Goal: Complete application form: Complete application form

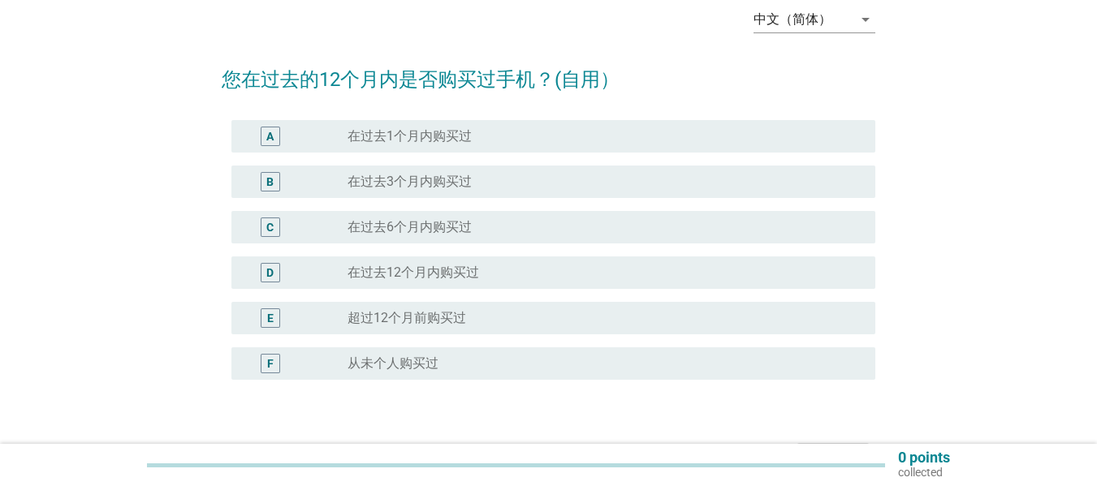
scroll to position [93, 0]
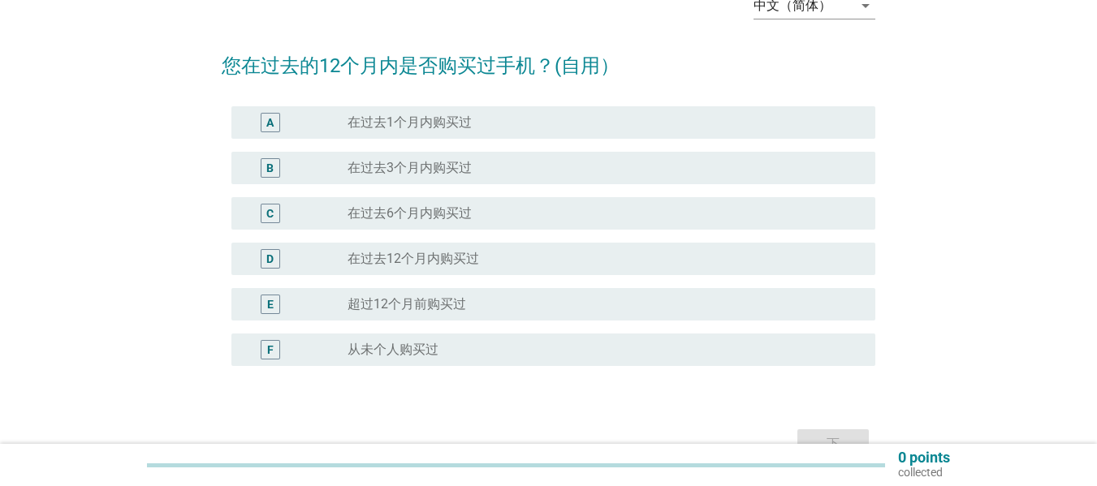
click at [473, 263] on label "在过去12个月内购买过" at bounding box center [412, 259] width 131 height 16
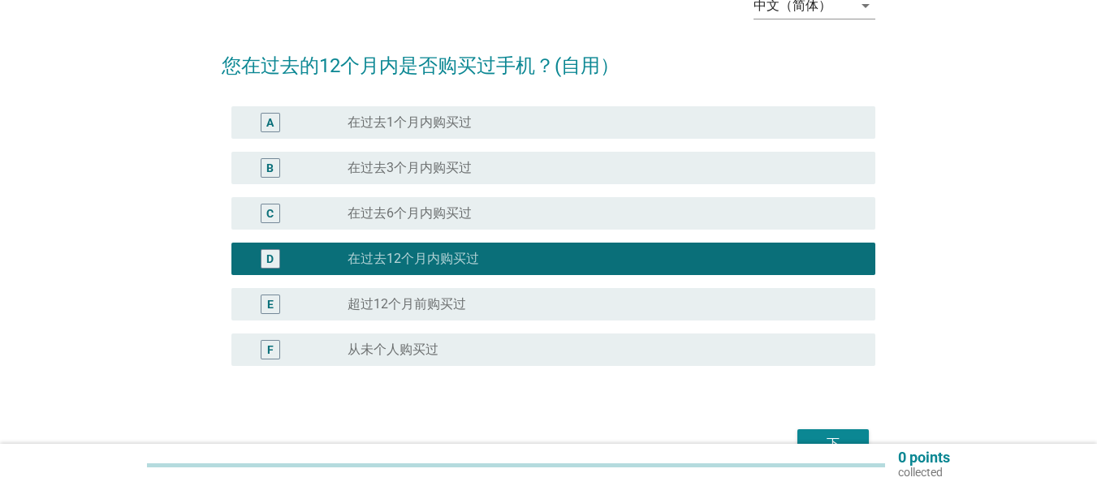
click at [814, 434] on div "下" at bounding box center [832, 443] width 45 height 19
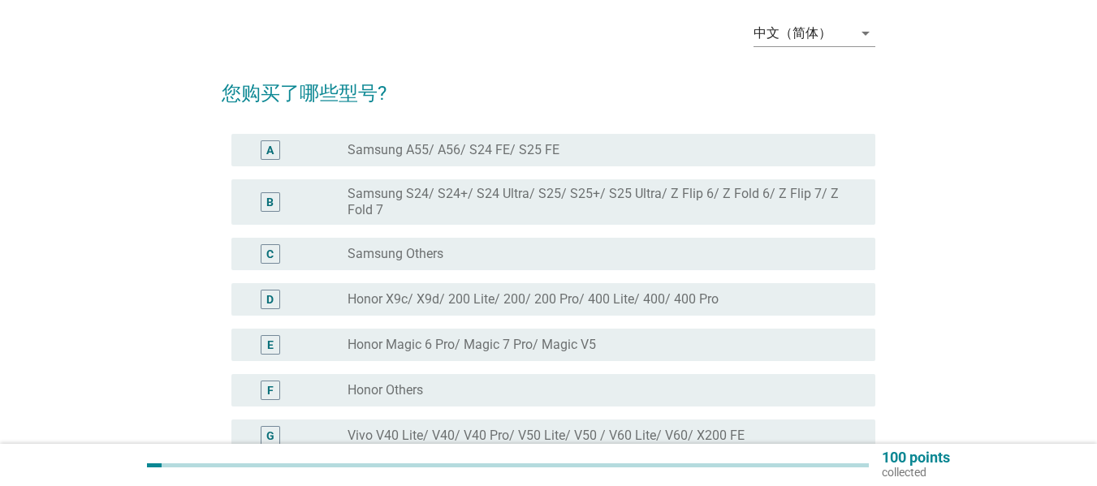
scroll to position [74, 0]
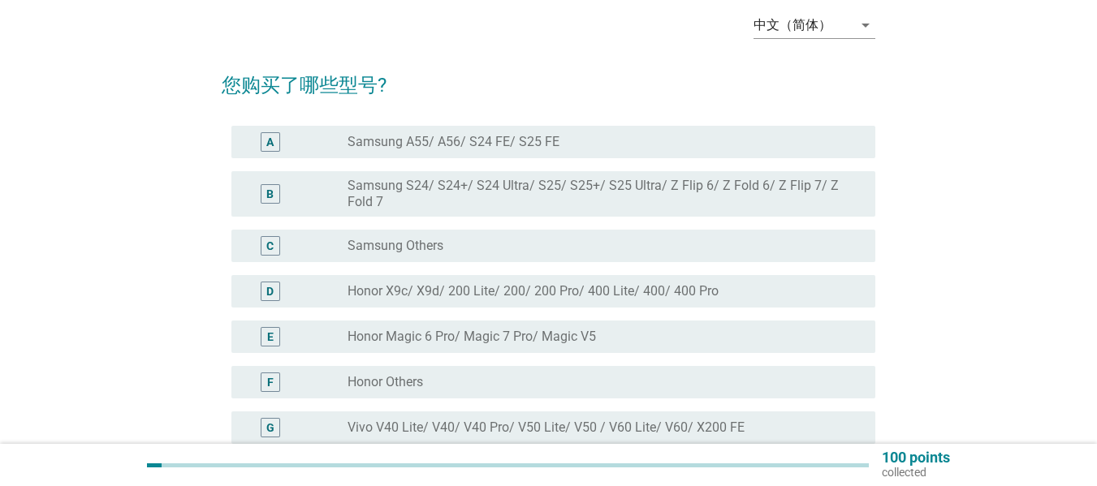
click at [591, 140] on div "radio_button_unchecked Samsung A55/ A56/ S24 FE/ S25 FE" at bounding box center [598, 142] width 502 height 16
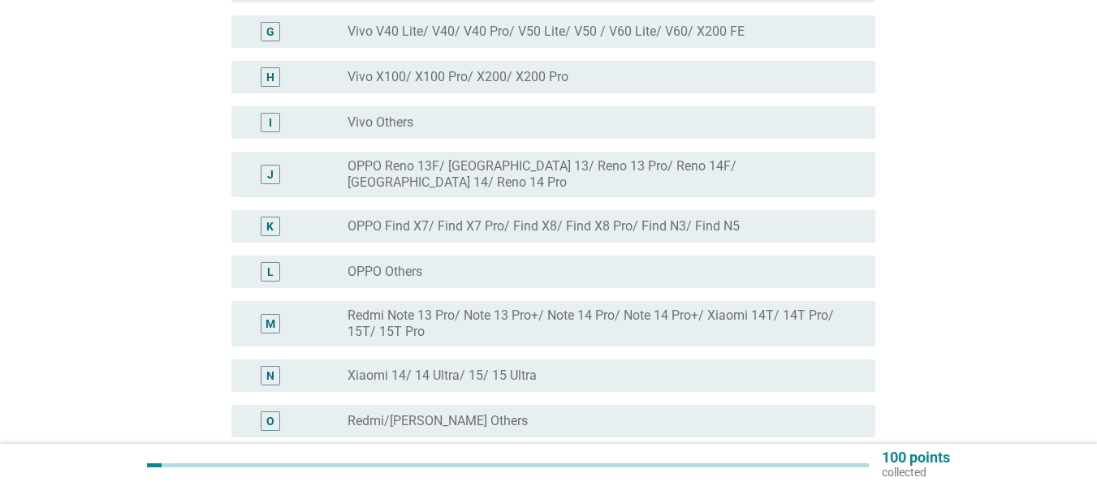
scroll to position [666, 0]
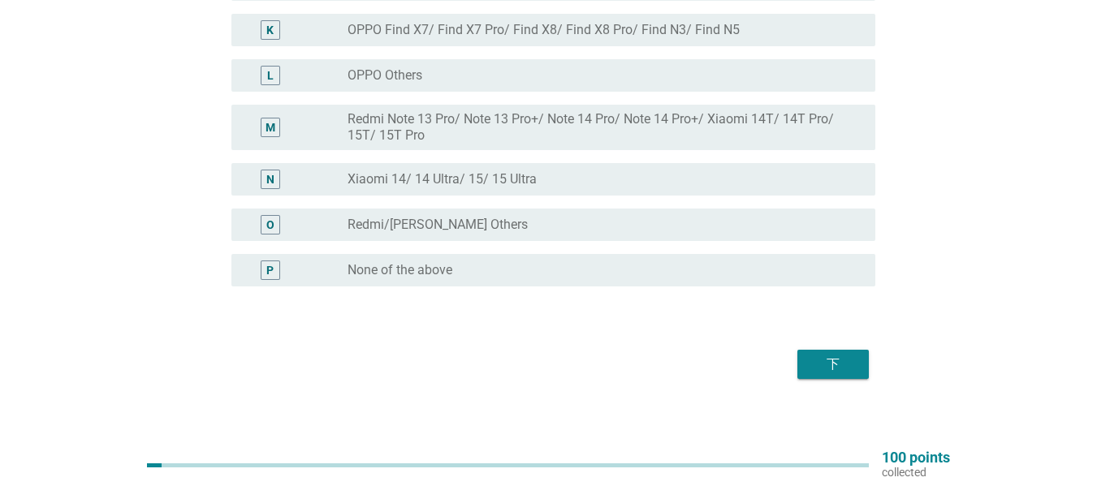
click at [844, 364] on button "下" at bounding box center [832, 364] width 71 height 29
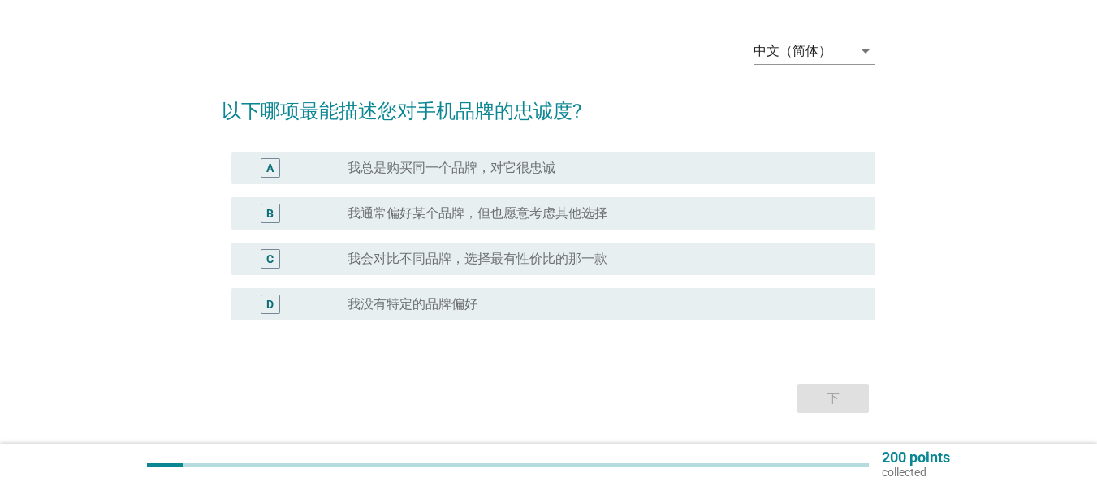
scroll to position [50, 0]
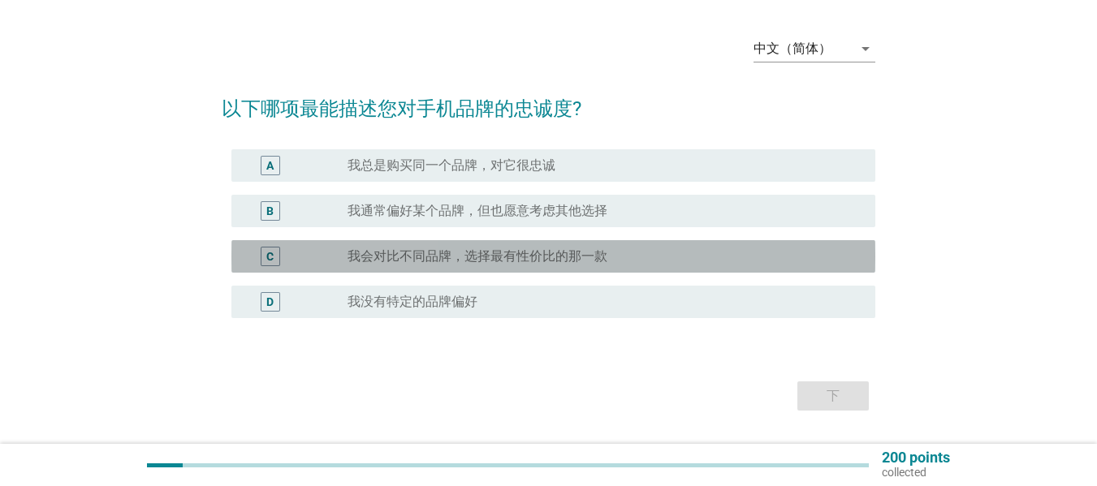
drag, startPoint x: 574, startPoint y: 252, endPoint x: 695, endPoint y: 300, distance: 130.1
click at [574, 251] on label "我会对比不同品牌，选择最有性价比的那一款" at bounding box center [477, 256] width 260 height 16
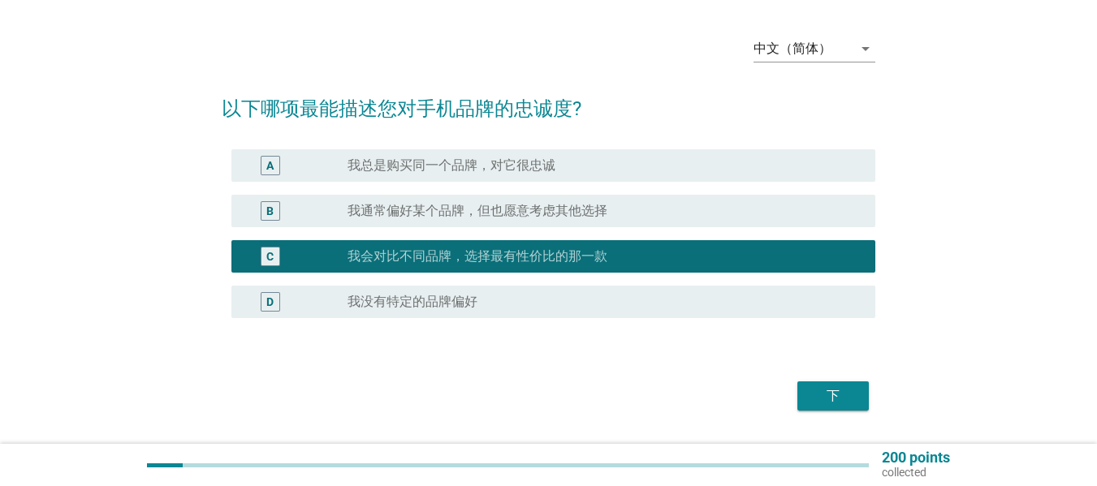
drag, startPoint x: 816, startPoint y: 394, endPoint x: 805, endPoint y: 392, distance: 10.7
click at [816, 394] on div "下" at bounding box center [832, 395] width 45 height 19
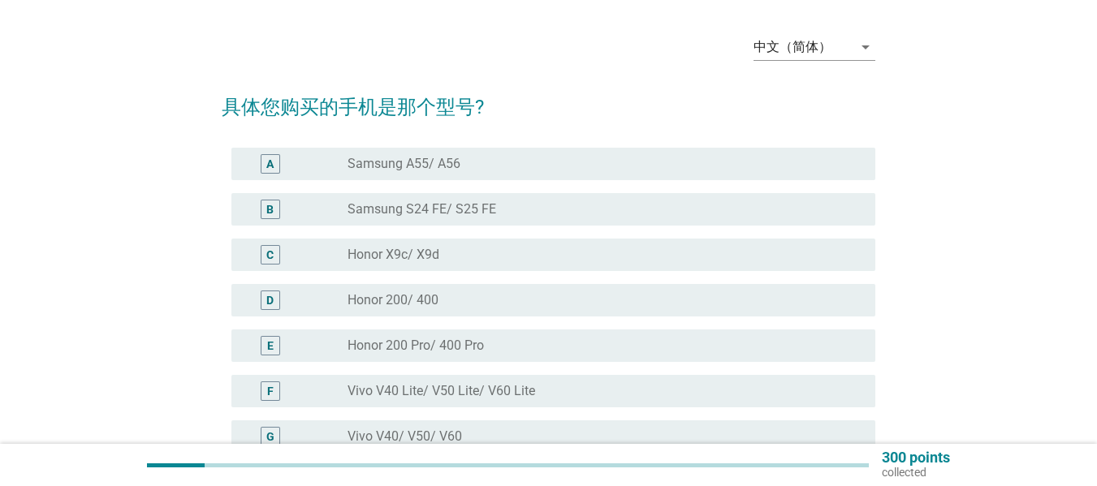
scroll to position [78, 0]
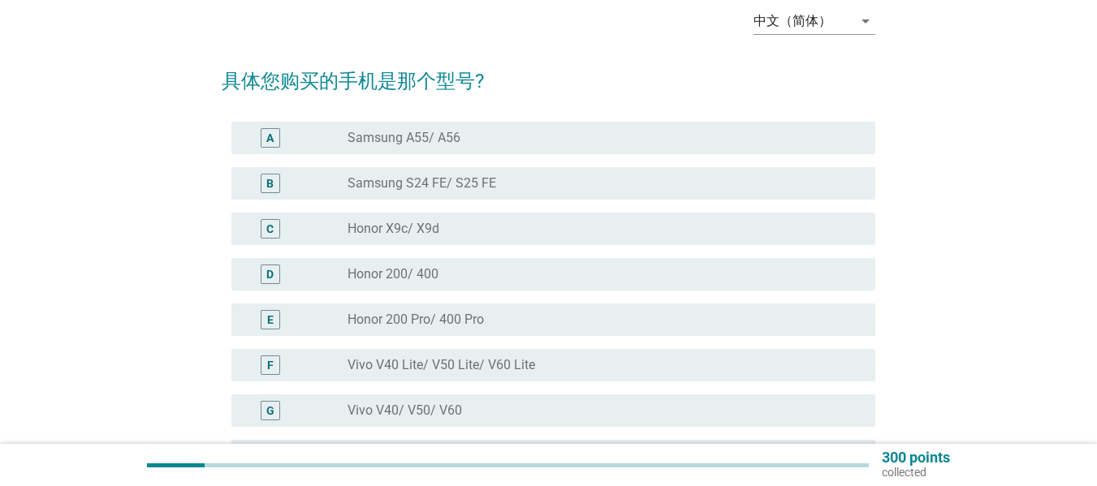
click at [467, 146] on div "radio_button_unchecked Samsung A55/ A56" at bounding box center [604, 137] width 515 height 19
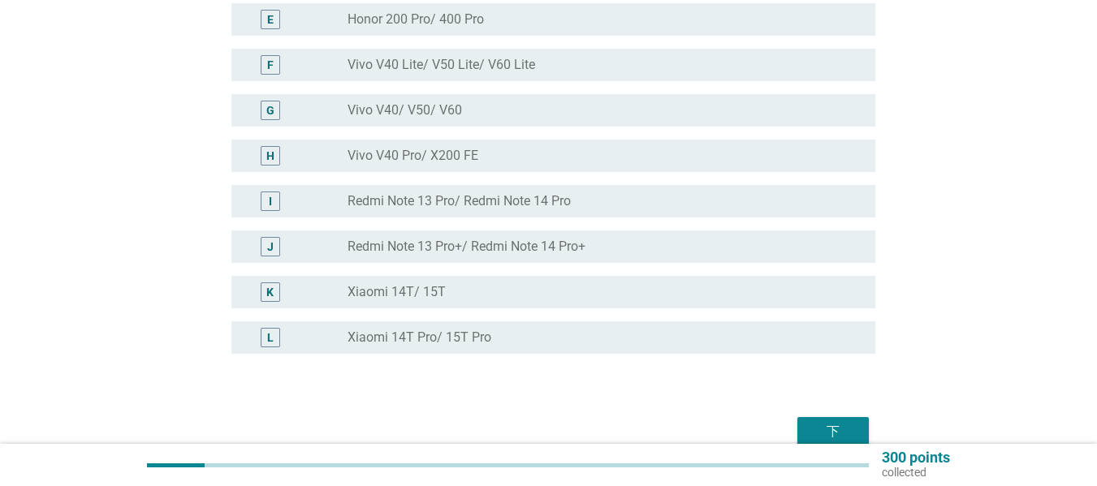
scroll to position [446, 0]
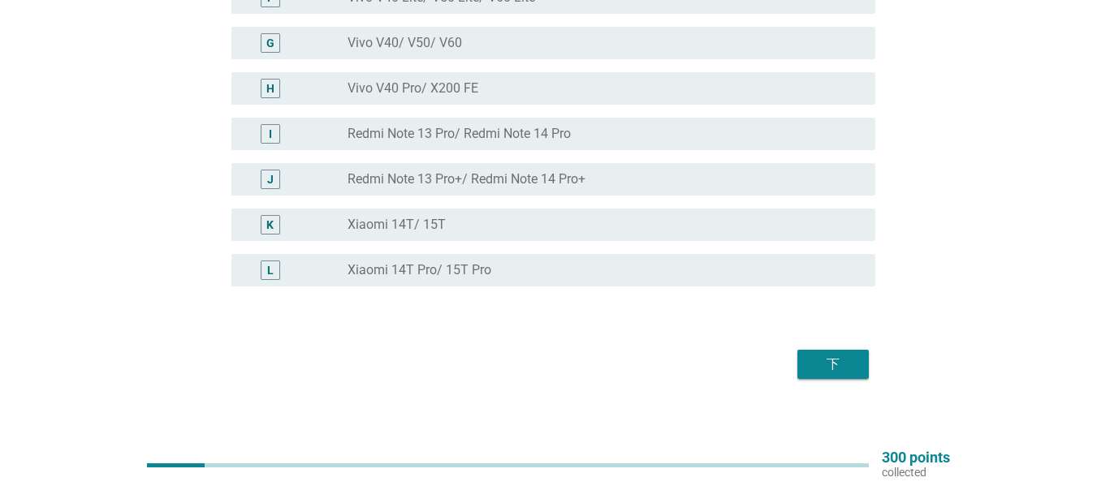
click at [842, 354] on button "下" at bounding box center [832, 364] width 71 height 29
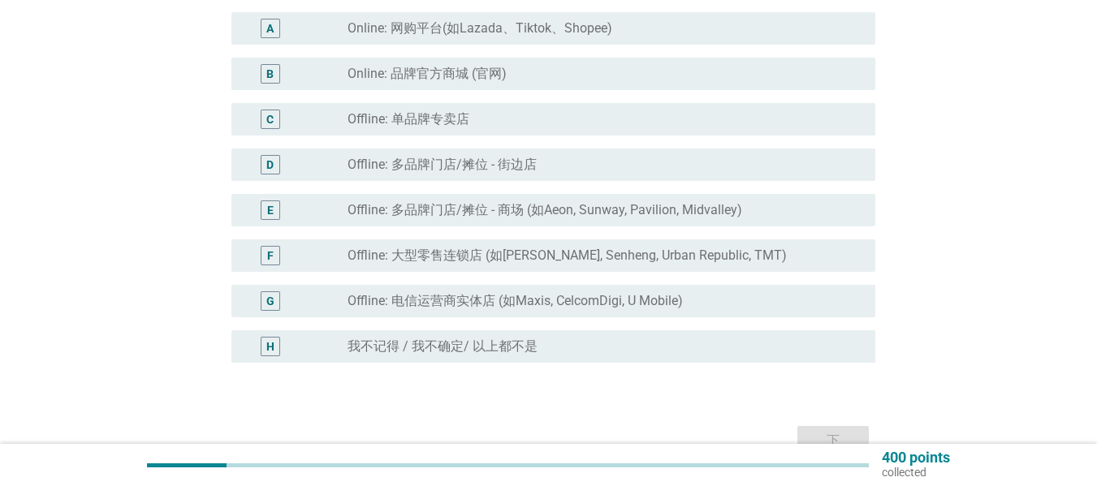
scroll to position [196, 0]
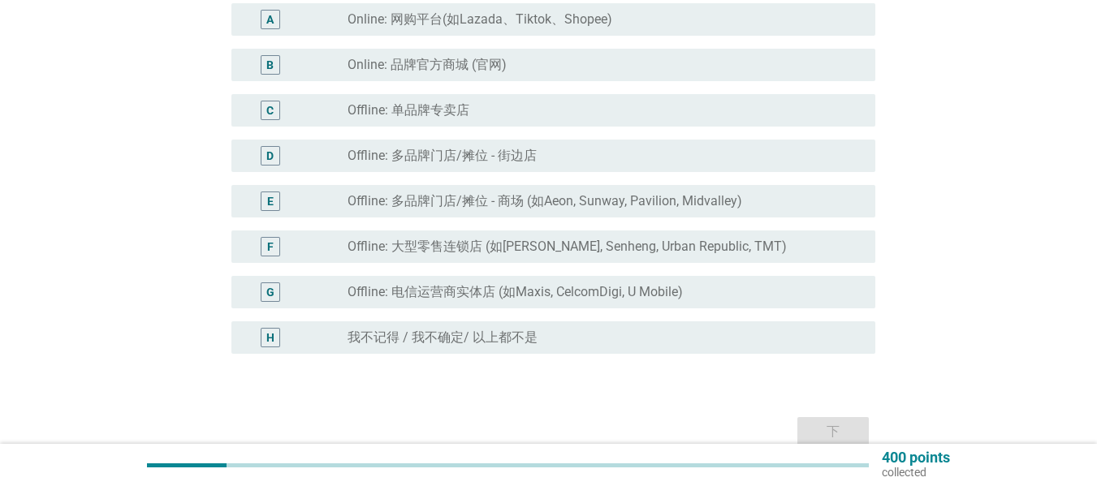
click at [627, 67] on div "radio_button_unchecked Online: 品牌官方商城 (官网)" at bounding box center [598, 65] width 502 height 16
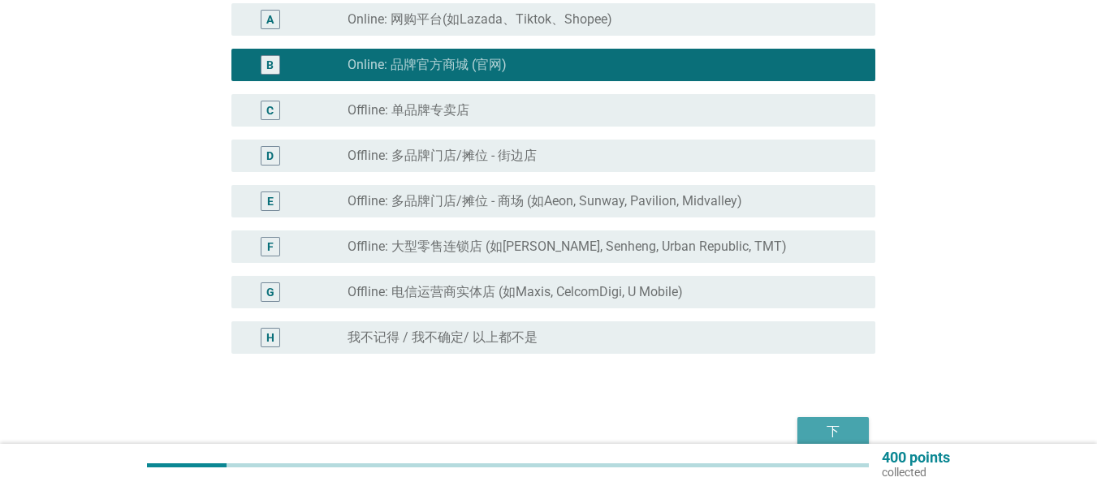
click at [827, 432] on div "下" at bounding box center [832, 431] width 45 height 19
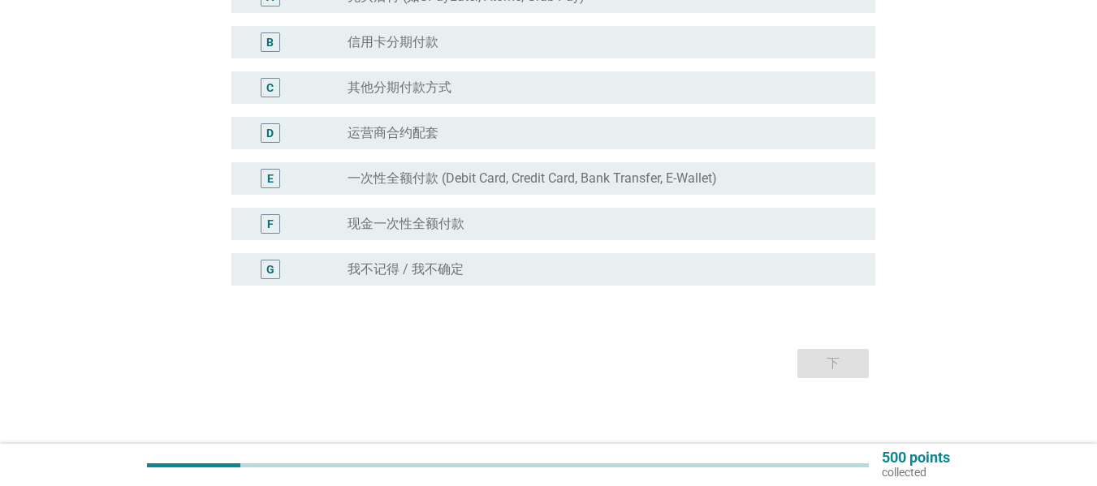
scroll to position [231, 0]
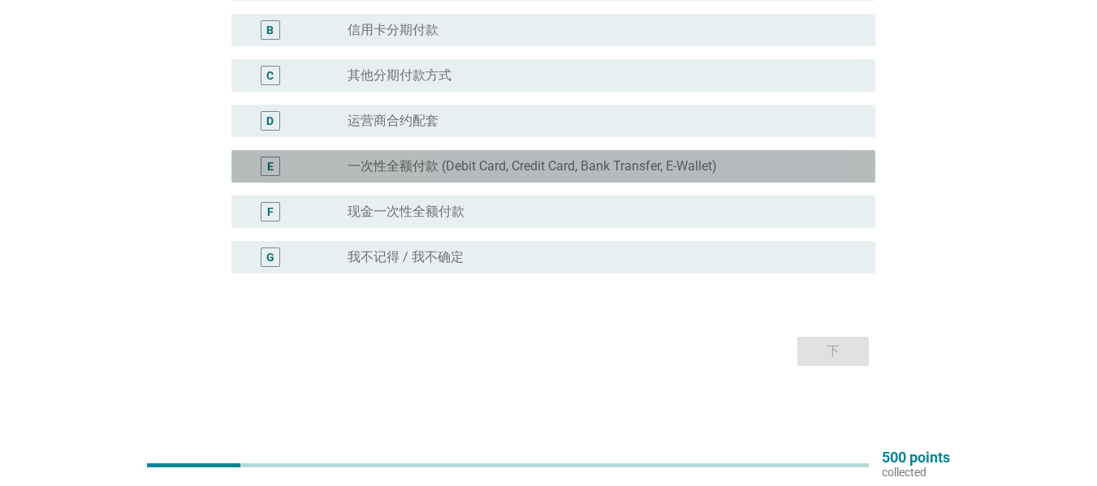
drag, startPoint x: 521, startPoint y: 159, endPoint x: 757, endPoint y: 277, distance: 263.9
click at [520, 159] on label "一次性全额付款 (Debit Card, Credit Card, Bank Transfer, E-Wallet)" at bounding box center [531, 166] width 369 height 16
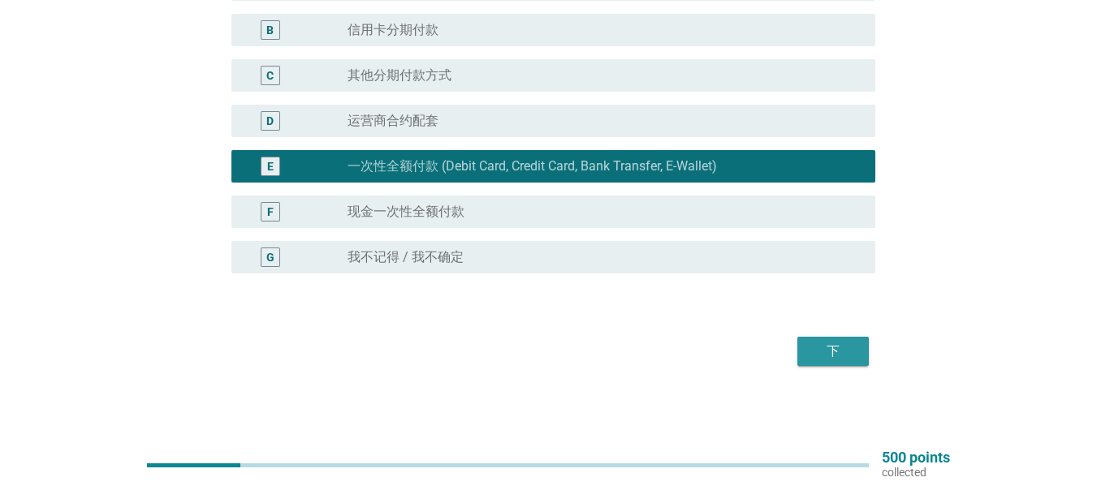
click at [825, 360] on div "下" at bounding box center [832, 351] width 45 height 19
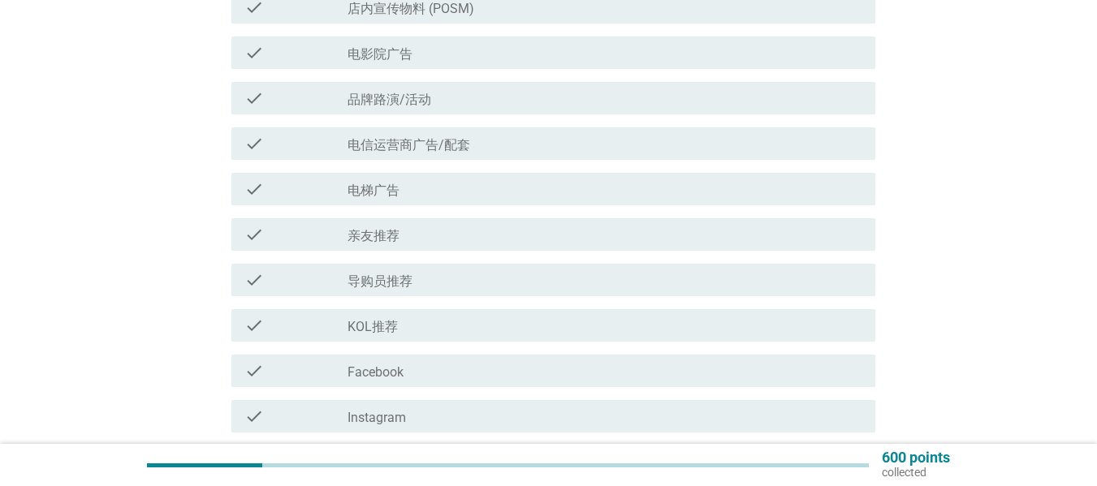
scroll to position [491, 0]
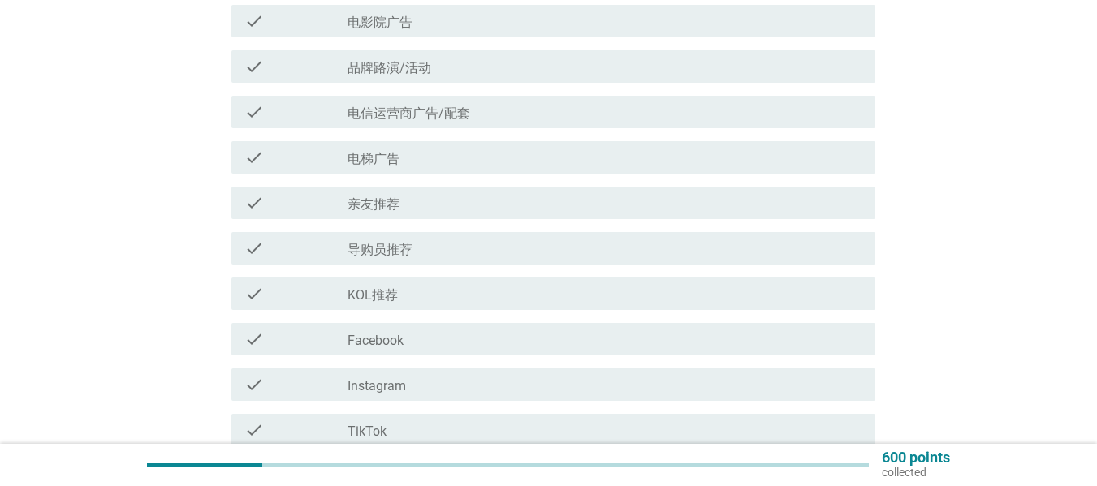
click at [489, 118] on div "check_box_outline_blank 电信运营商广告/配套" at bounding box center [604, 111] width 515 height 19
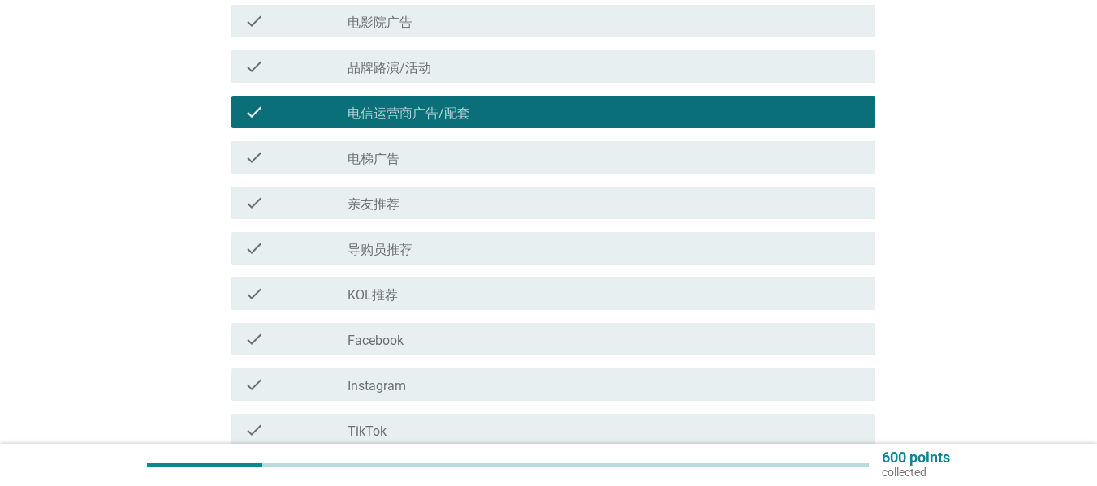
click at [453, 246] on div "check_box_outline_blank 导购员推荐" at bounding box center [604, 248] width 515 height 19
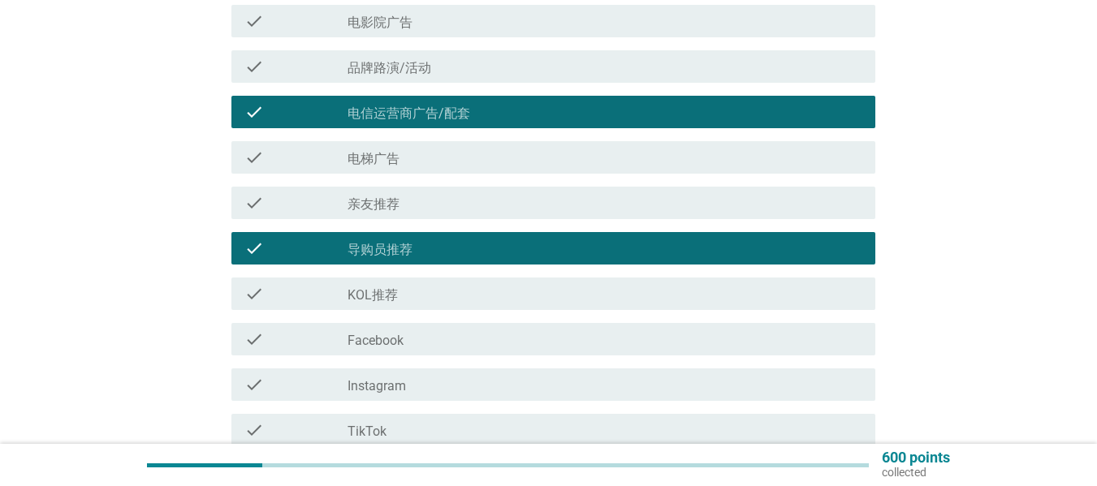
click at [438, 344] on div "check_box_outline_blank Facebook" at bounding box center [604, 339] width 515 height 19
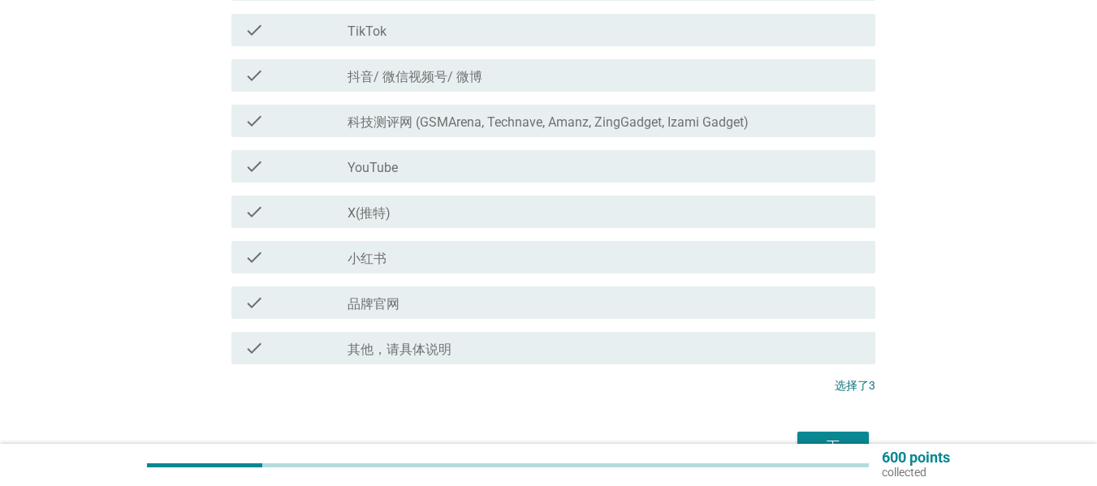
scroll to position [915, 0]
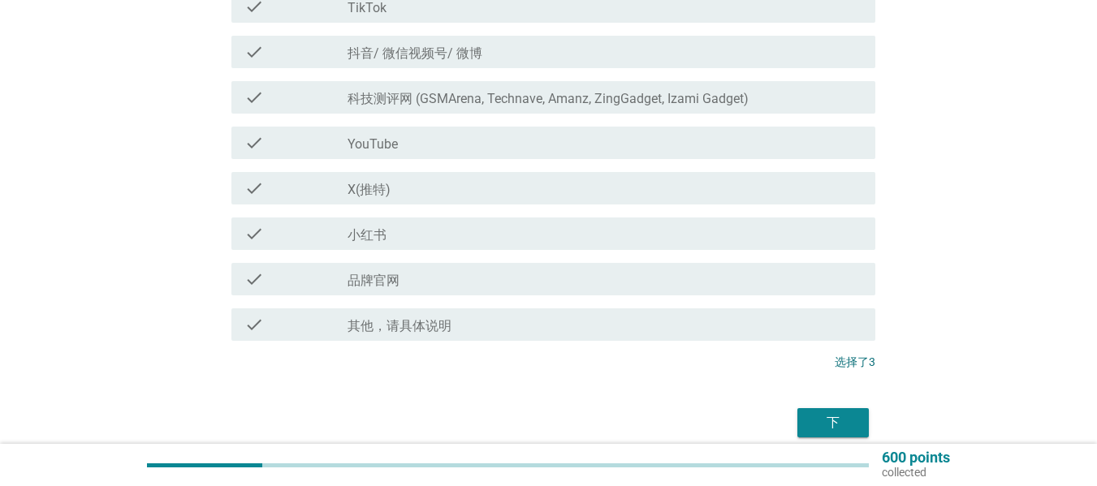
click at [728, 93] on label "科技测评网 (GSMArena, Technave, Amanz, ZingGadget, Izami Gadget)" at bounding box center [547, 99] width 401 height 16
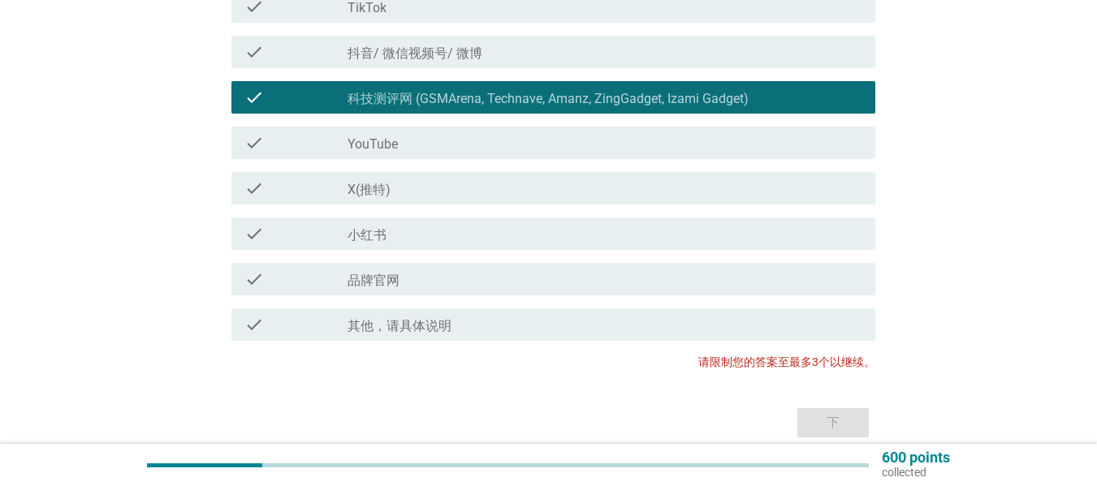
click at [488, 96] on label "科技测评网 (GSMArena, Technave, Amanz, ZingGadget, Izami Gadget)" at bounding box center [547, 99] width 401 height 16
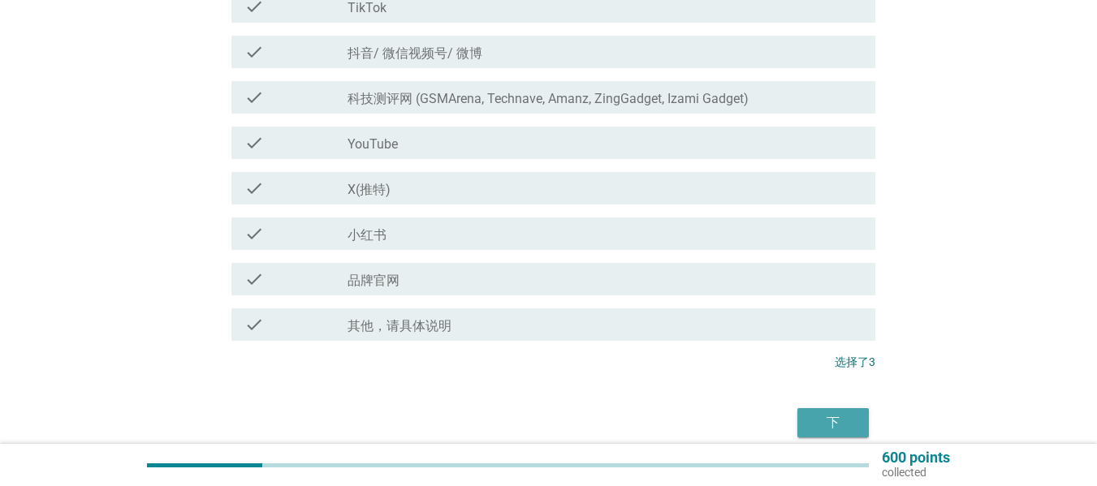
click at [818, 425] on div "下" at bounding box center [832, 422] width 45 height 19
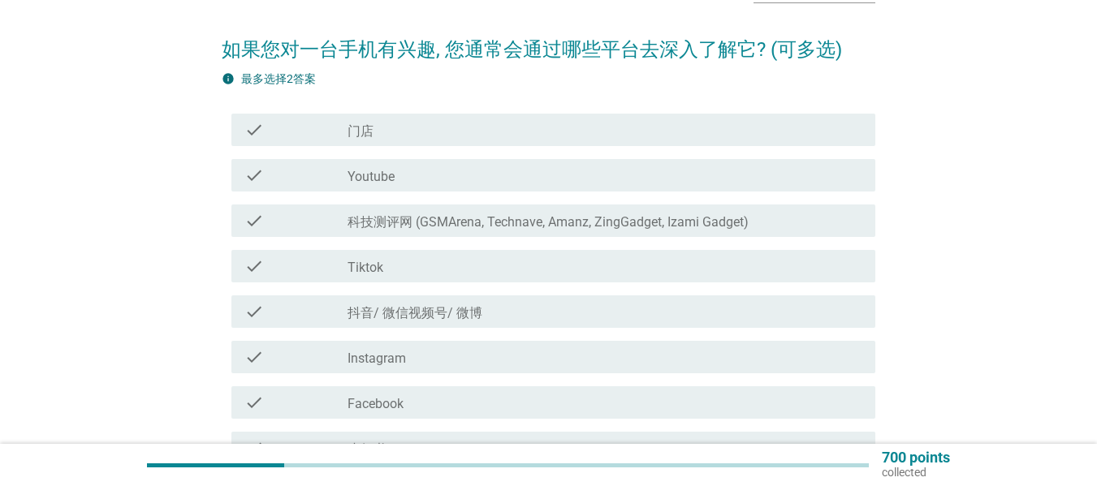
scroll to position [164, 0]
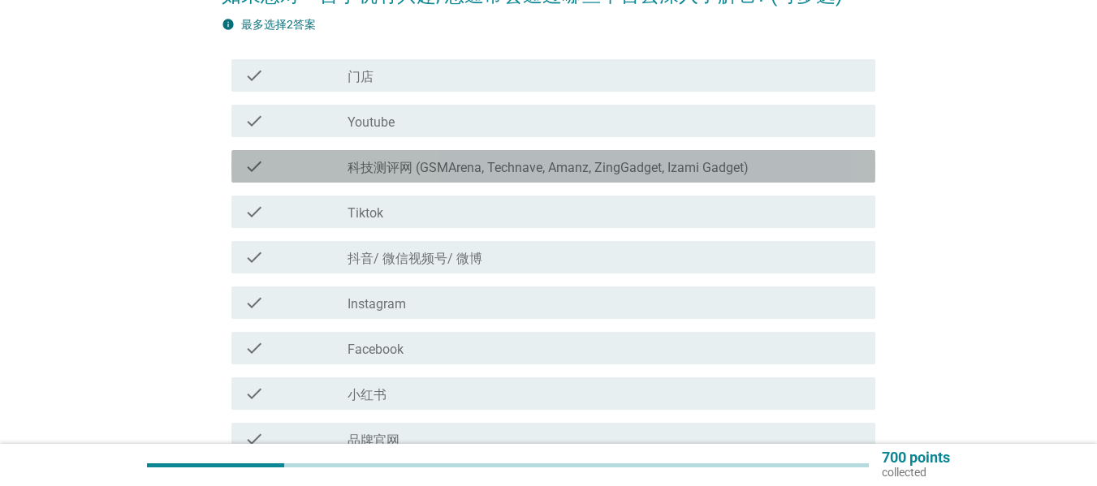
click at [399, 163] on label "科技测评网 (GSMArena, Technave, Amanz, ZingGadget, Izami Gadget)" at bounding box center [547, 168] width 401 height 16
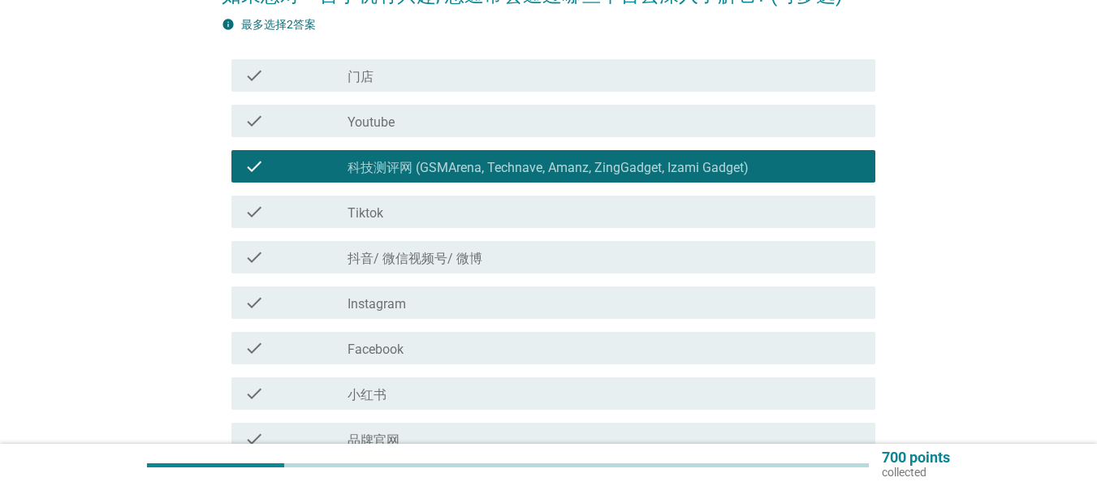
click at [473, 114] on div "check_box_outline_blank Youtube" at bounding box center [604, 120] width 515 height 19
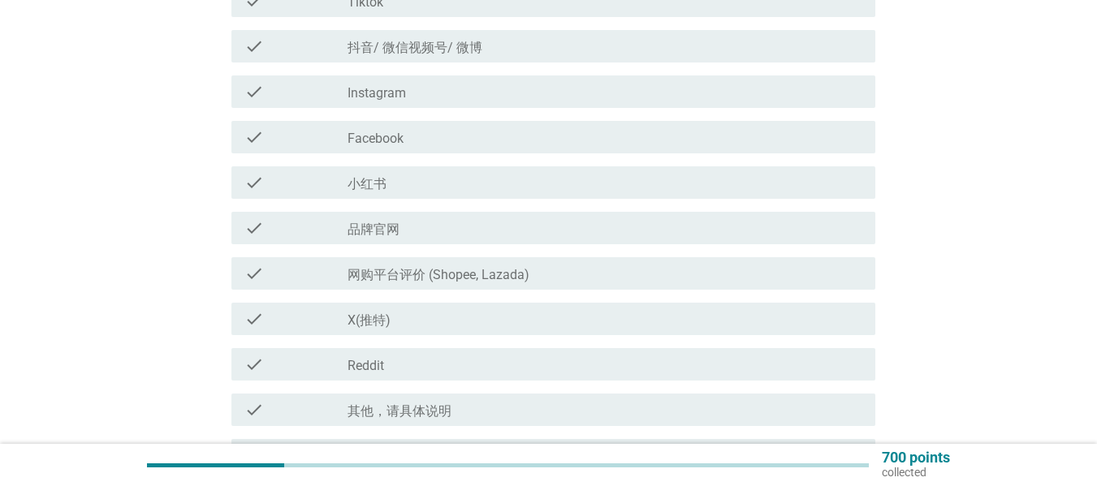
scroll to position [577, 0]
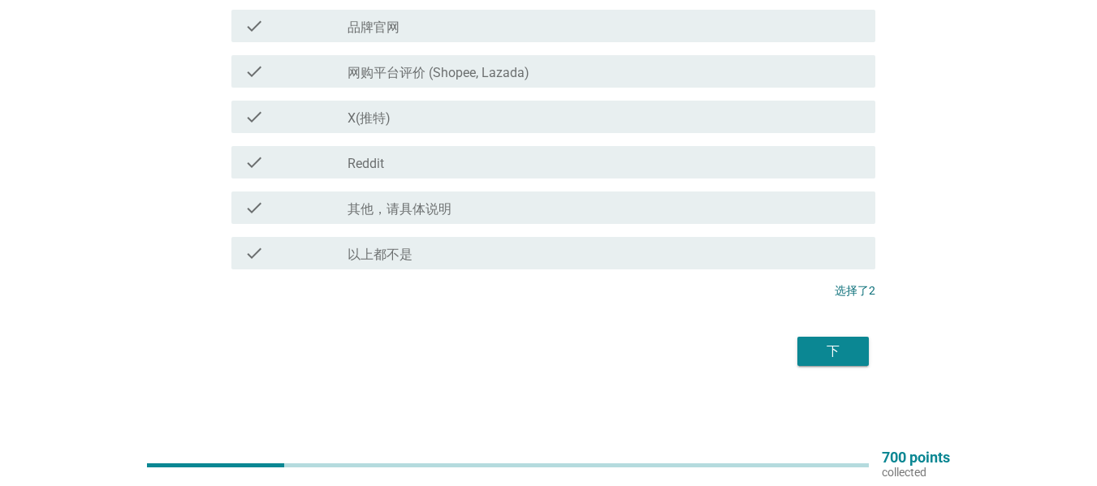
click at [835, 356] on div "下" at bounding box center [832, 351] width 45 height 19
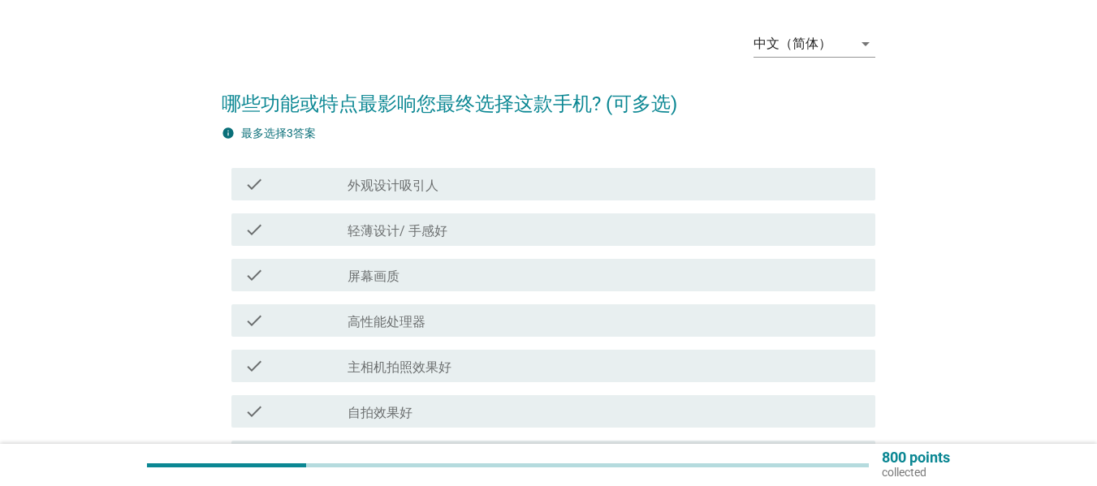
scroll to position [104, 0]
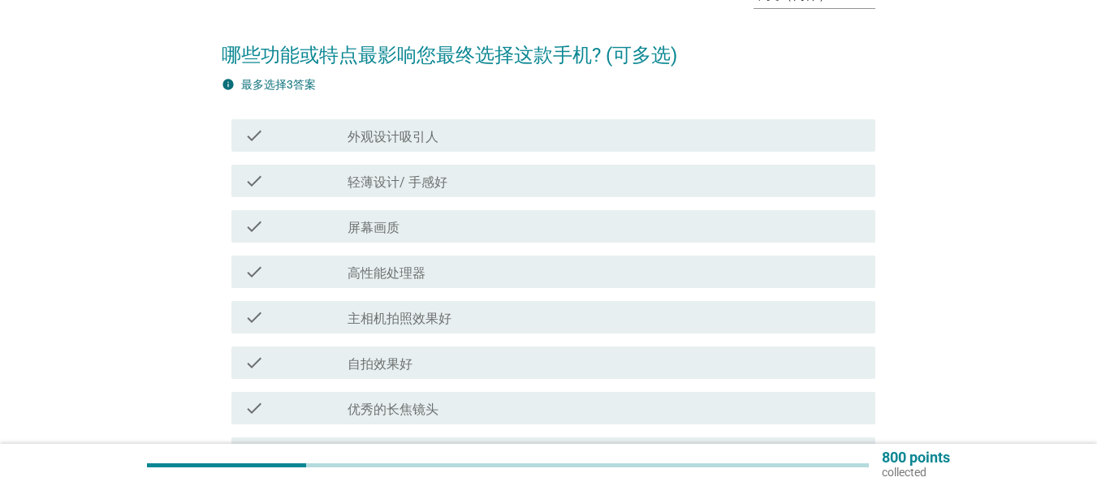
click at [468, 146] on div "check check_box_outline_blank 外观设计吸引人" at bounding box center [553, 135] width 644 height 32
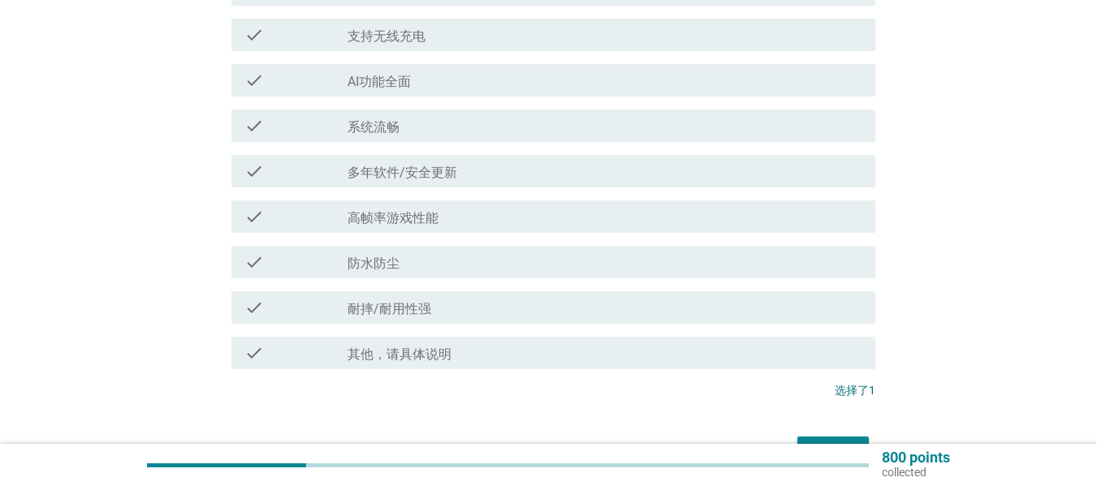
scroll to position [668, 0]
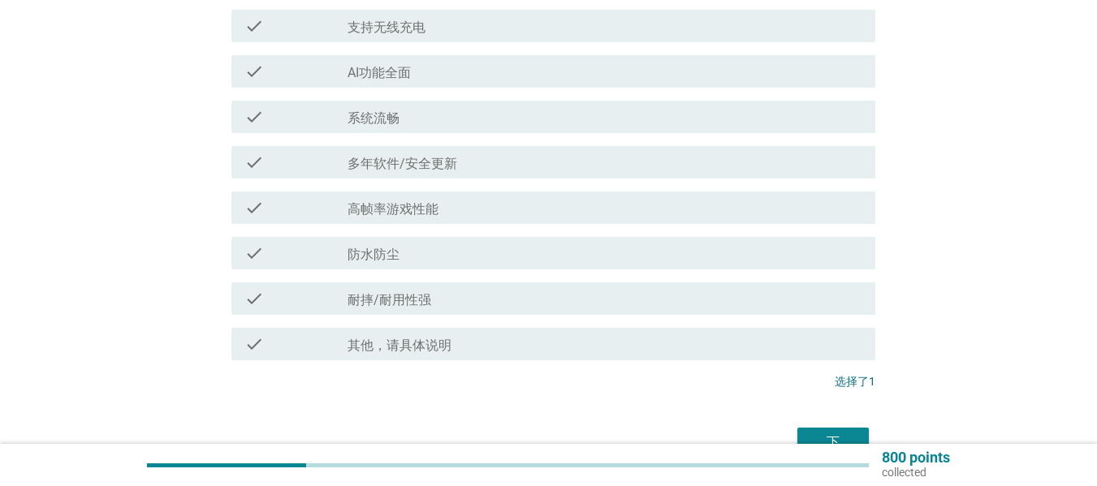
click at [451, 111] on div "check_box_outline_blank 系统流畅" at bounding box center [604, 116] width 515 height 19
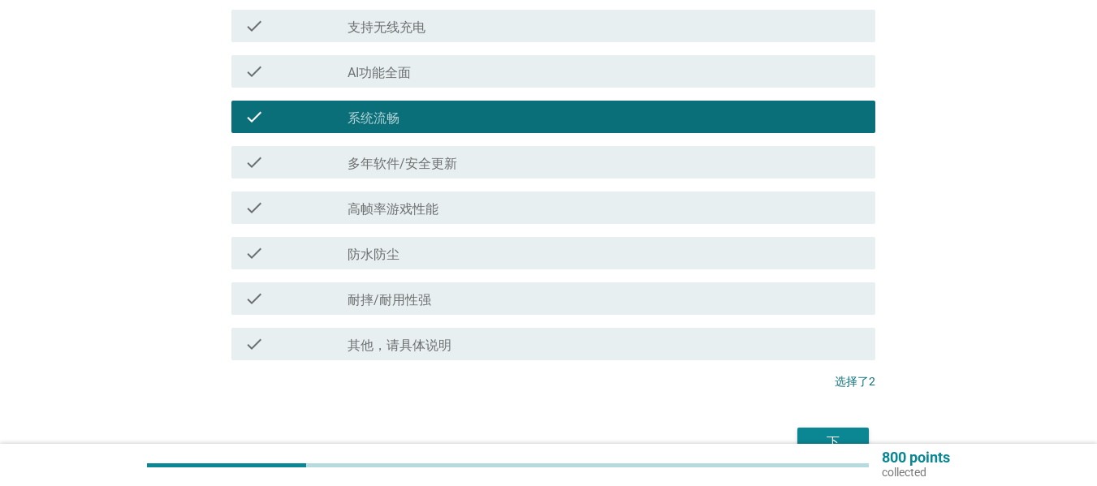
click at [533, 153] on div "check_box_outline_blank 多年软件/安全更新" at bounding box center [604, 162] width 515 height 19
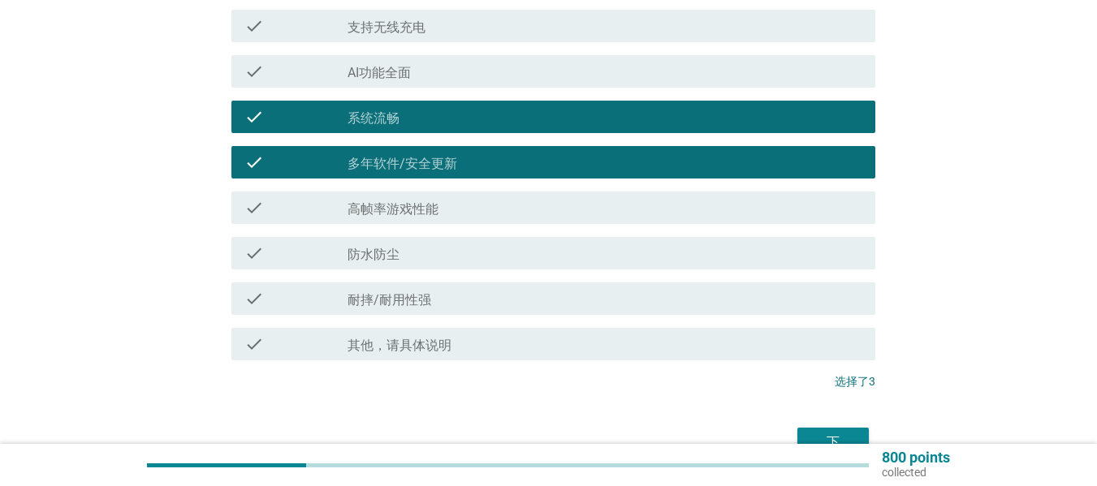
click at [806, 437] on button "下" at bounding box center [832, 442] width 71 height 29
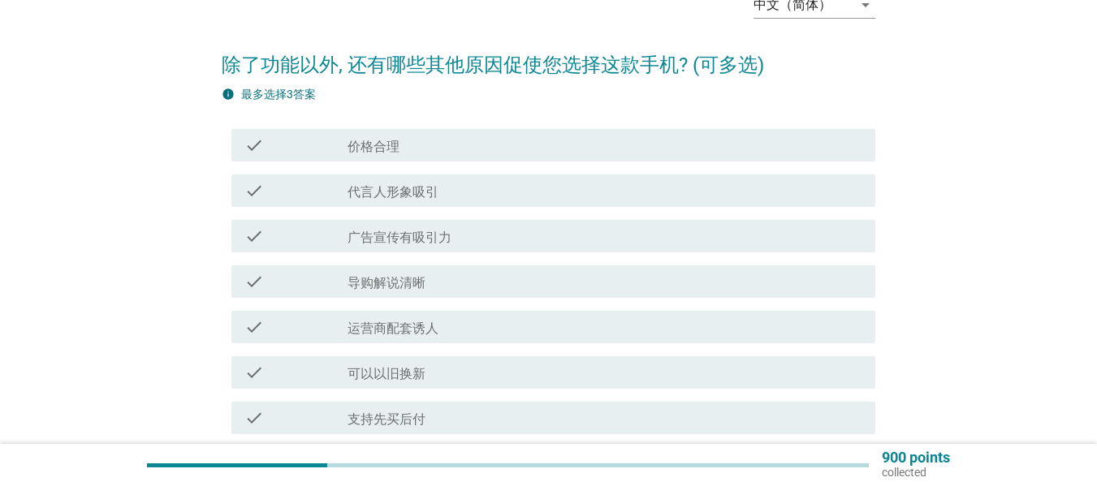
scroll to position [102, 0]
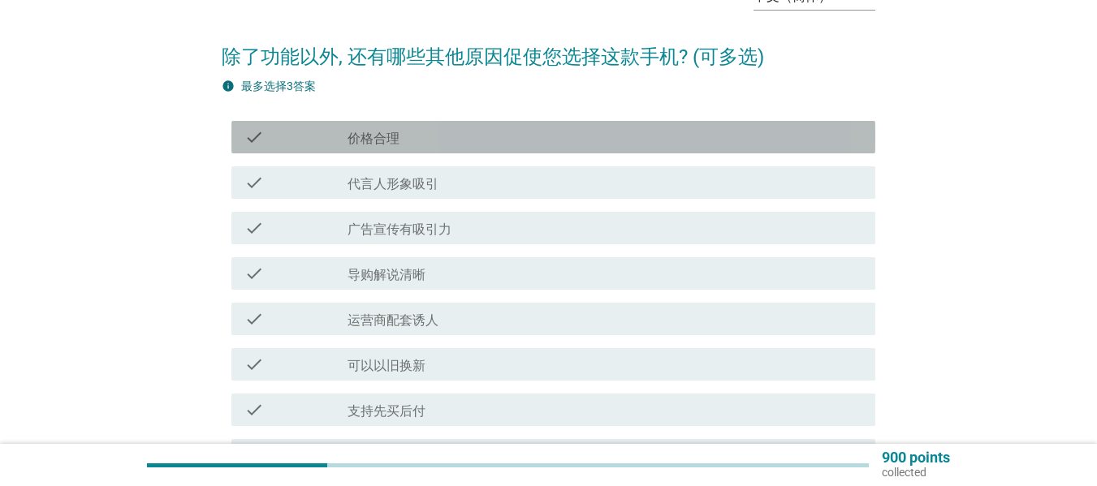
drag, startPoint x: 510, startPoint y: 144, endPoint x: 536, endPoint y: 141, distance: 26.1
click at [510, 144] on div "check_box_outline_blank 价格合理" at bounding box center [604, 136] width 515 height 19
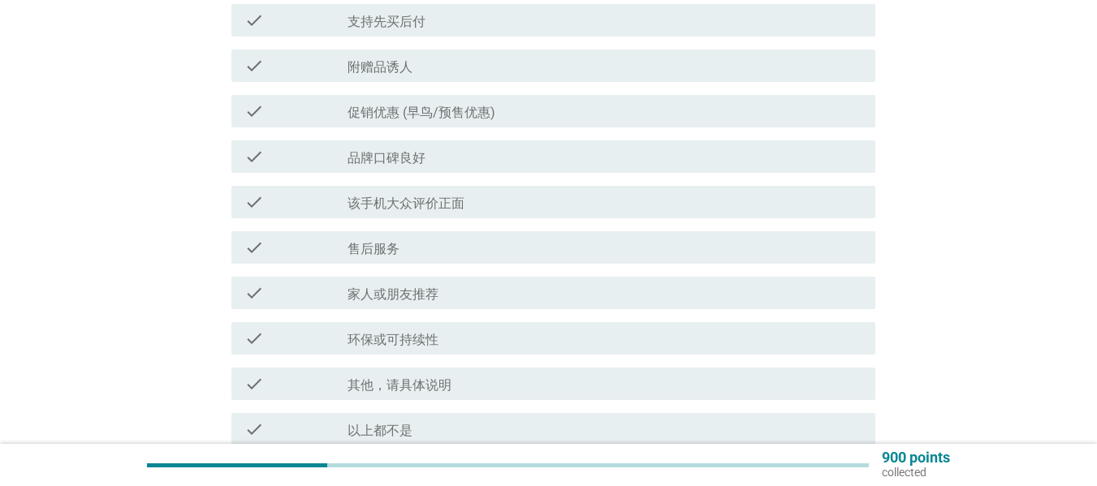
scroll to position [504, 0]
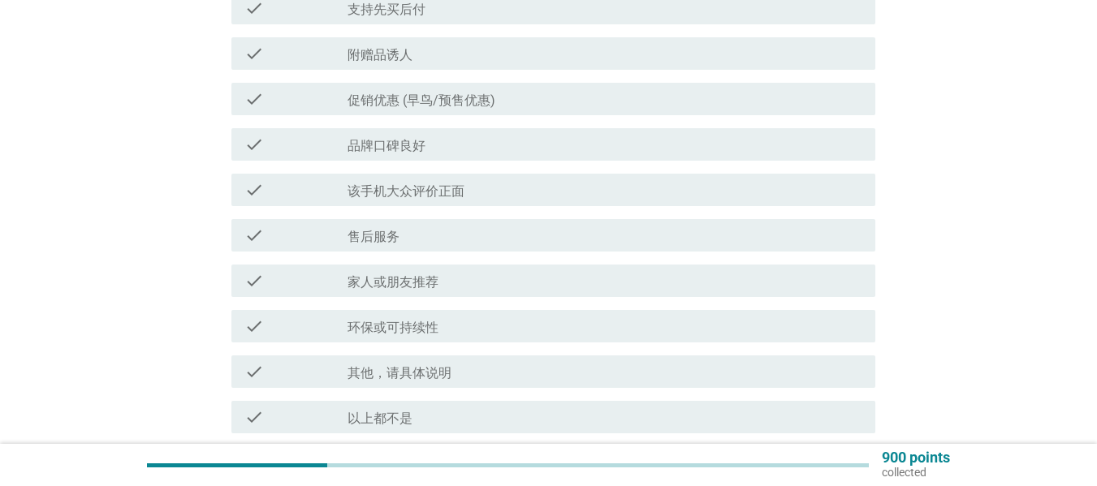
drag, startPoint x: 486, startPoint y: 188, endPoint x: 700, endPoint y: 235, distance: 219.6
click at [485, 188] on div "check_box_outline_blank 该手机大众评价正面" at bounding box center [604, 189] width 515 height 19
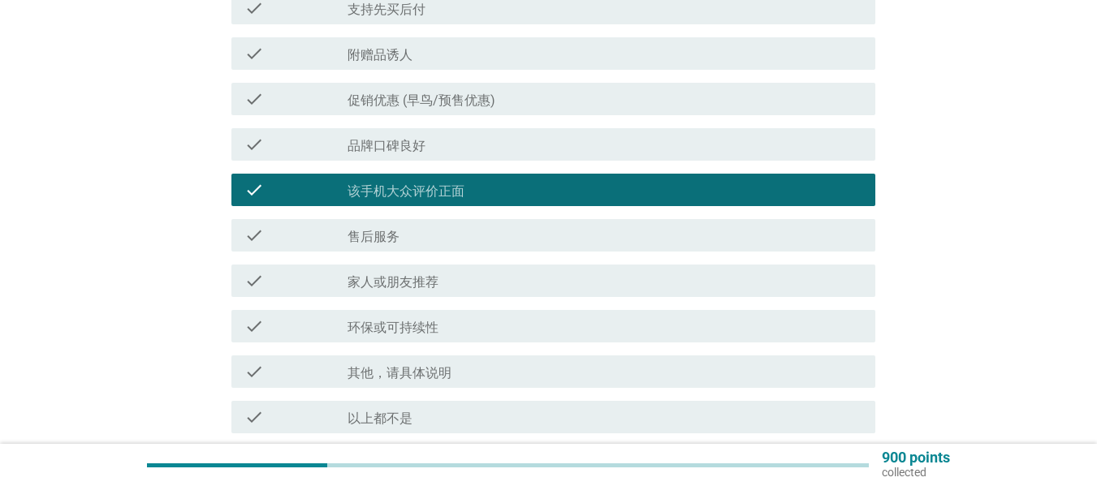
scroll to position [668, 0]
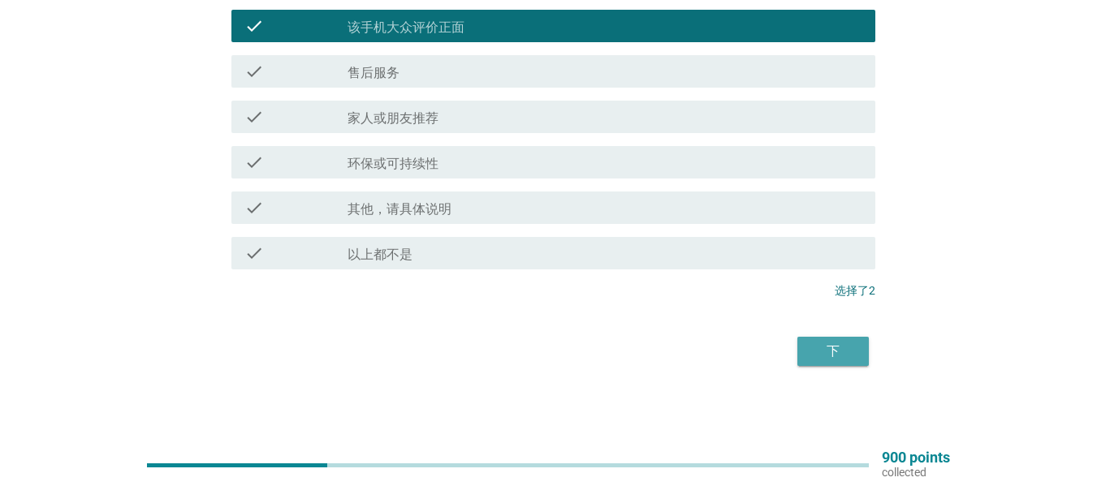
click at [826, 346] on div "下" at bounding box center [832, 351] width 45 height 19
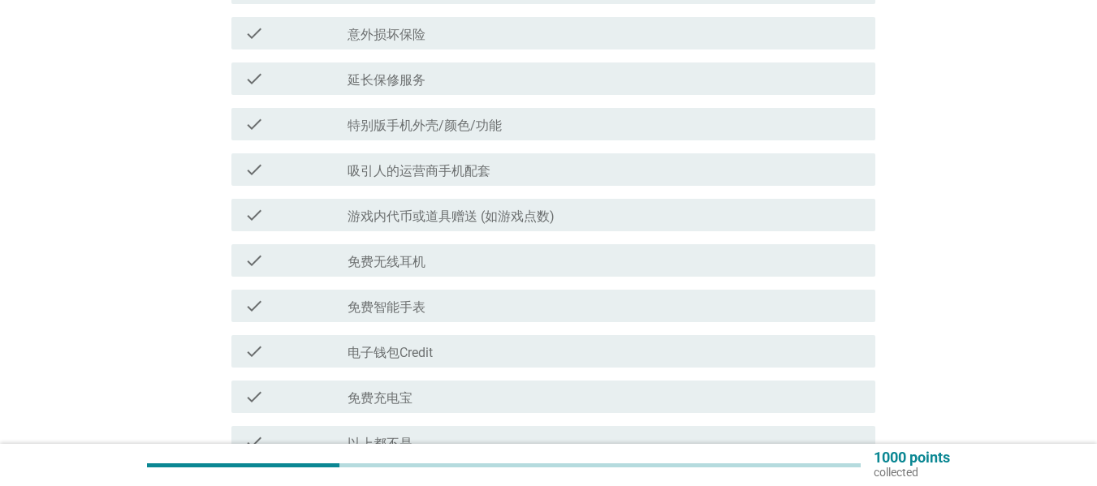
scroll to position [373, 0]
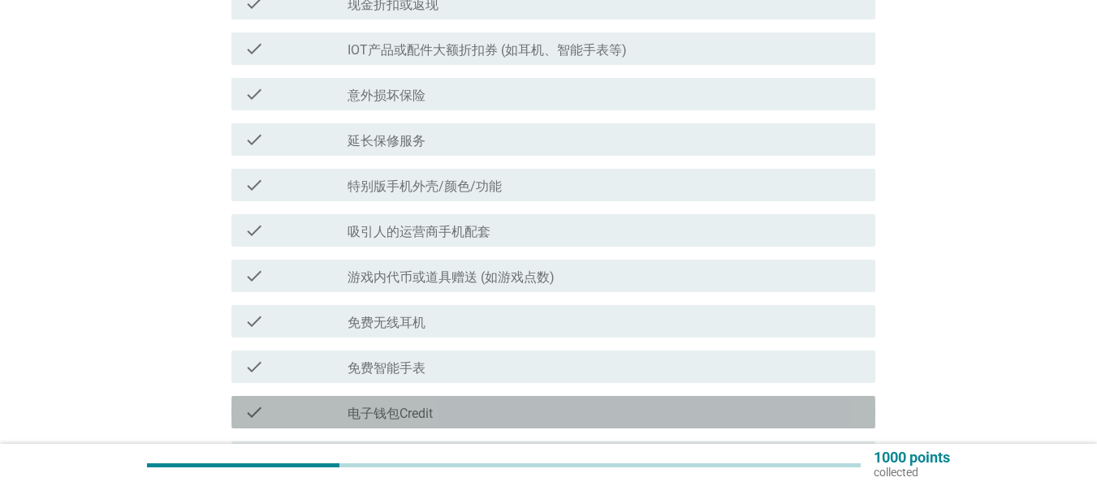
click at [415, 412] on label "电子钱包Credit" at bounding box center [389, 414] width 85 height 16
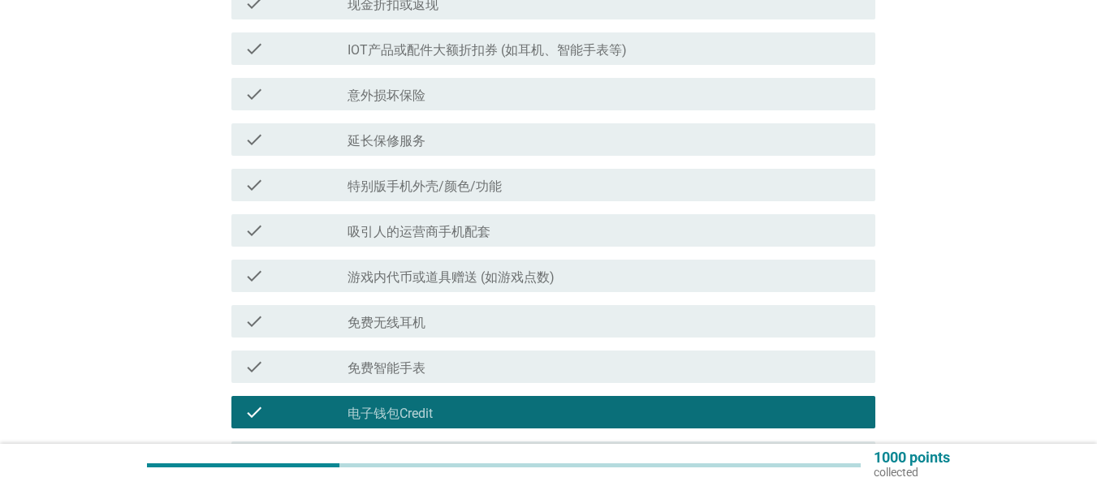
click at [623, 41] on div "check_box_outline_blank IOT产品或配件大额折扣券 (如耳机、智能手表等)" at bounding box center [604, 48] width 515 height 19
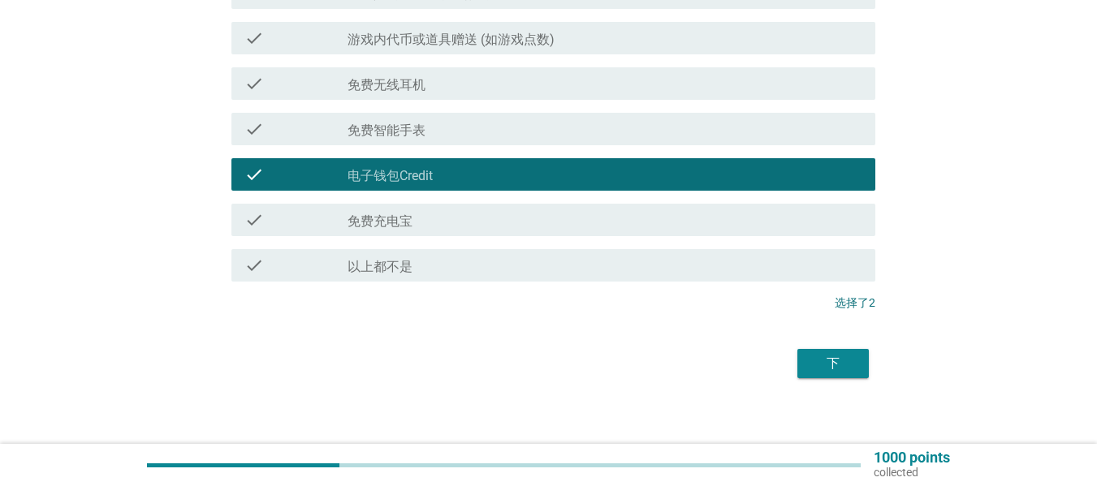
scroll to position [623, 0]
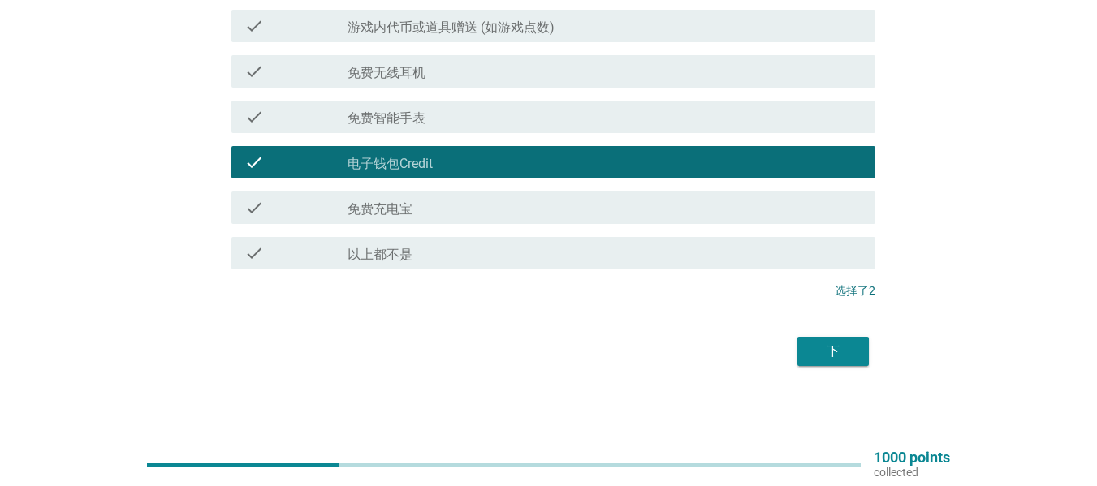
click at [840, 359] on div "下" at bounding box center [832, 351] width 45 height 19
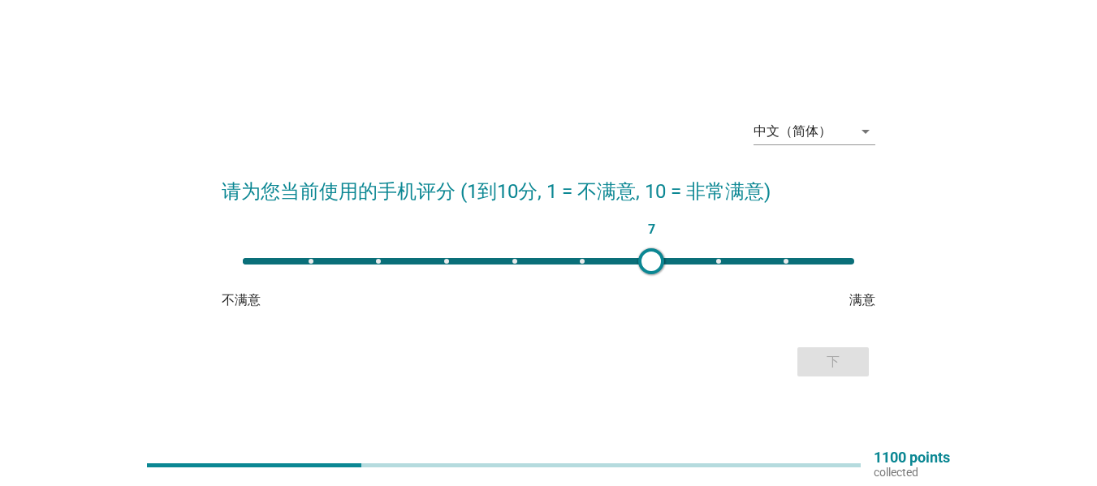
type input "8"
drag, startPoint x: 252, startPoint y: 256, endPoint x: 715, endPoint y: 266, distance: 463.6
click at [715, 266] on div at bounding box center [713, 261] width 26 height 26
click at [813, 345] on div "下" at bounding box center [548, 362] width 653 height 39
click at [818, 359] on div "下" at bounding box center [832, 361] width 45 height 19
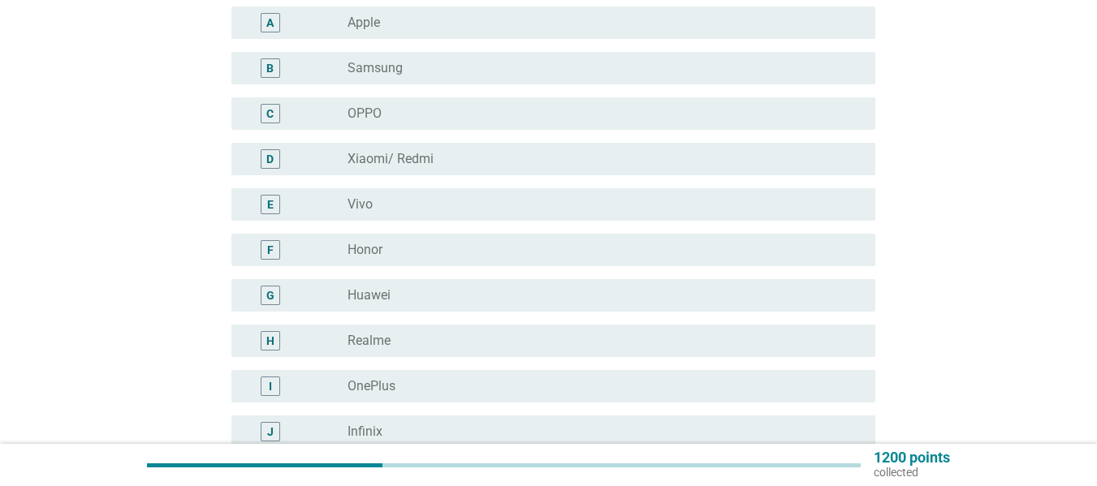
scroll to position [274, 0]
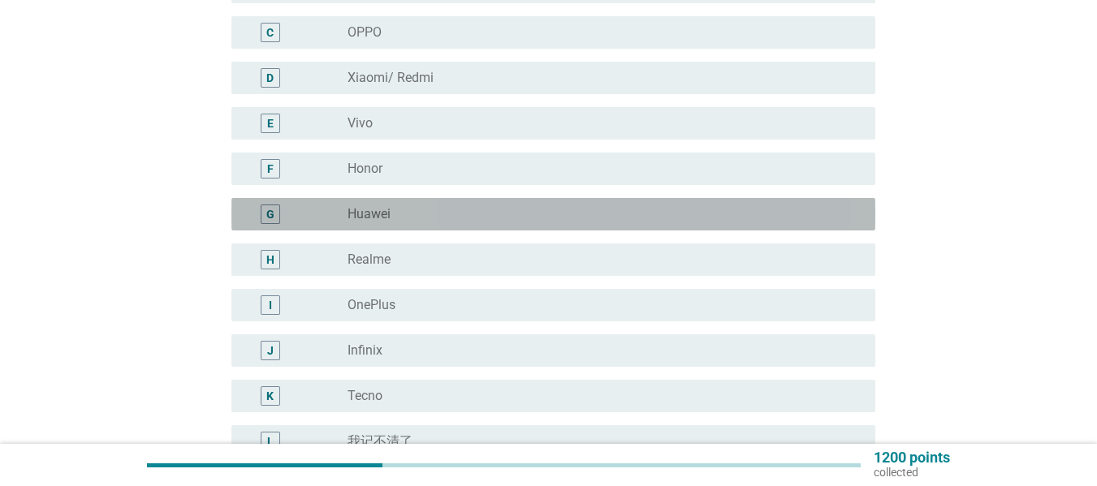
click at [473, 209] on div "radio_button_unchecked Huawei" at bounding box center [598, 214] width 502 height 16
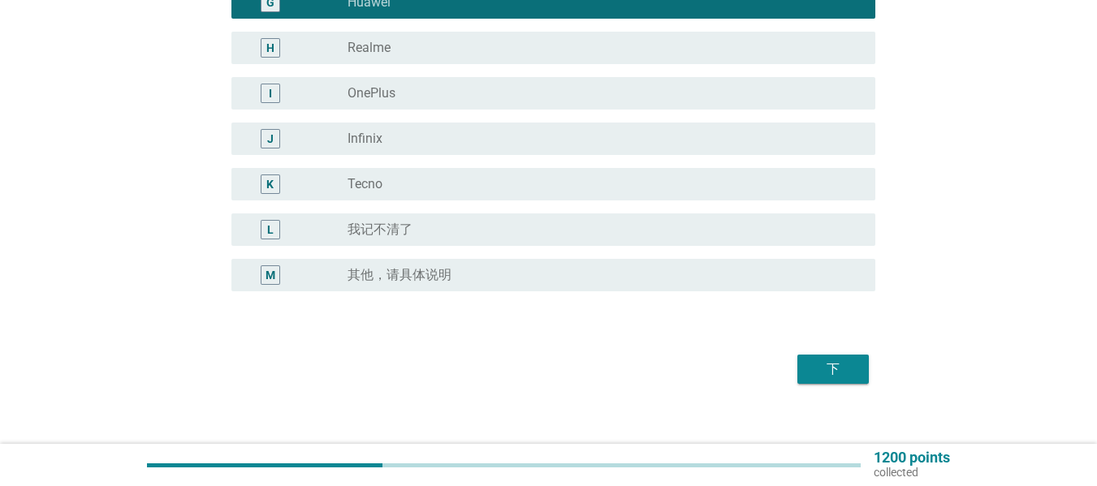
scroll to position [504, 0]
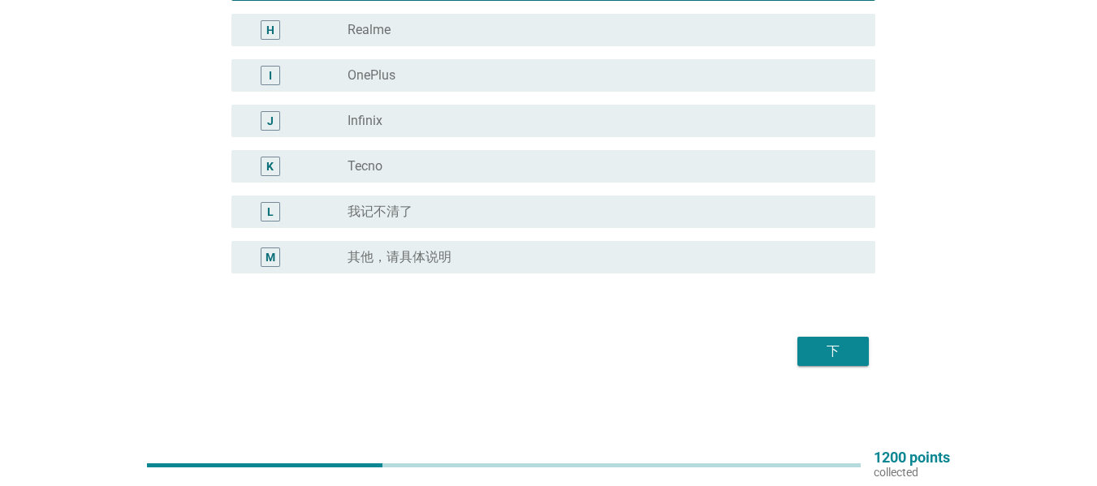
click at [843, 347] on div "下" at bounding box center [832, 351] width 45 height 19
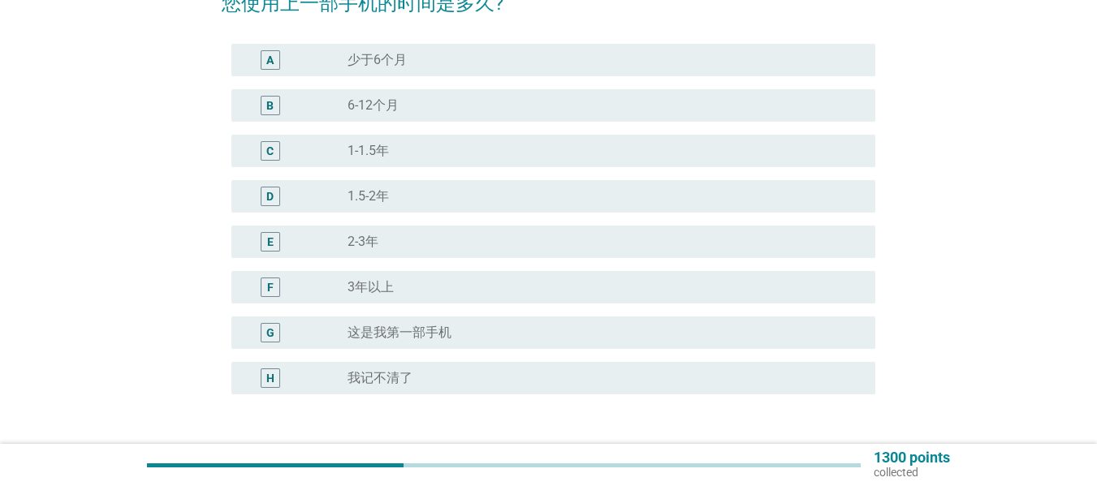
scroll to position [164, 0]
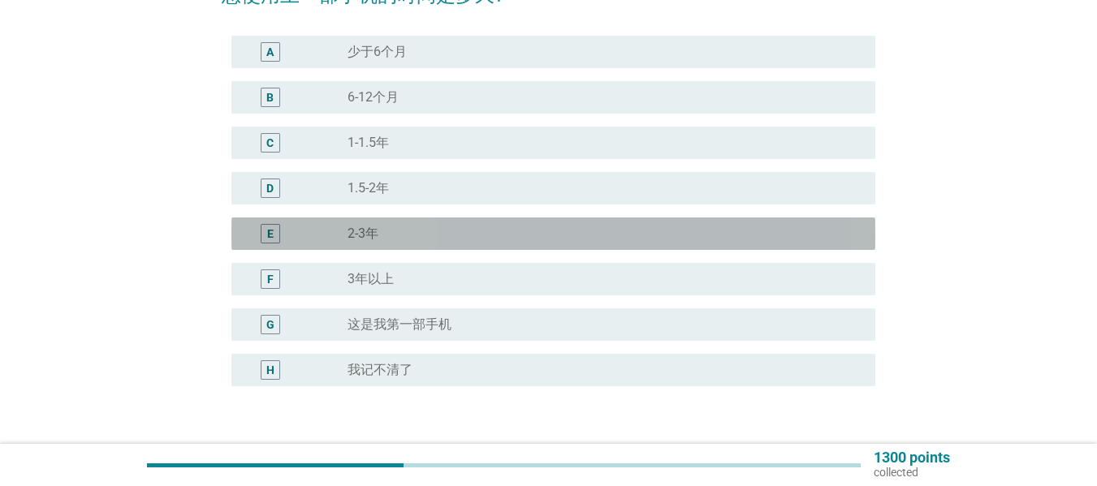
click at [420, 224] on div "radio_button_unchecked 2-3年" at bounding box center [604, 233] width 515 height 19
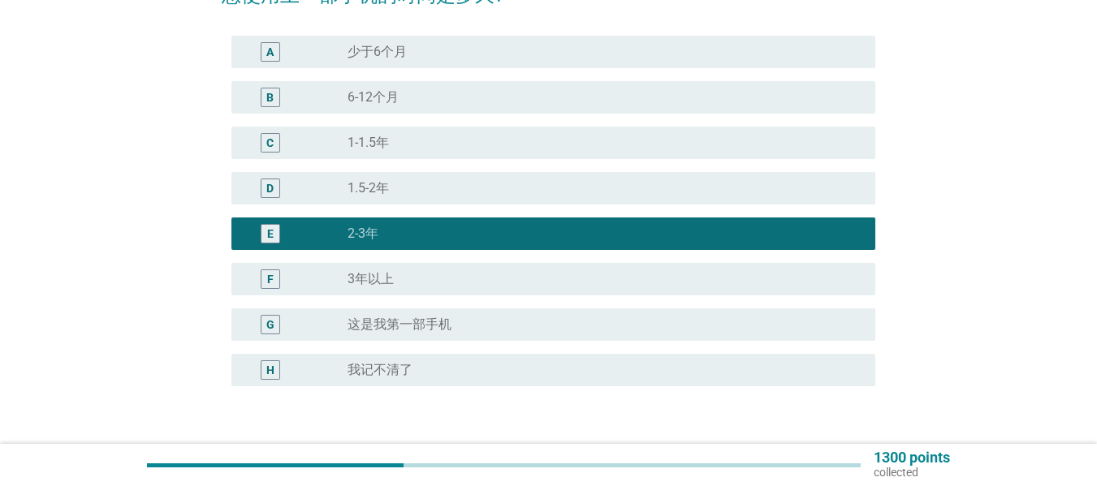
scroll to position [277, 0]
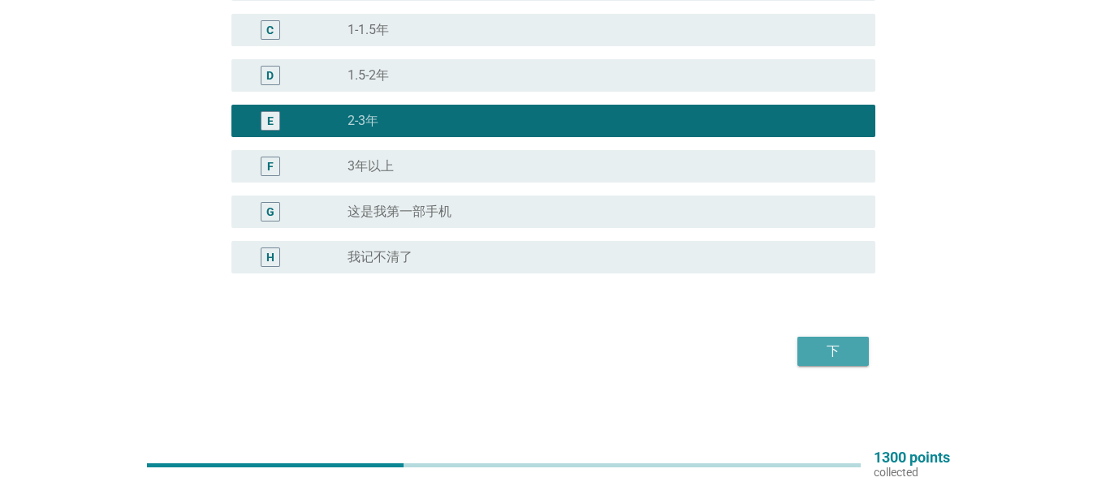
click at [825, 351] on div "下" at bounding box center [832, 351] width 45 height 19
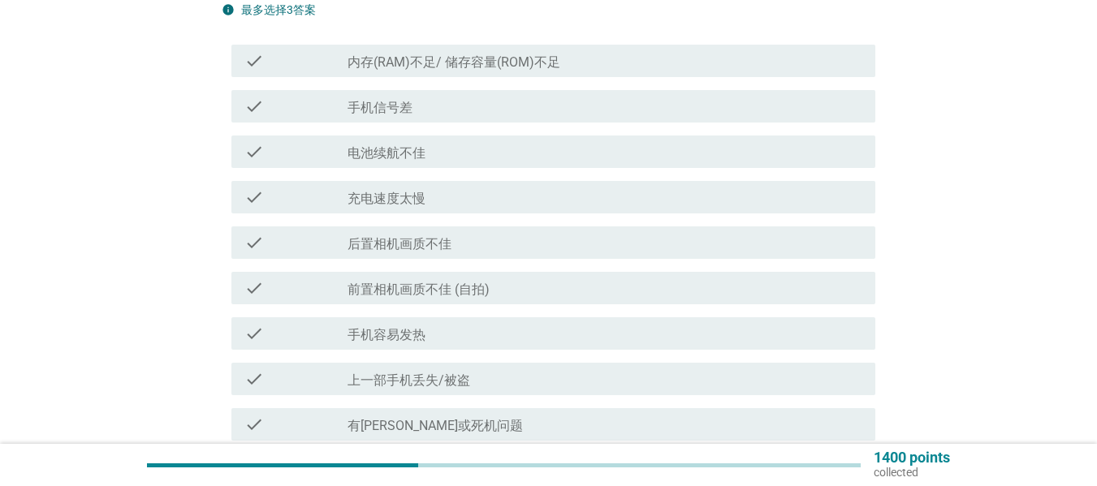
scroll to position [213, 0]
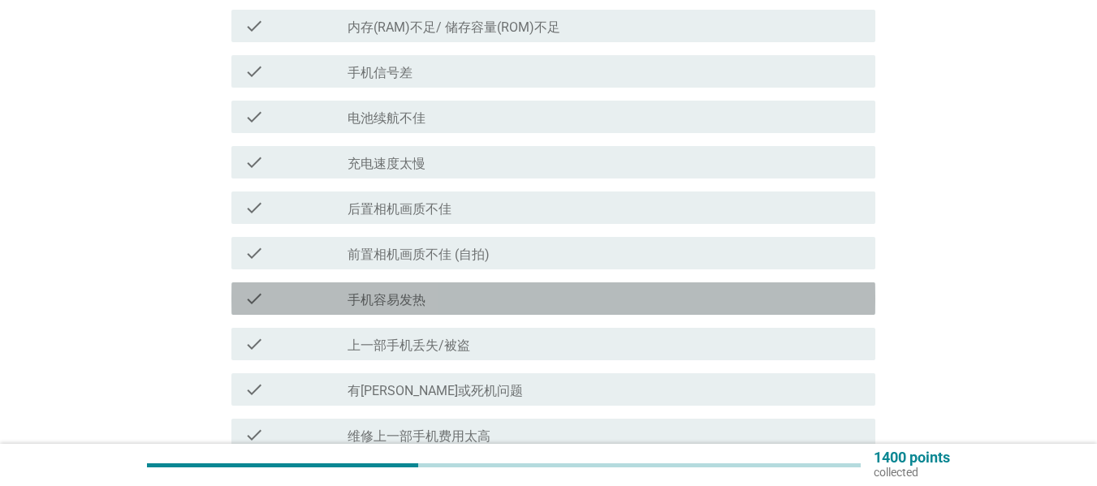
click at [463, 295] on div "check_box_outline_blank 手机容易发热" at bounding box center [604, 298] width 515 height 19
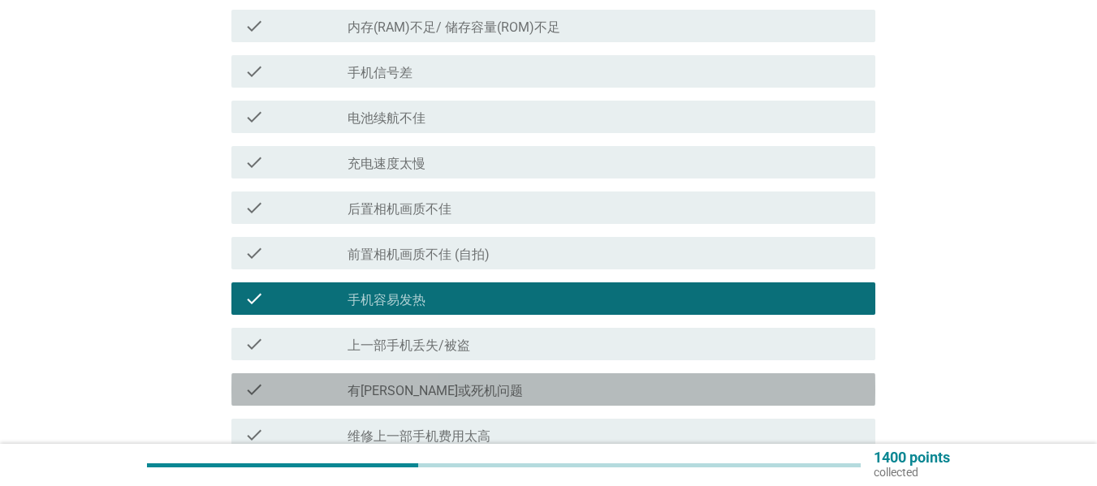
click at [454, 374] on div "check check_box_outline_blank 有[PERSON_NAME]或死机问题" at bounding box center [553, 389] width 644 height 32
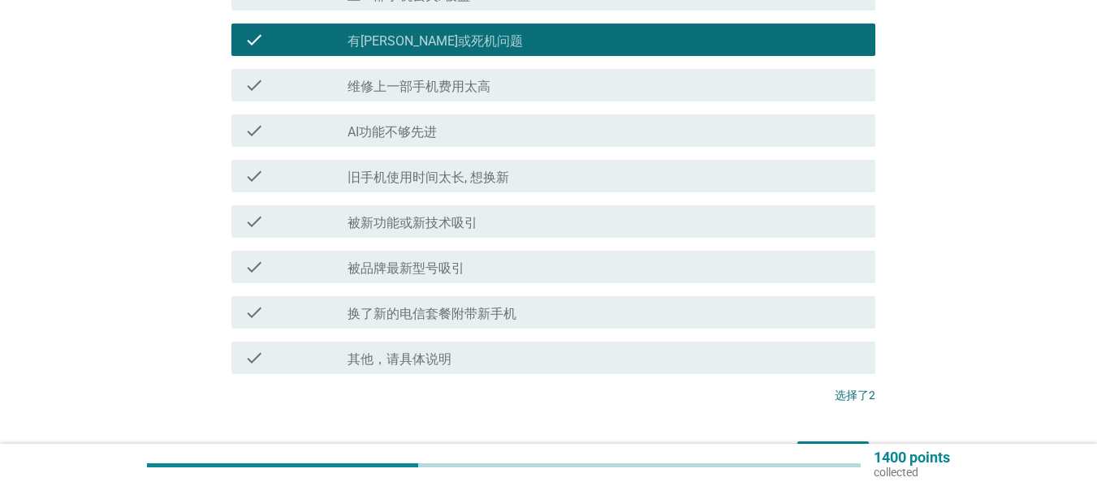
scroll to position [619, 0]
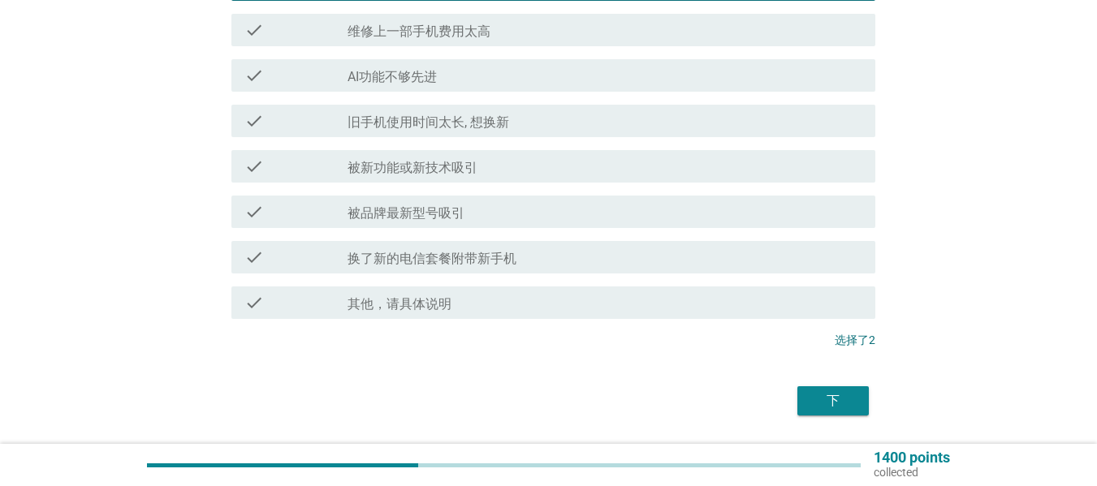
click at [809, 410] on button "下" at bounding box center [832, 400] width 71 height 29
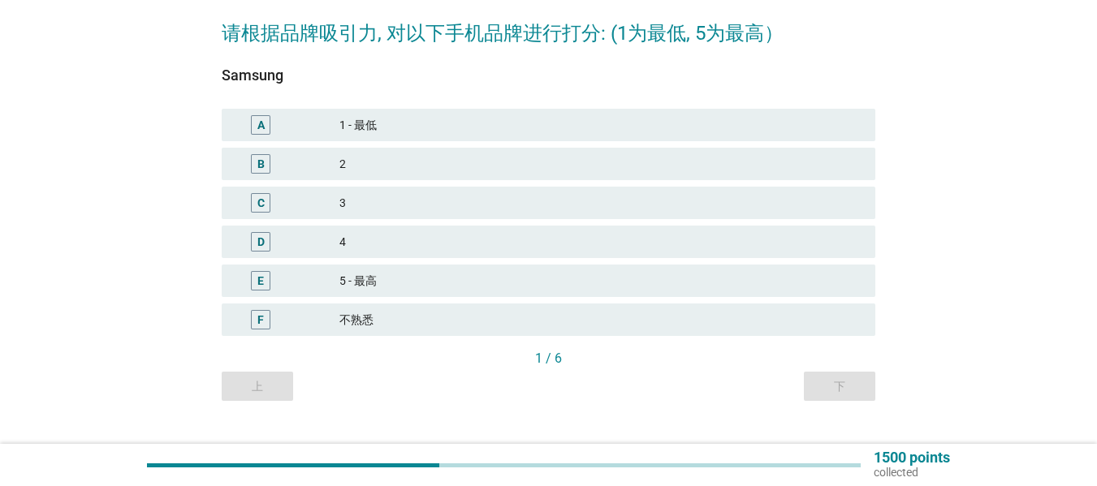
scroll to position [129, 0]
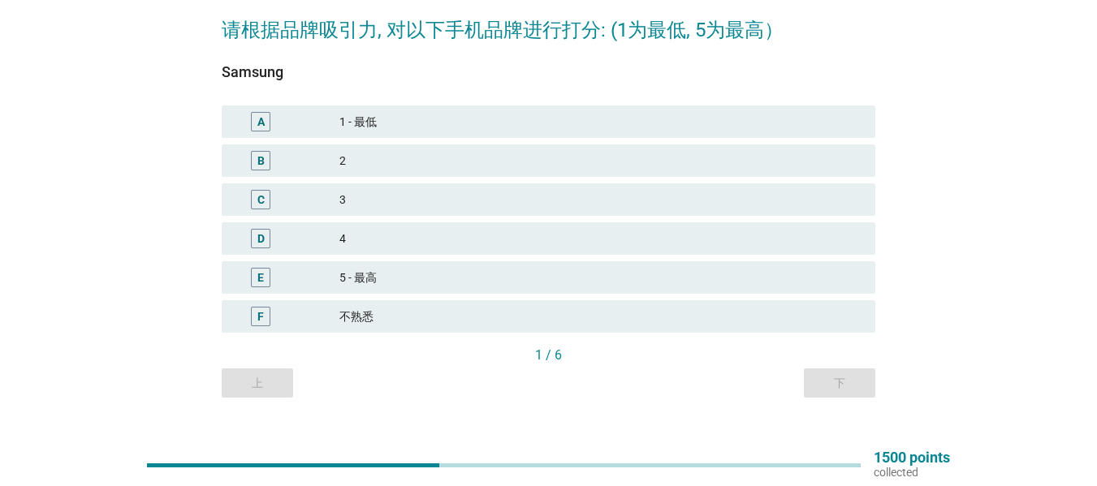
click at [493, 224] on div "D 4" at bounding box center [548, 238] width 653 height 32
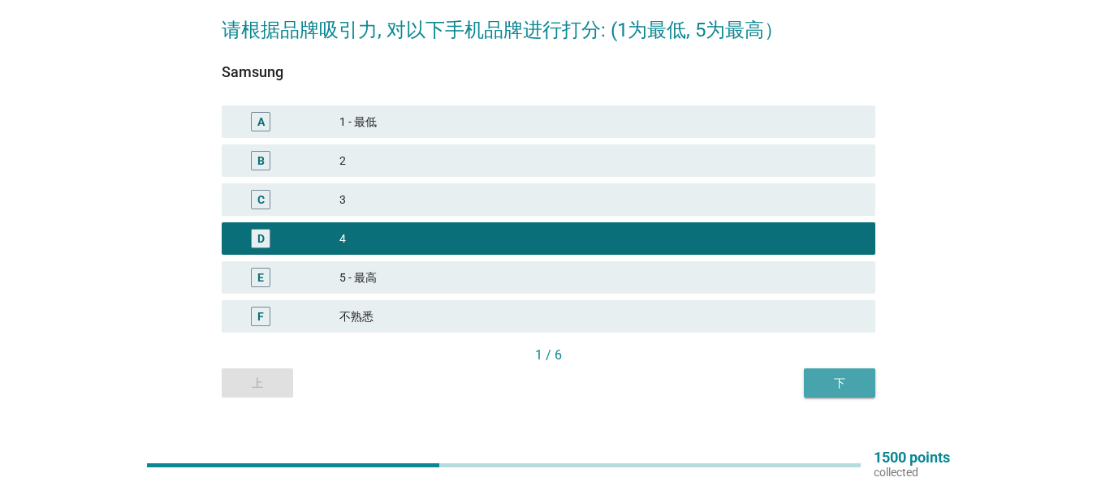
click at [830, 375] on div "下" at bounding box center [839, 383] width 45 height 17
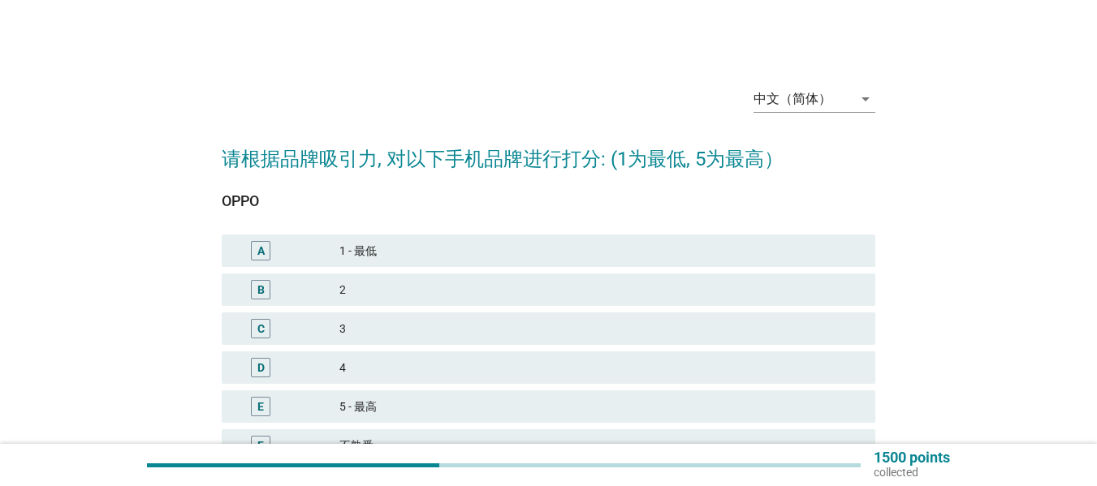
click at [391, 331] on div "3" at bounding box center [600, 328] width 523 height 19
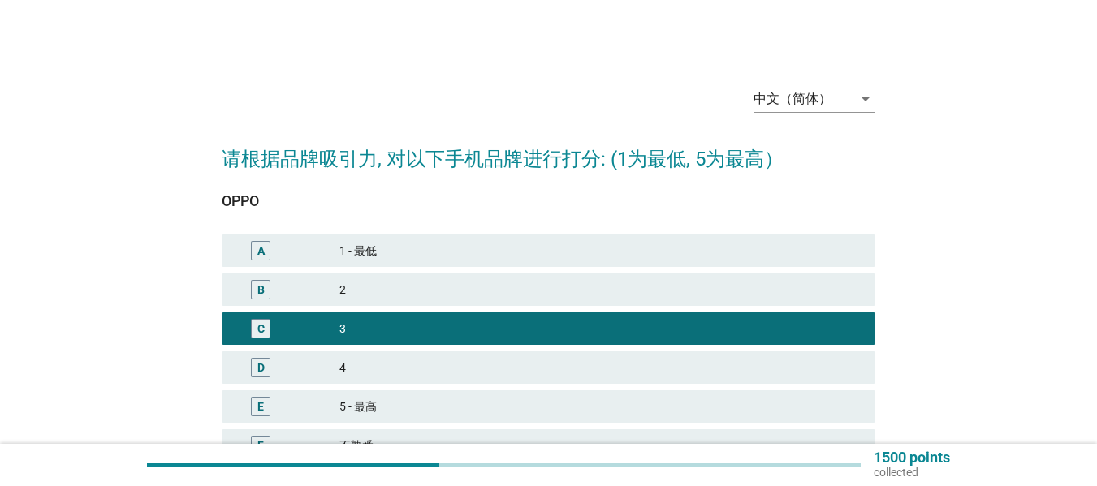
scroll to position [151, 0]
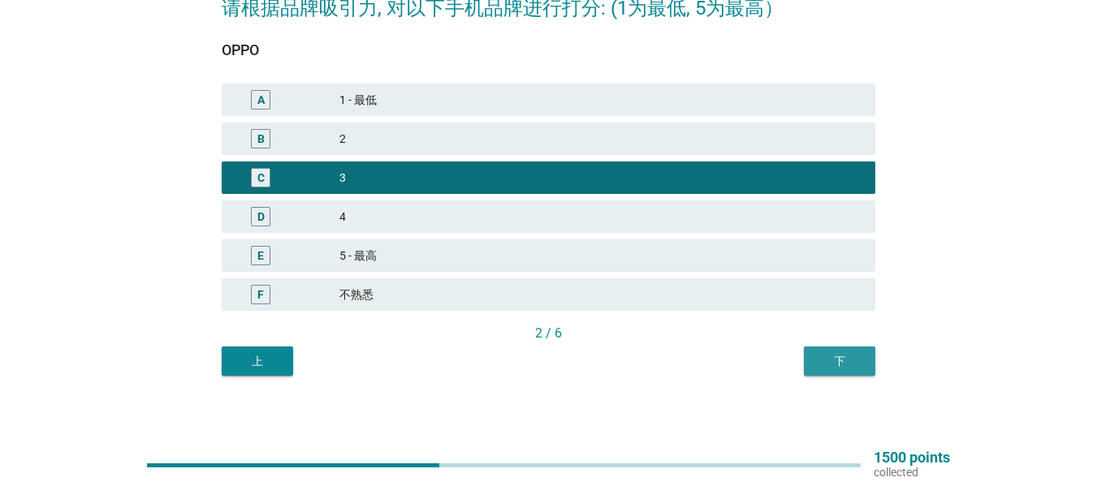
click at [854, 364] on div "下" at bounding box center [839, 361] width 45 height 17
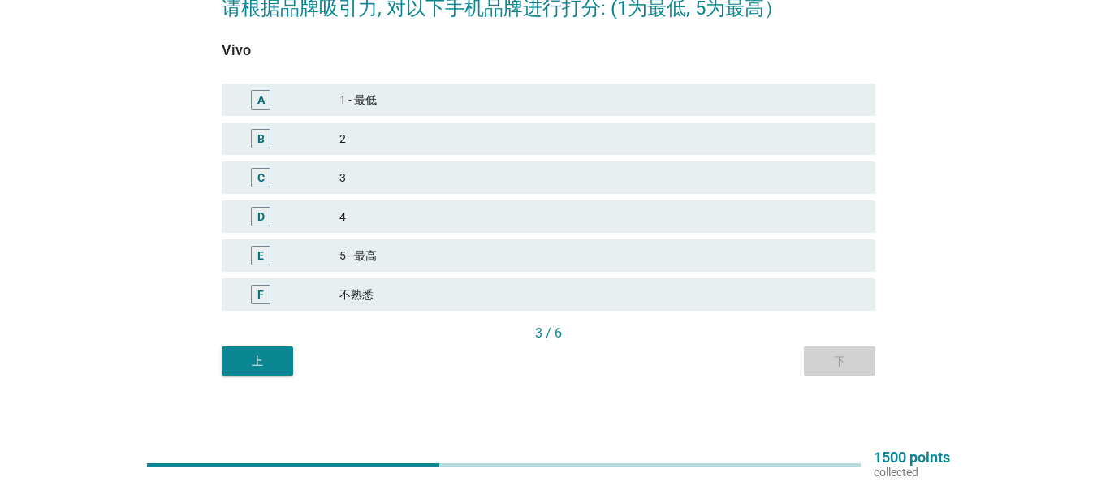
scroll to position [0, 0]
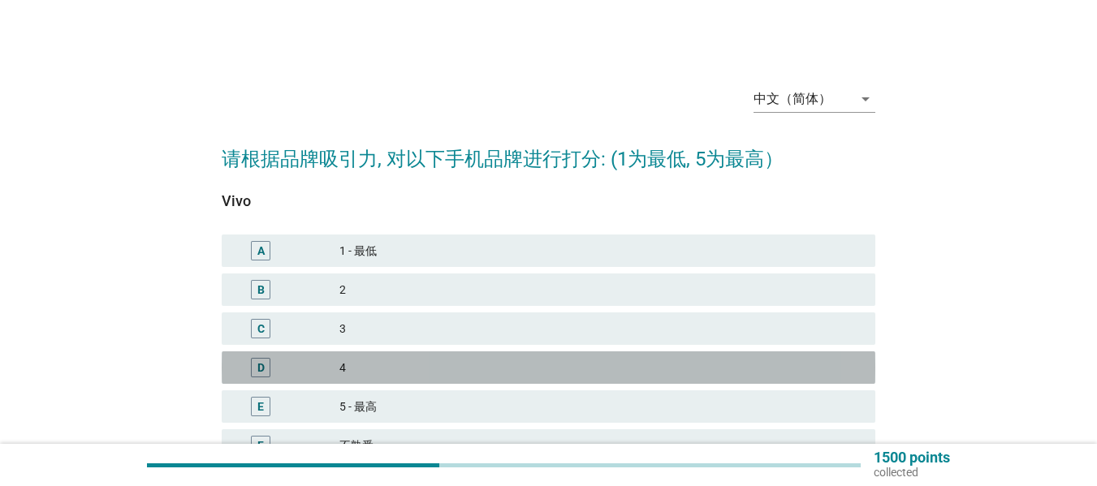
drag, startPoint x: 407, startPoint y: 365, endPoint x: 922, endPoint y: 311, distance: 518.3
click at [406, 365] on div "4" at bounding box center [600, 367] width 523 height 19
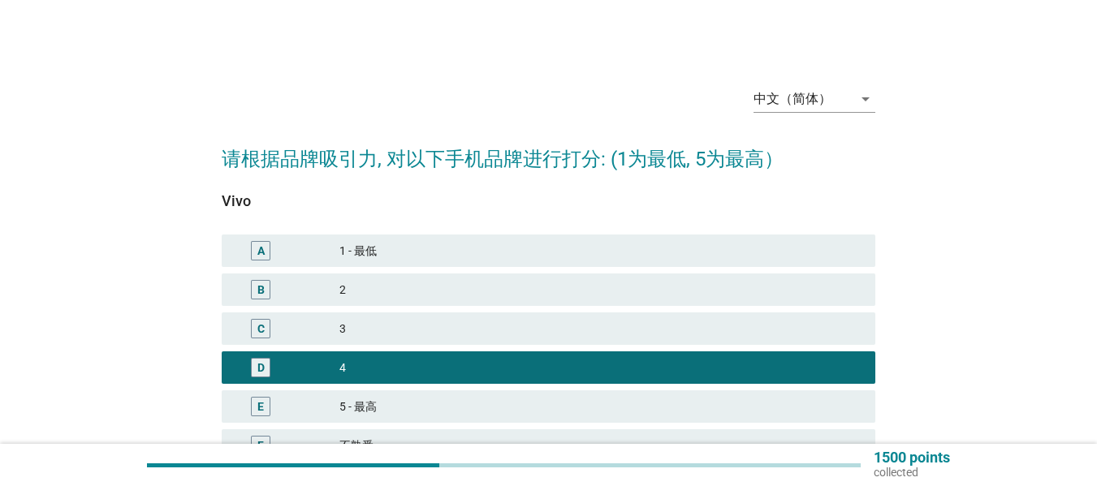
scroll to position [122, 0]
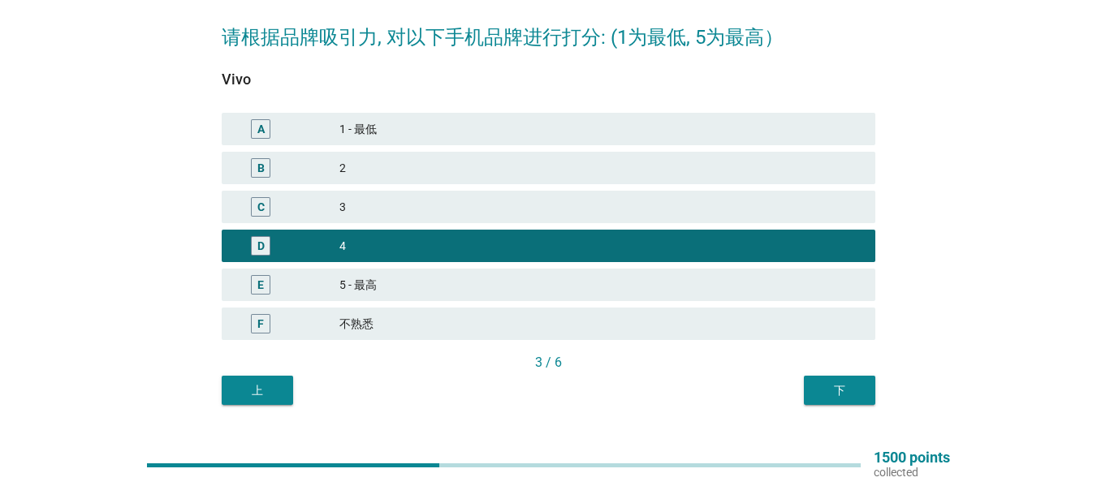
click at [821, 381] on button "下" at bounding box center [839, 390] width 71 height 29
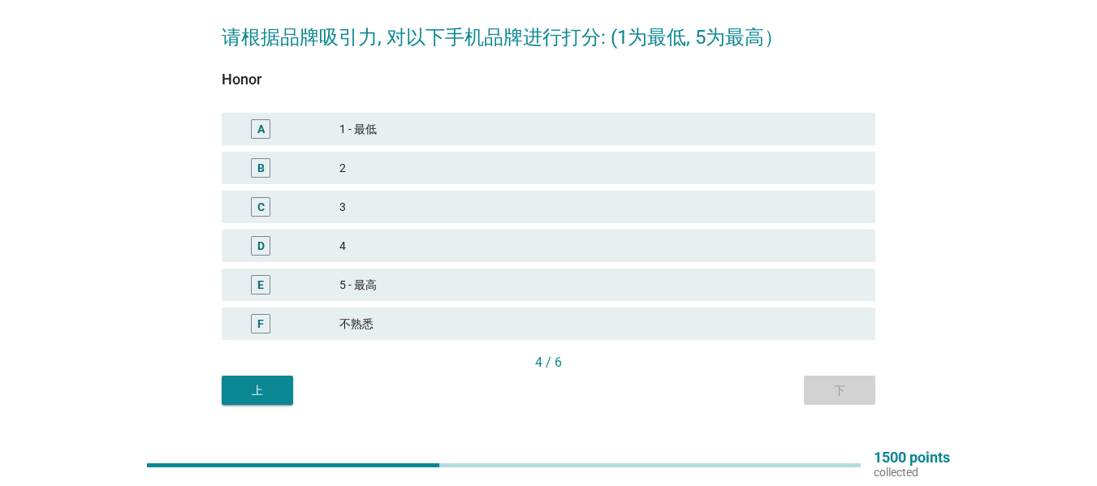
scroll to position [0, 0]
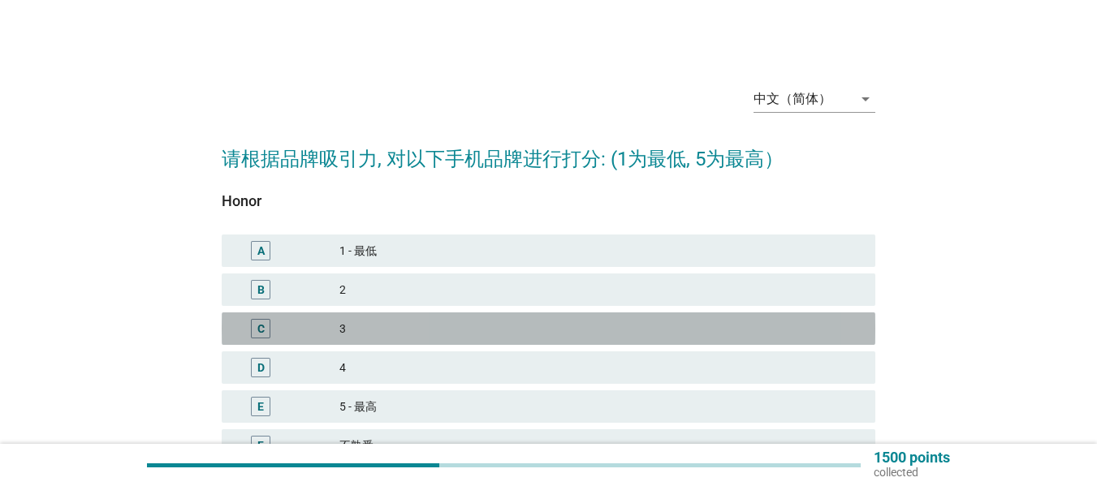
drag, startPoint x: 498, startPoint y: 328, endPoint x: 923, endPoint y: 308, distance: 425.8
click at [497, 328] on div "3" at bounding box center [600, 328] width 523 height 19
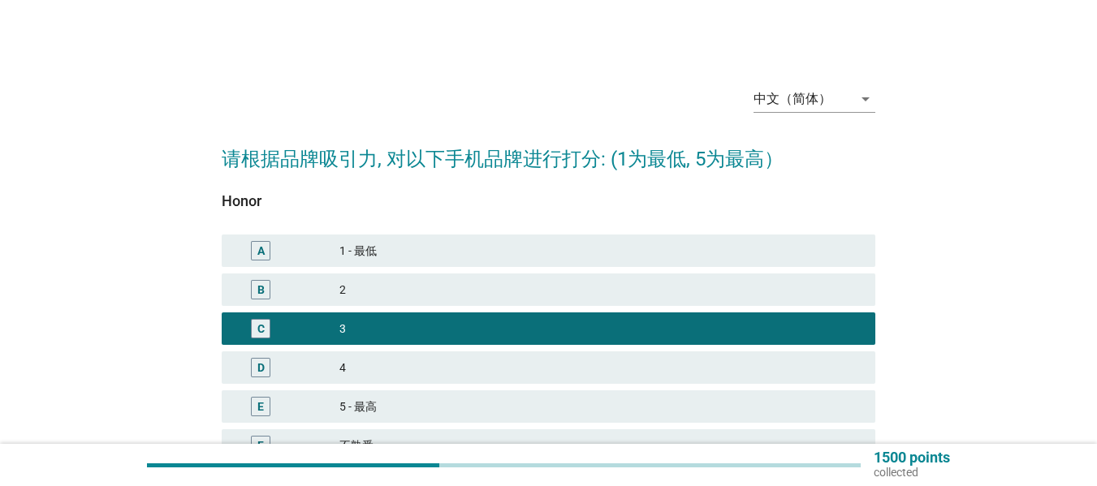
scroll to position [156, 0]
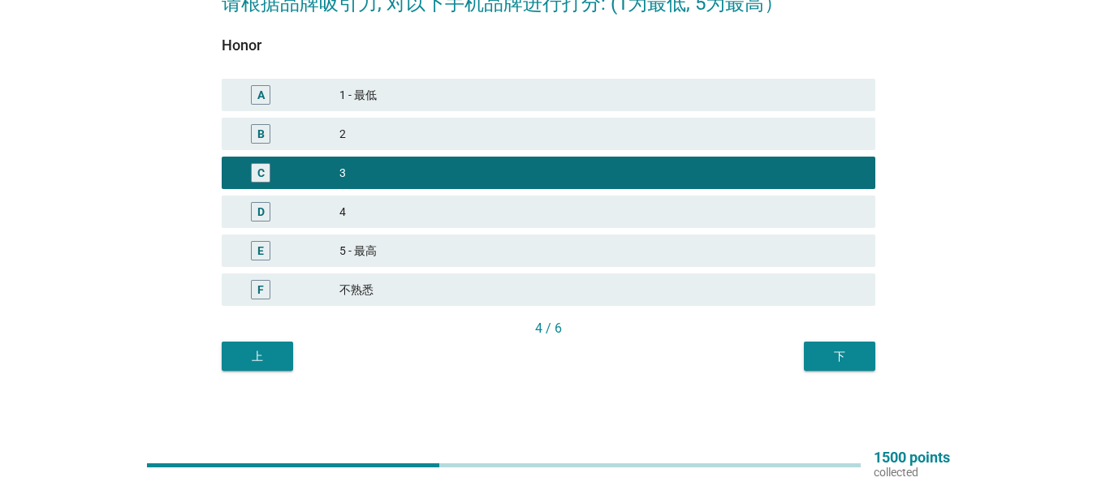
click at [856, 354] on div "下" at bounding box center [839, 356] width 45 height 17
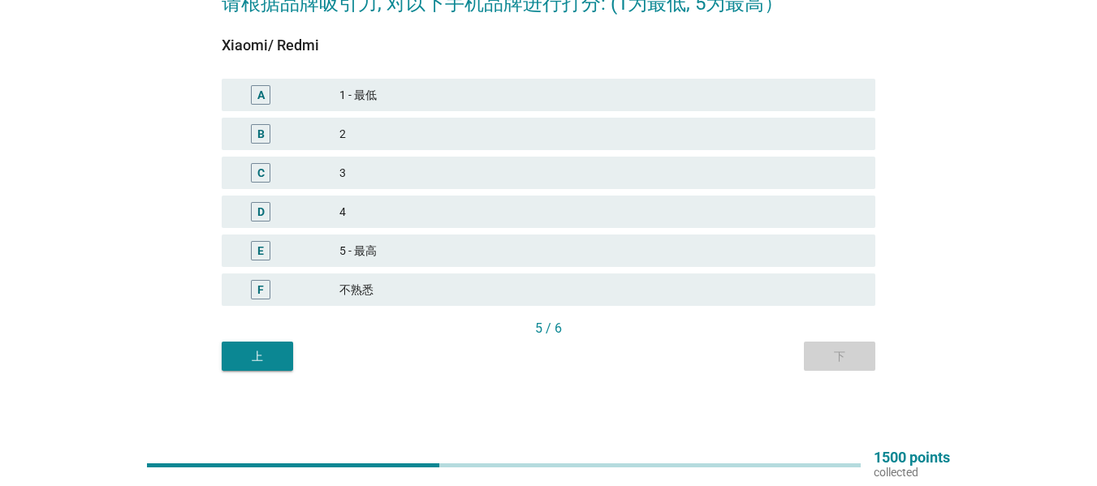
scroll to position [0, 0]
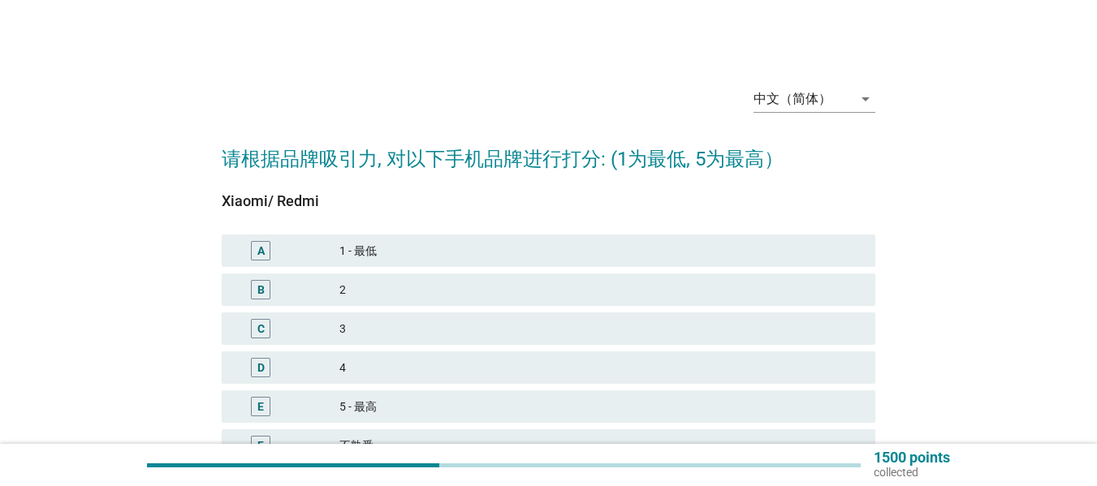
click at [467, 396] on div "E 5 - 最高" at bounding box center [548, 406] width 653 height 32
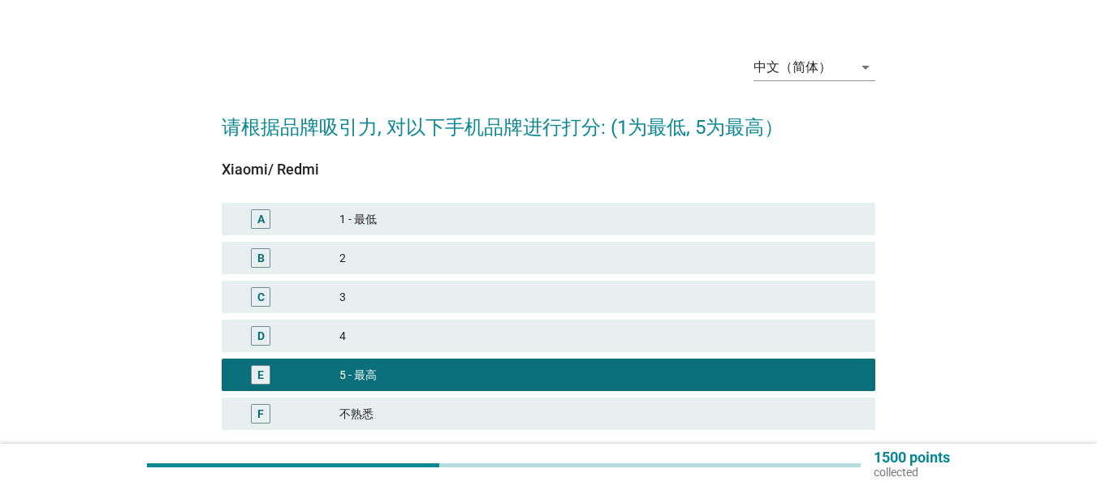
scroll to position [142, 0]
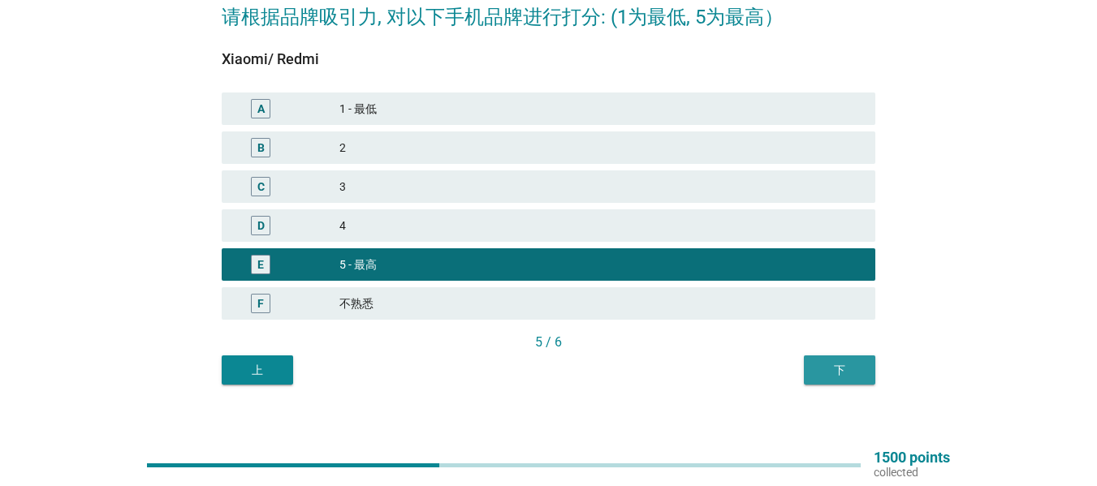
click at [845, 373] on div "下" at bounding box center [839, 370] width 45 height 17
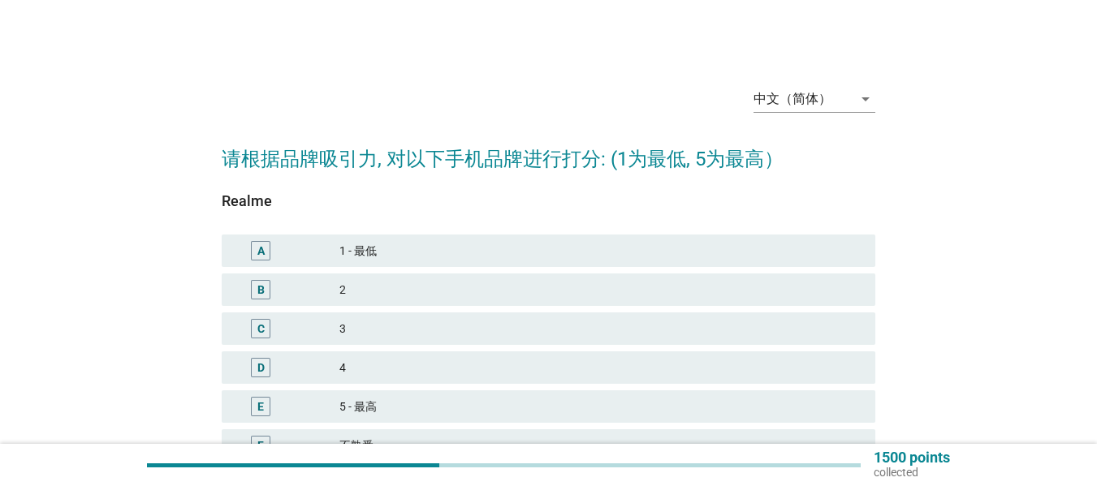
drag, startPoint x: 403, startPoint y: 397, endPoint x: 455, endPoint y: 390, distance: 51.5
click at [403, 399] on div "5 - 最高" at bounding box center [600, 406] width 523 height 19
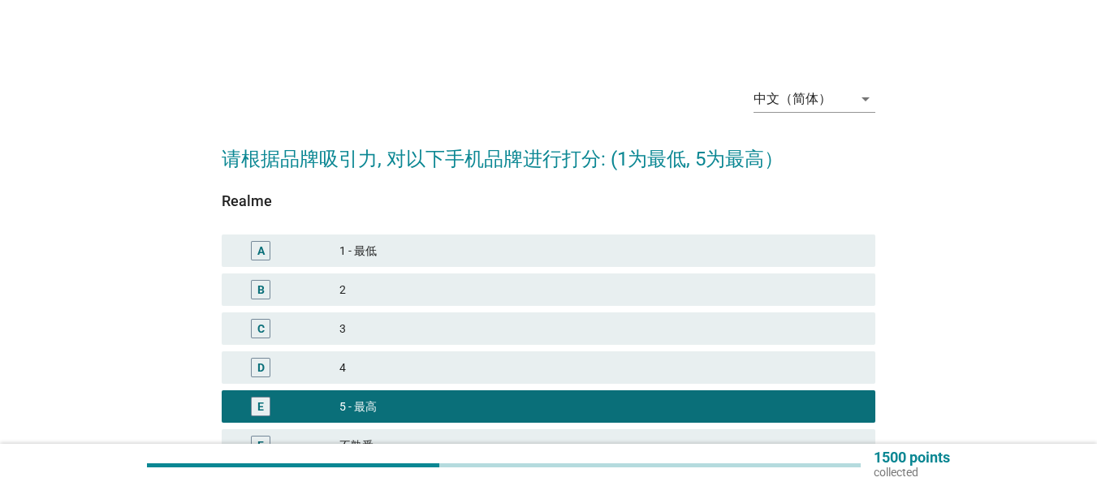
scroll to position [156, 0]
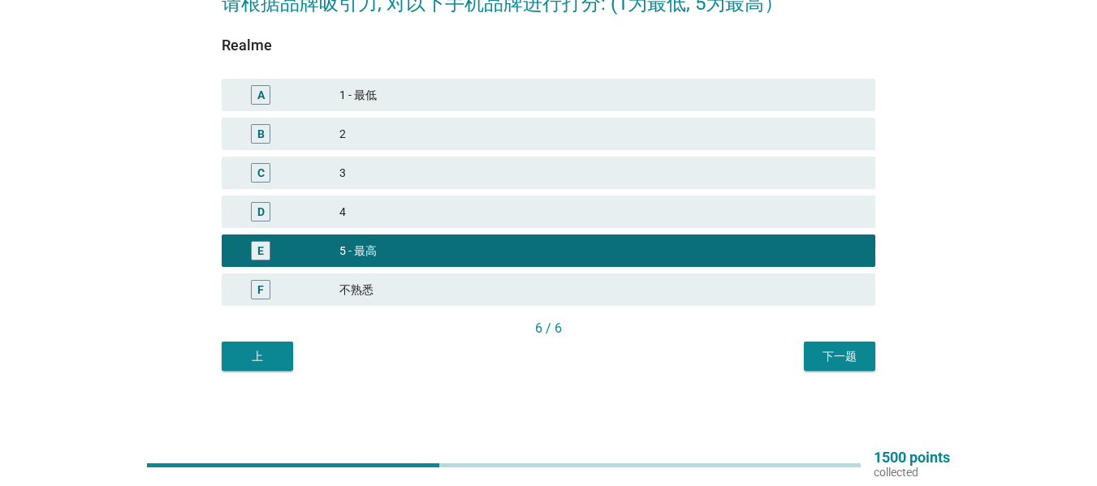
click at [545, 214] on div "4" at bounding box center [600, 211] width 523 height 19
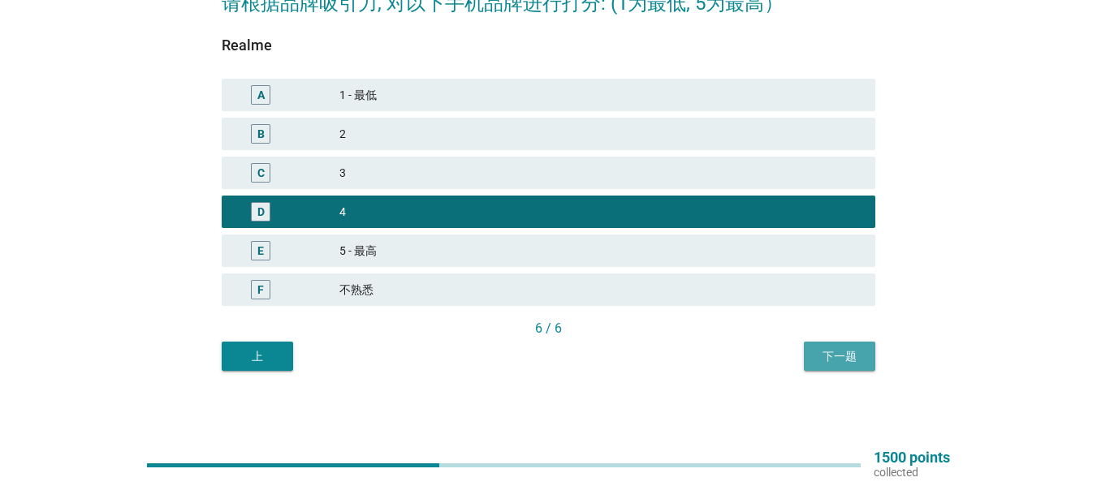
click at [828, 348] on div "下一题" at bounding box center [839, 356] width 45 height 17
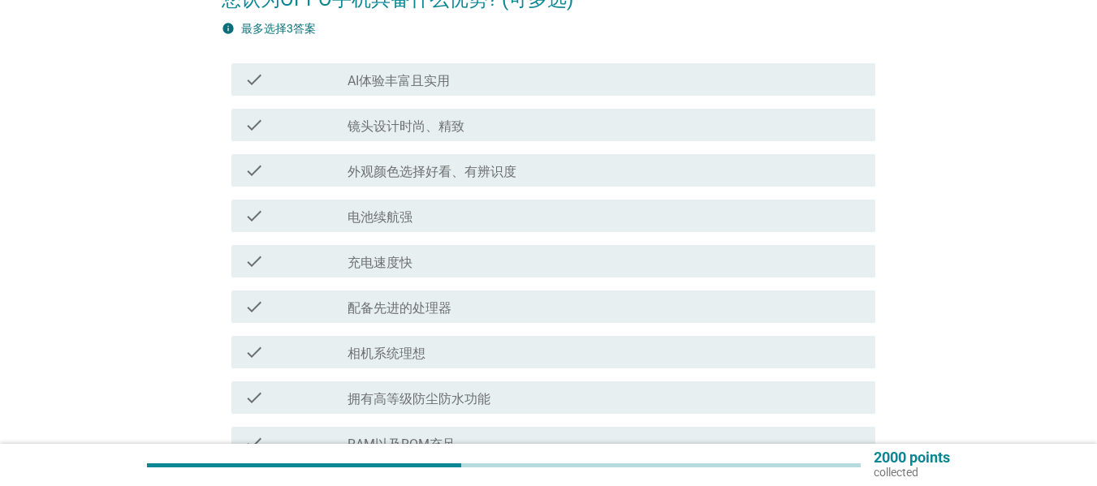
scroll to position [184, 0]
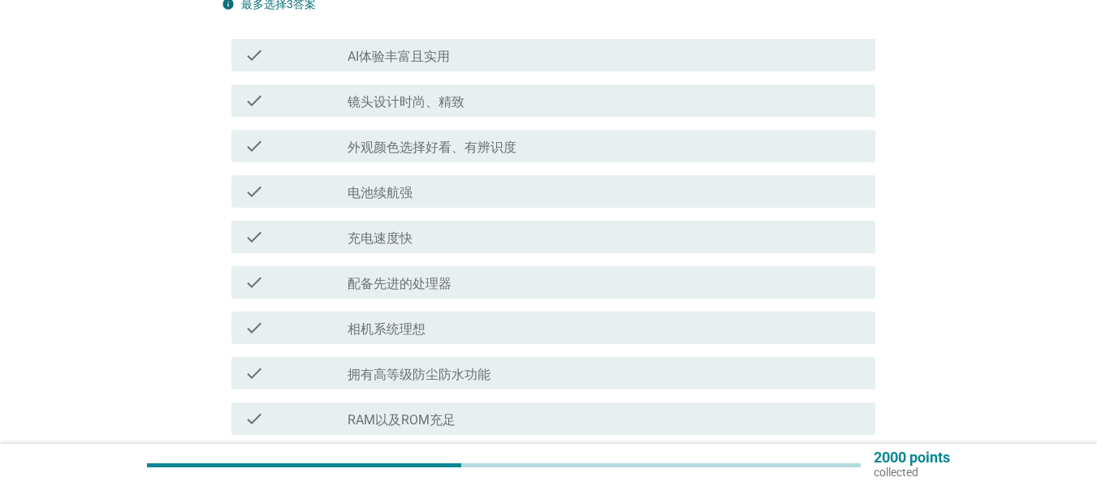
click at [443, 58] on label "AI体验丰富且实用" at bounding box center [398, 57] width 102 height 16
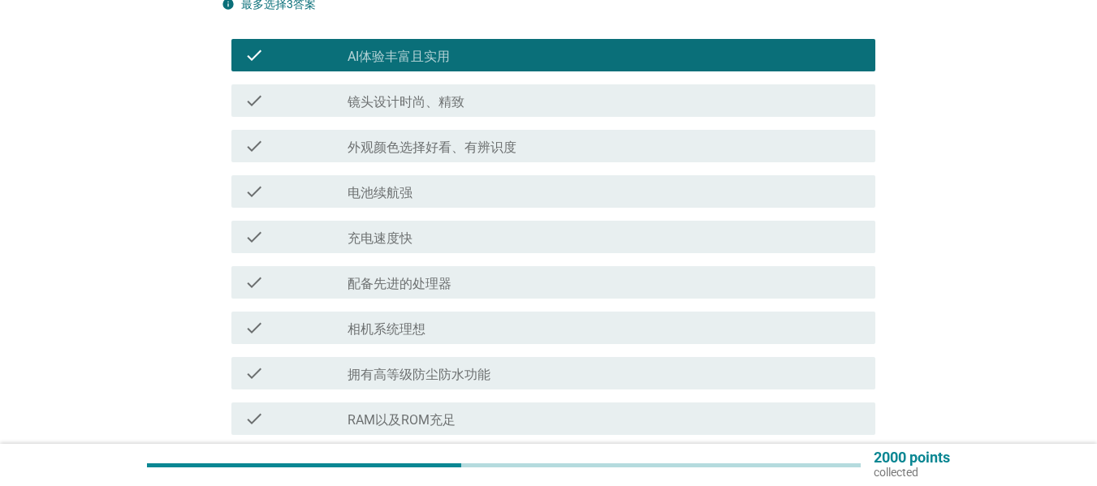
click at [433, 121] on div "check check_box_outline_blank 镜头设计时尚、精致" at bounding box center [548, 100] width 653 height 45
click at [395, 242] on label "充电速度快" at bounding box center [379, 239] width 65 height 16
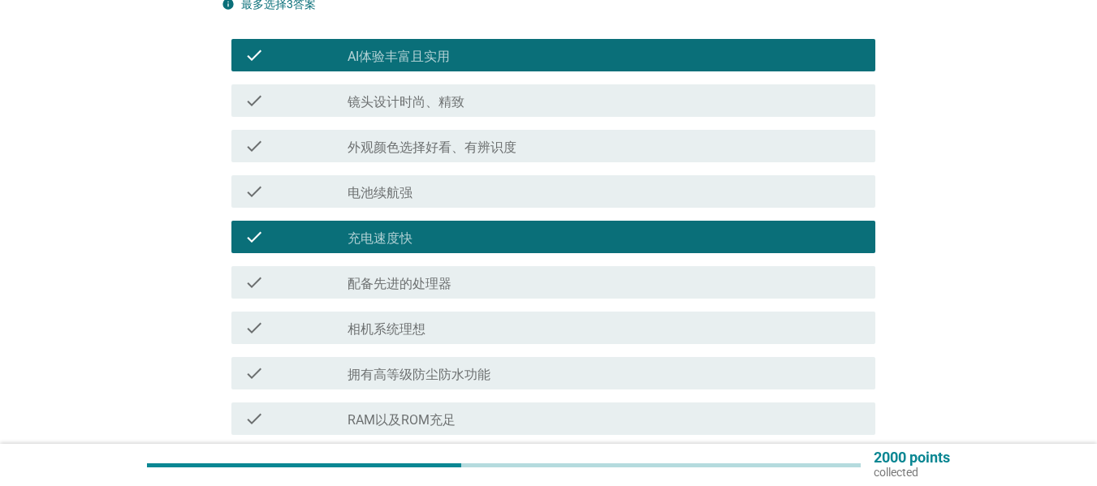
click at [408, 308] on div "check check_box_outline_blank 相机系统理想" at bounding box center [548, 327] width 653 height 45
click at [434, 293] on div "check check_box_outline_blank 配备先进的处理器" at bounding box center [553, 282] width 644 height 32
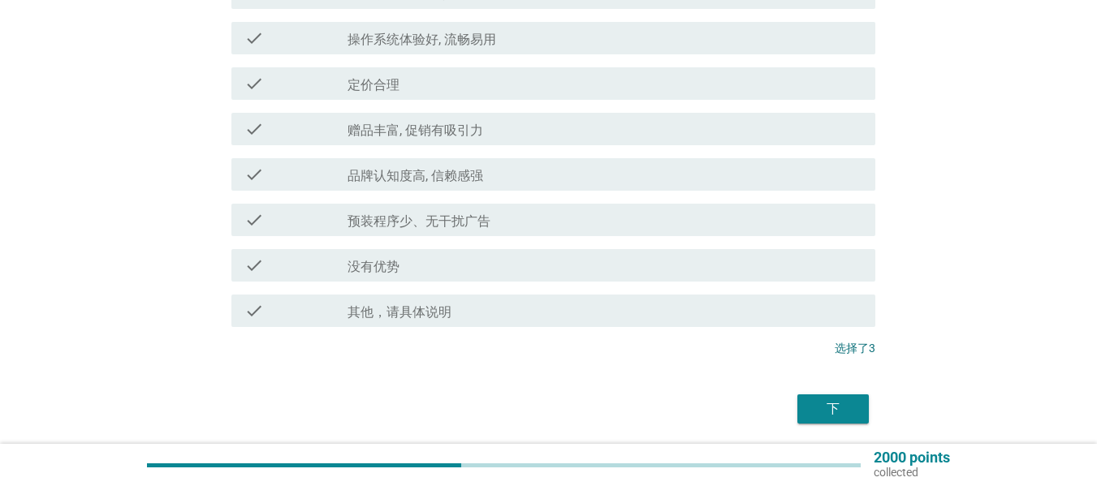
scroll to position [617, 0]
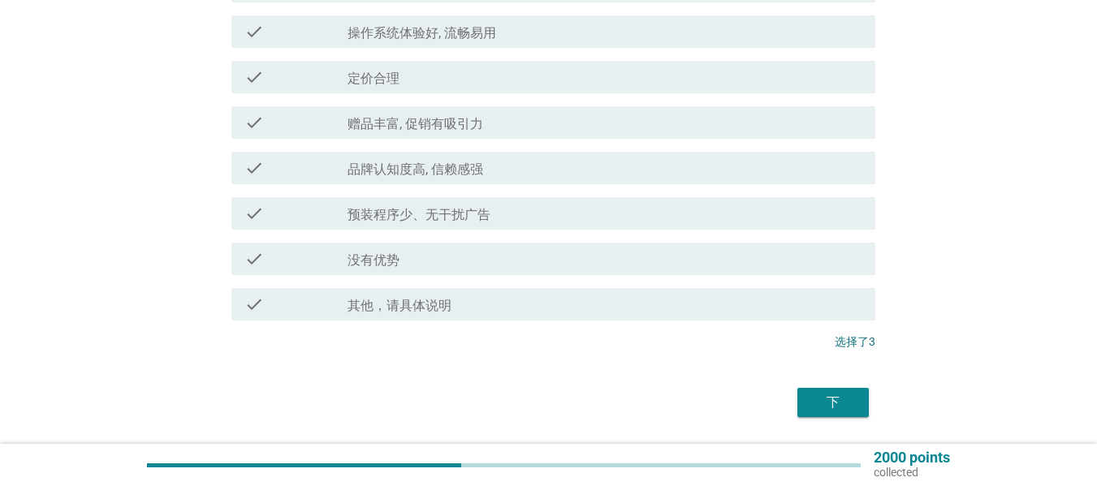
click at [831, 402] on div "下" at bounding box center [832, 402] width 45 height 19
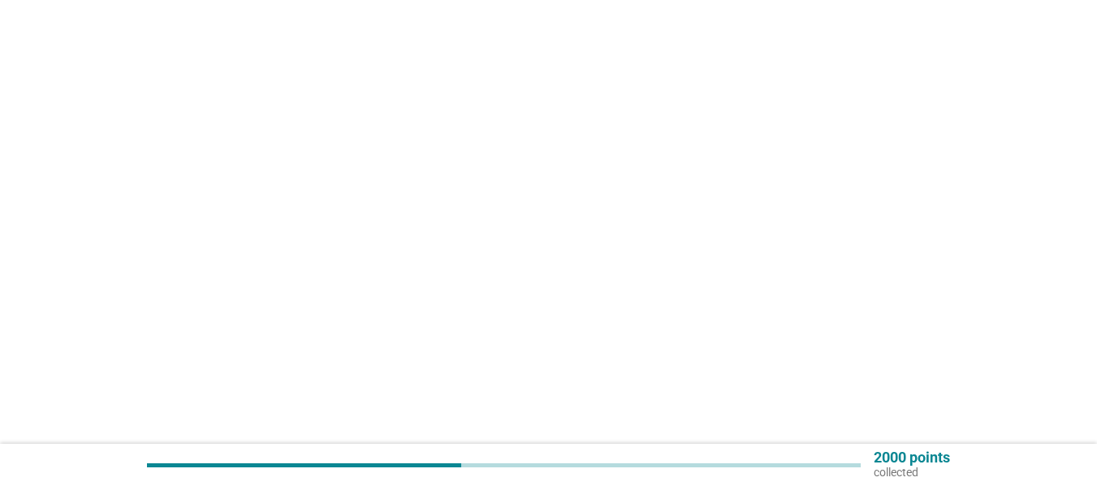
scroll to position [0, 0]
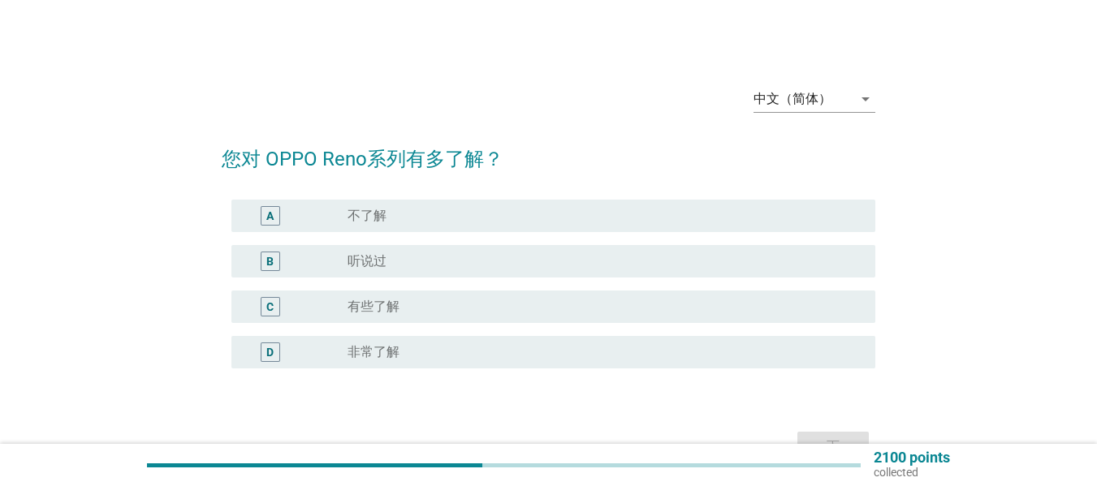
click at [467, 304] on div "radio_button_unchecked 有些了解" at bounding box center [598, 307] width 502 height 16
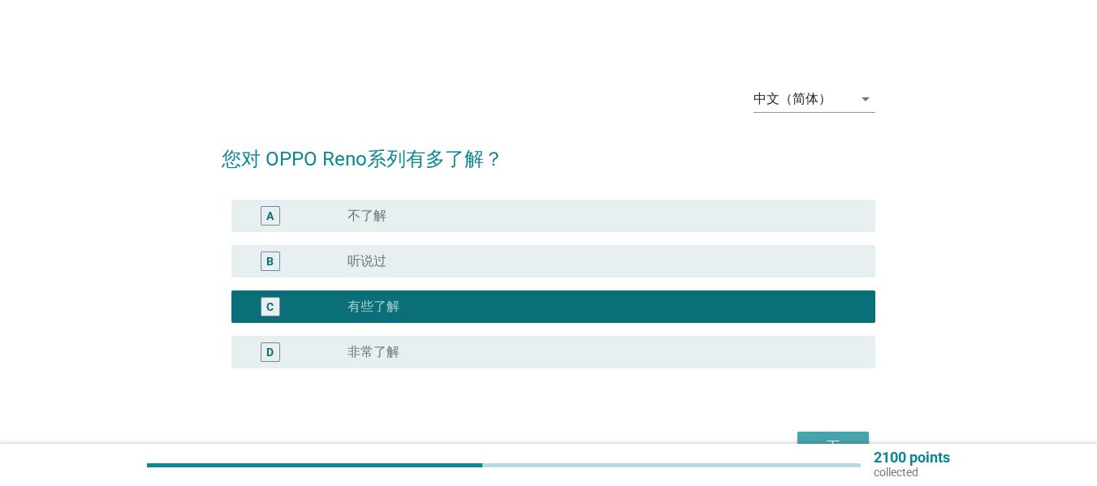
click at [843, 441] on div "下" at bounding box center [832, 446] width 45 height 19
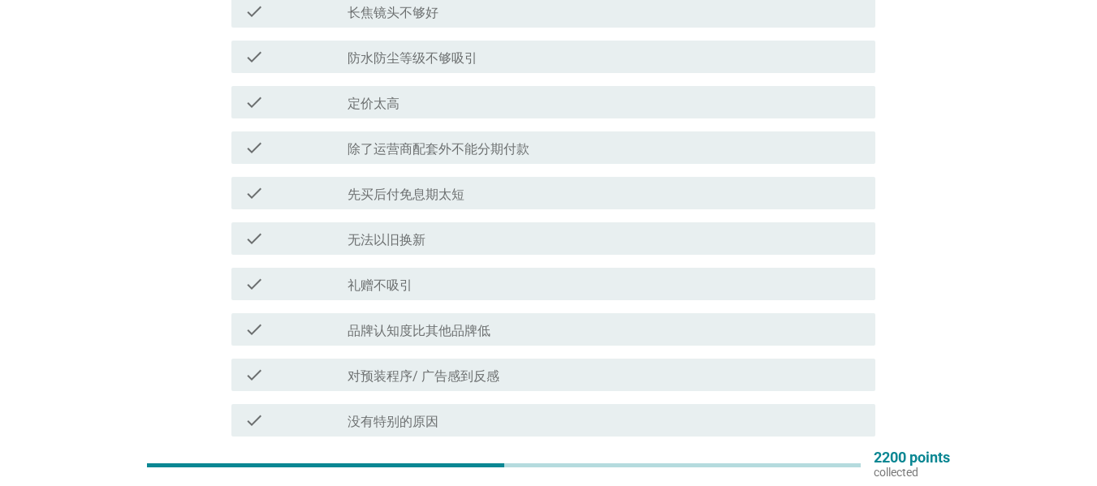
scroll to position [462, 0]
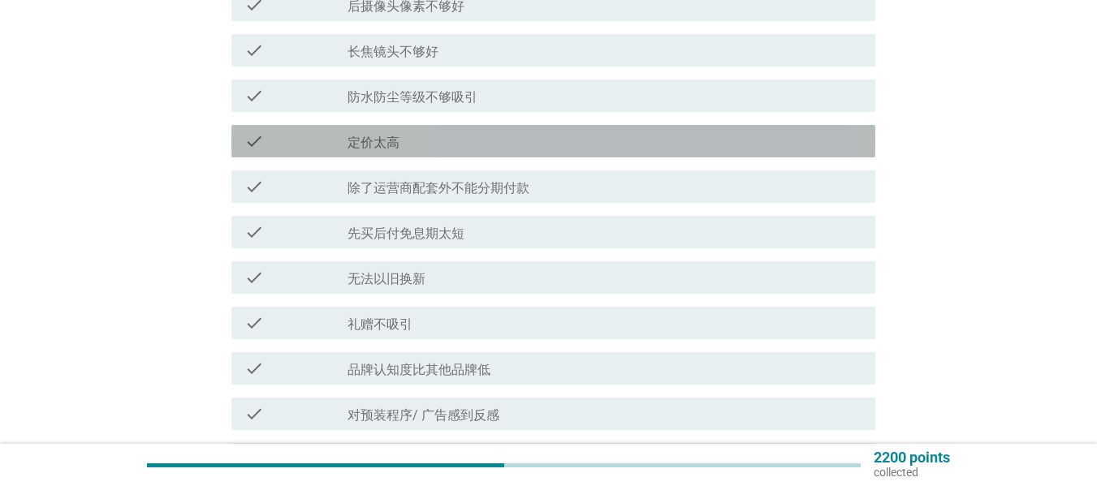
click at [424, 142] on div "check_box_outline_blank 定价太高" at bounding box center [604, 140] width 515 height 19
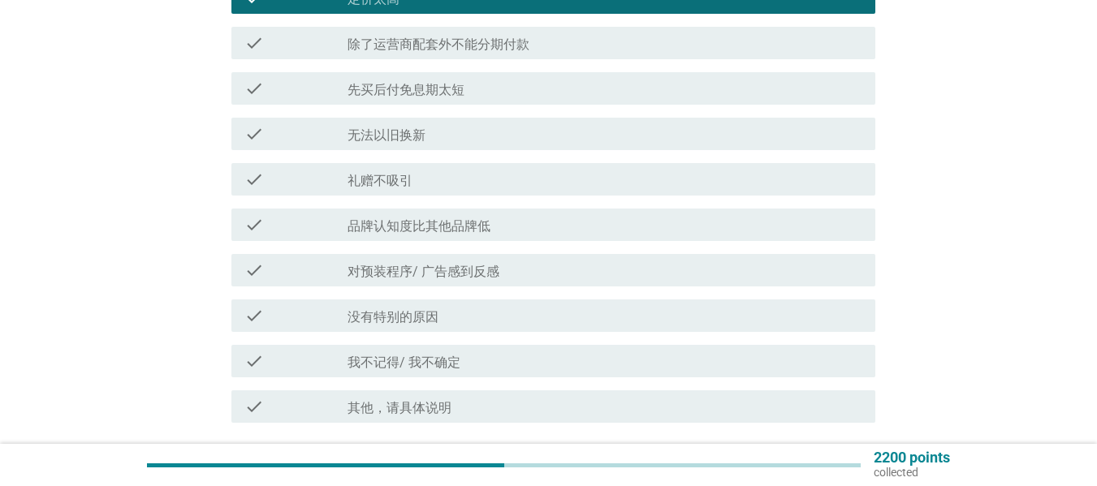
scroll to position [655, 0]
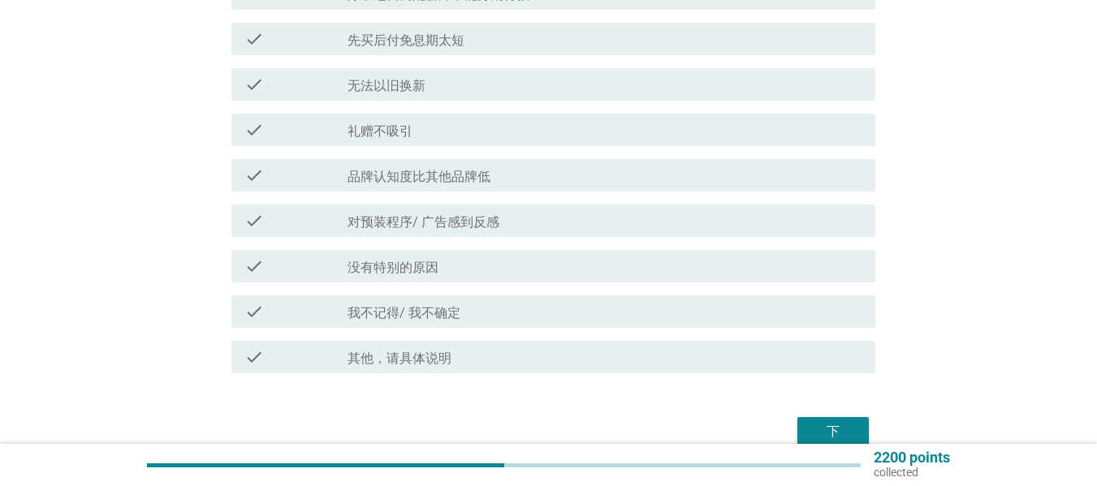
click at [595, 184] on div "check_box_outline_blank 品牌认知度比其他品牌低" at bounding box center [604, 175] width 515 height 19
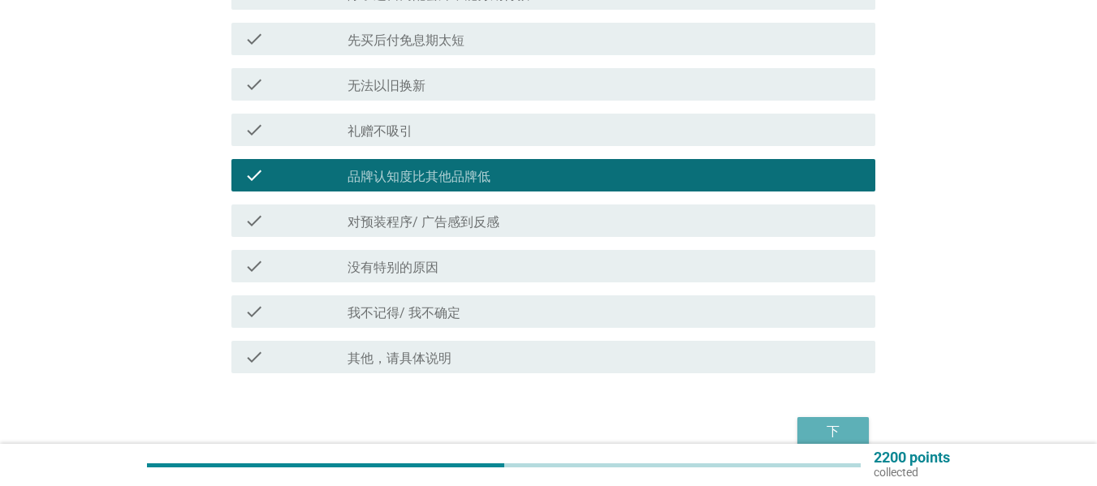
drag, startPoint x: 847, startPoint y: 433, endPoint x: 839, endPoint y: 426, distance: 10.9
click at [847, 433] on div "下" at bounding box center [832, 431] width 45 height 19
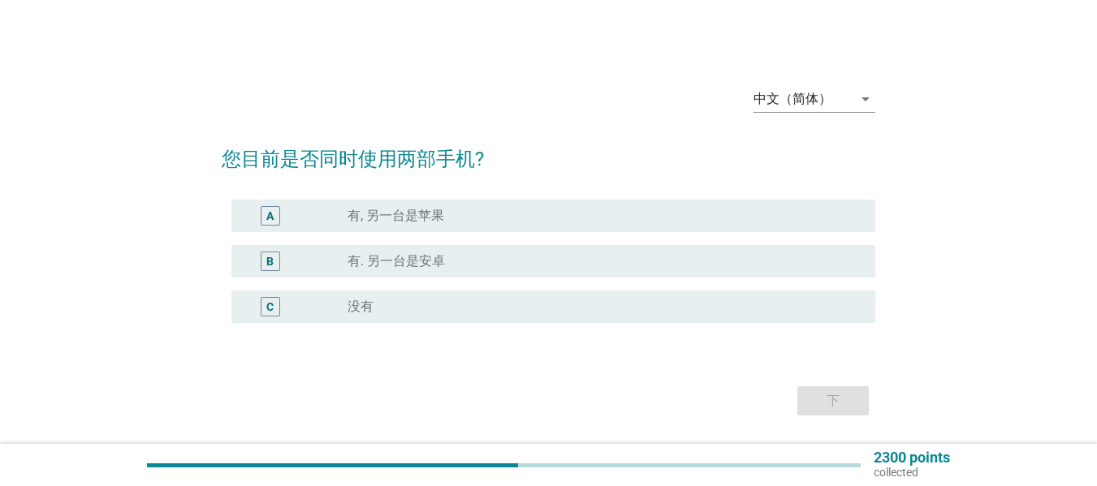
click at [369, 300] on label "没有" at bounding box center [360, 307] width 26 height 16
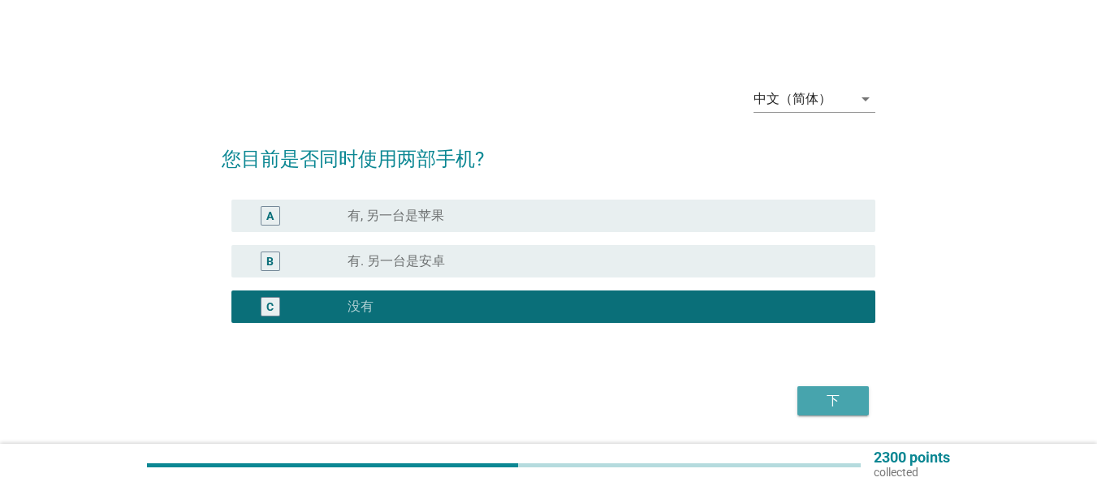
click at [847, 412] on button "下" at bounding box center [832, 400] width 71 height 29
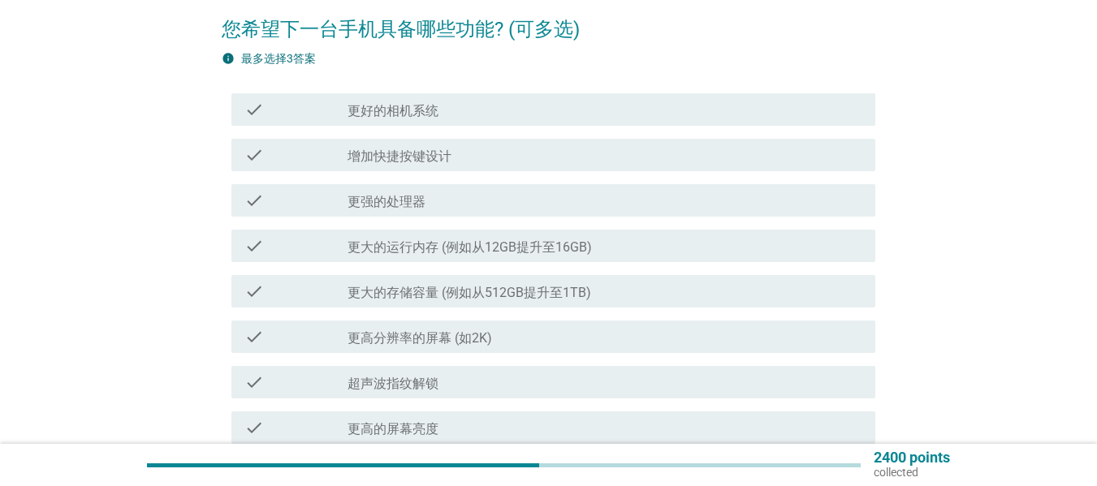
scroll to position [215, 0]
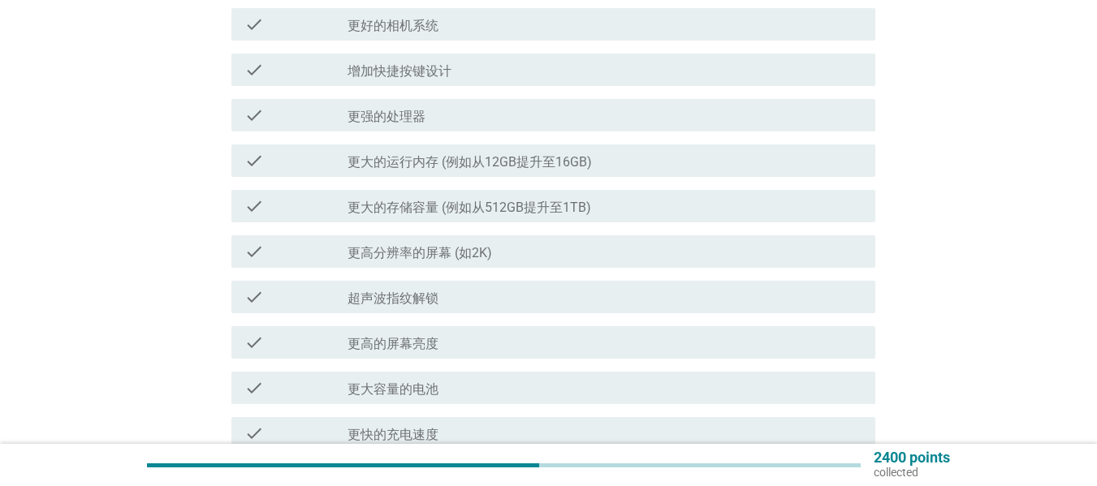
click at [438, 121] on div "check_box_outline_blank 更强的处理器" at bounding box center [604, 115] width 515 height 19
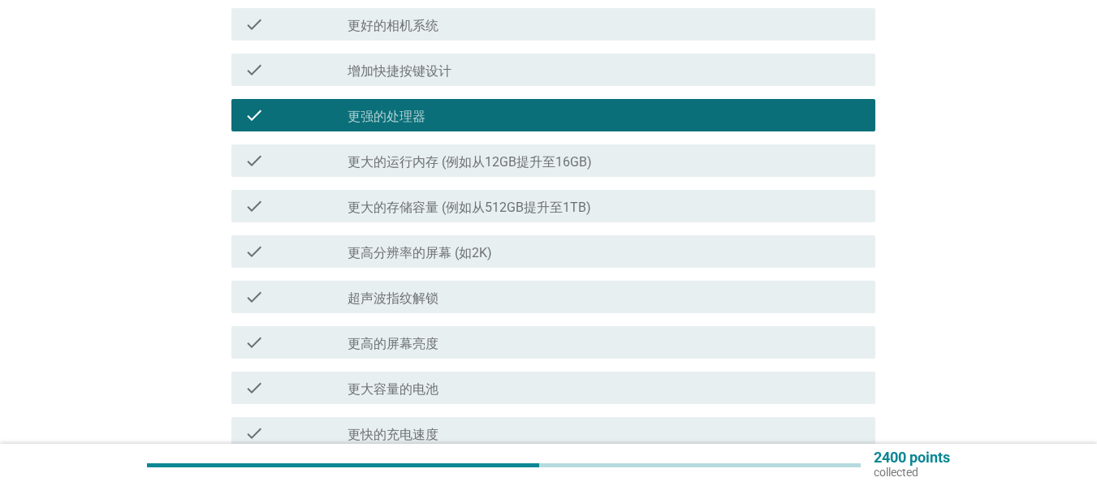
click at [412, 390] on label "更大容量的电池" at bounding box center [392, 389] width 91 height 16
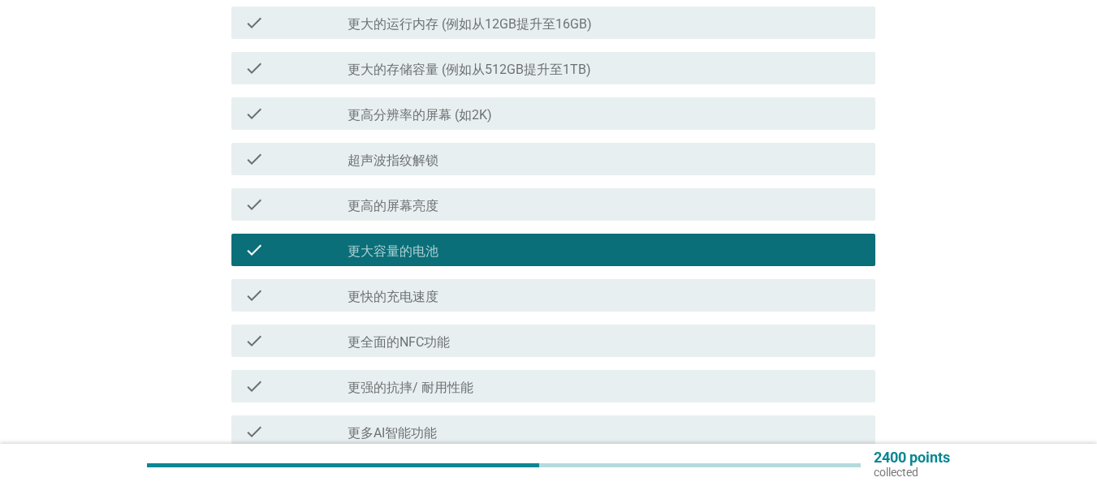
scroll to position [407, 0]
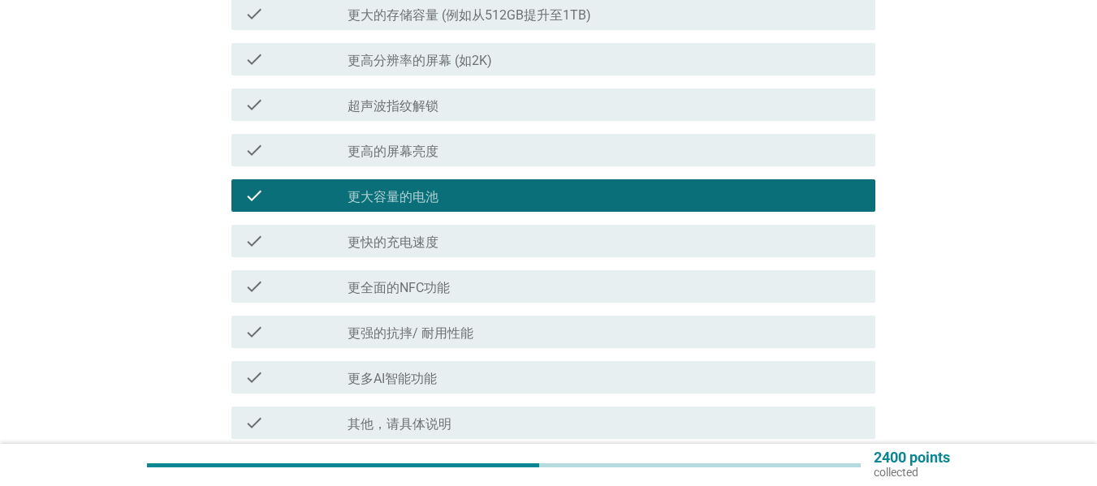
click at [412, 243] on label "更快的充电速度" at bounding box center [392, 243] width 91 height 16
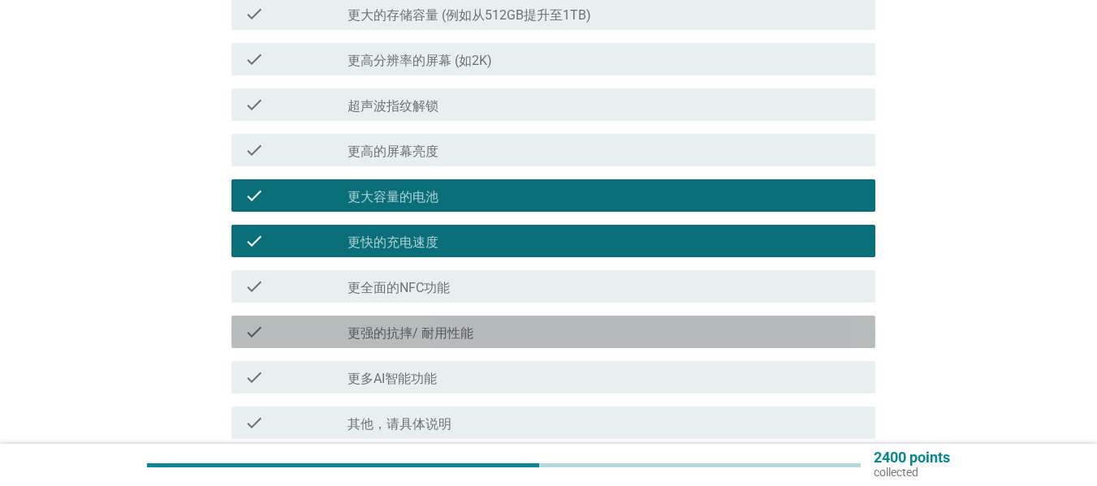
click at [446, 330] on label "更强的抗摔/ 耐用性能" at bounding box center [410, 333] width 126 height 16
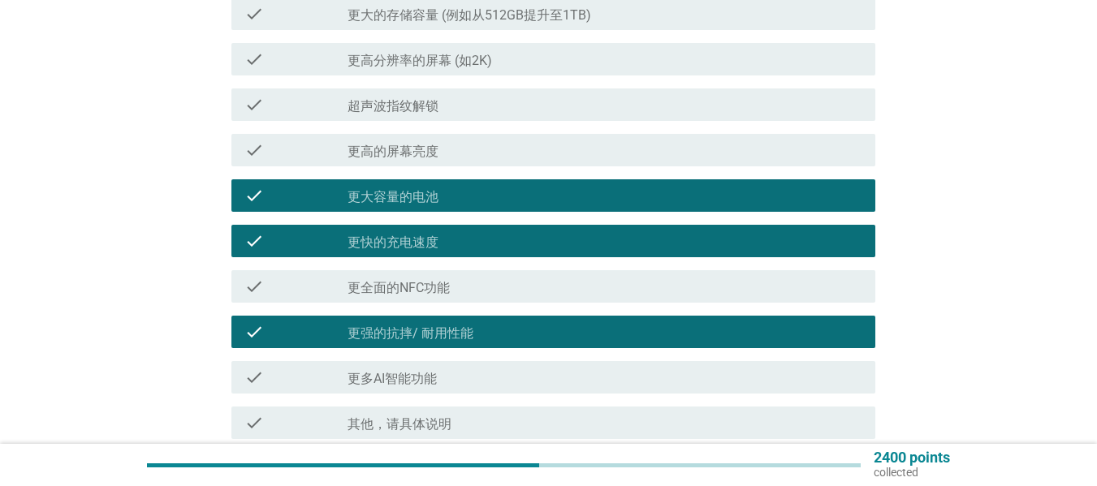
click at [436, 373] on label "更多AI智能功能" at bounding box center [391, 379] width 89 height 16
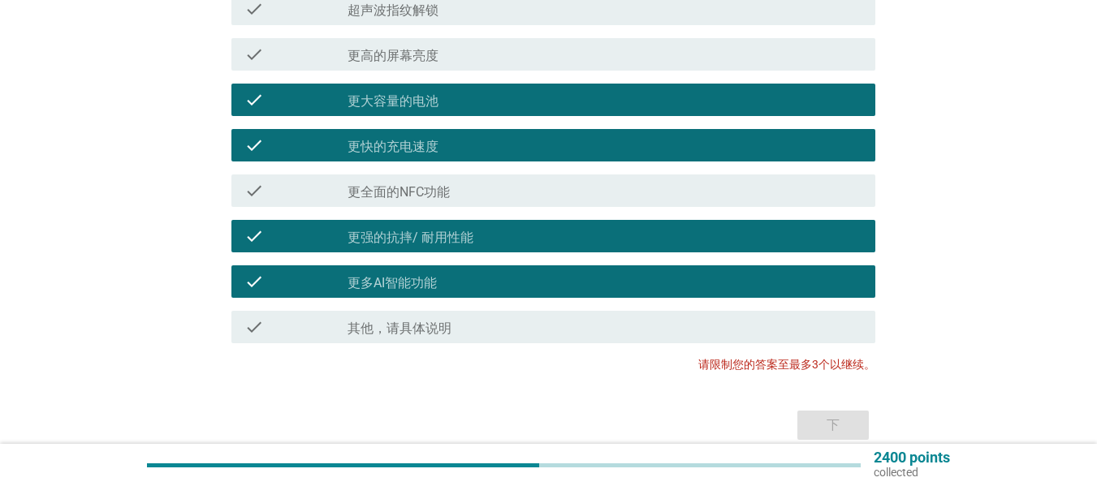
scroll to position [577, 0]
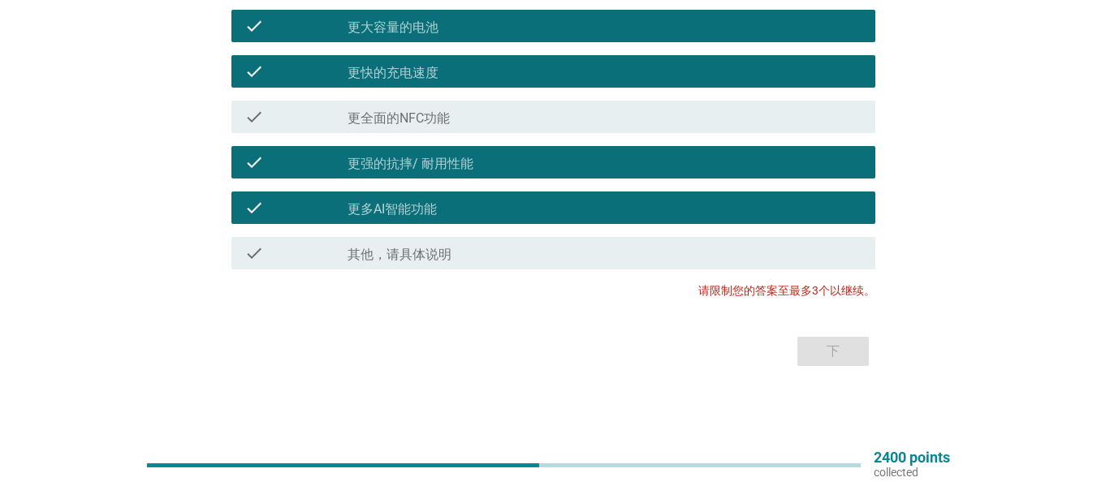
drag, startPoint x: 509, startPoint y: 153, endPoint x: 501, endPoint y: 183, distance: 31.9
click at [508, 153] on div "check_box 更强的抗摔/ 耐用性能" at bounding box center [604, 162] width 515 height 19
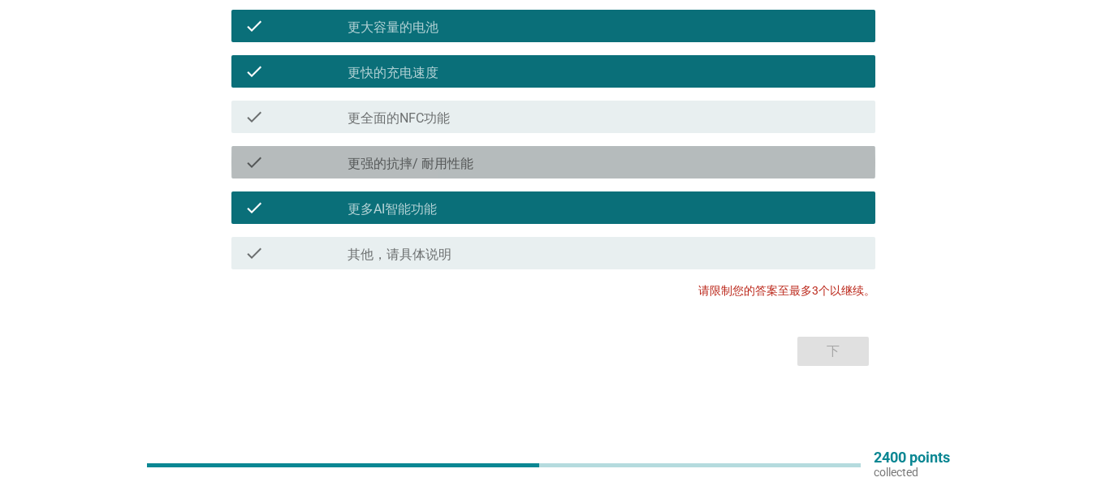
click at [489, 200] on div "check_box 更多AI智能功能" at bounding box center [604, 207] width 515 height 19
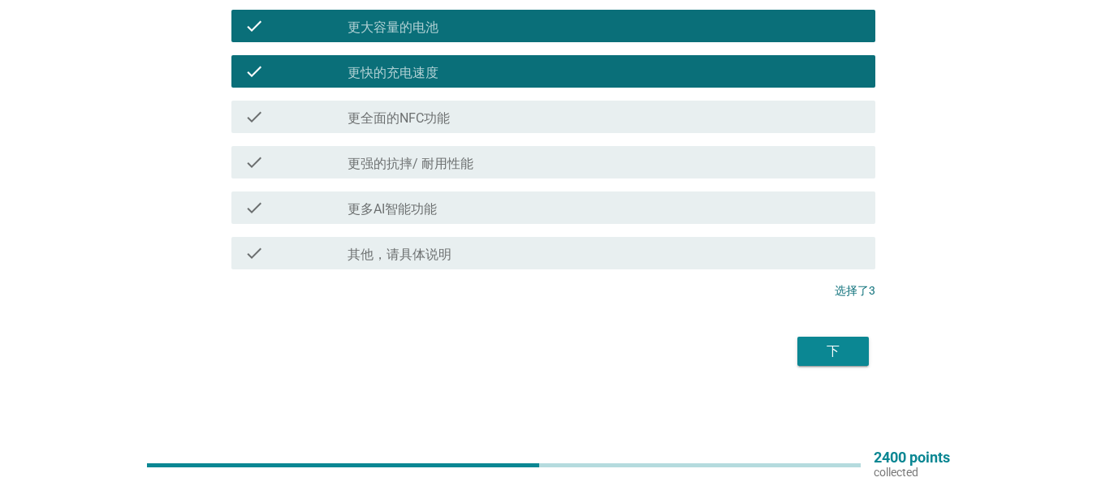
click at [847, 358] on div "下" at bounding box center [832, 351] width 45 height 19
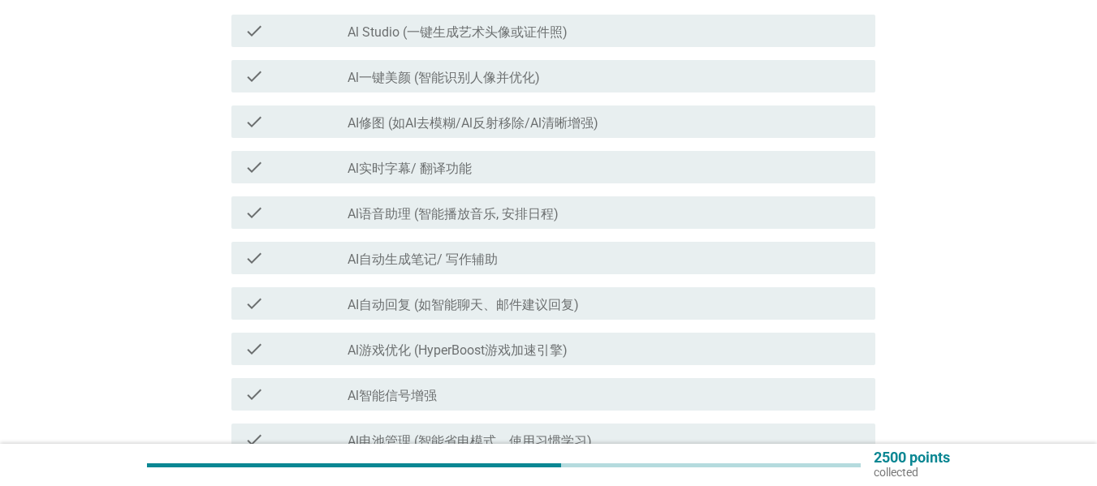
scroll to position [173, 0]
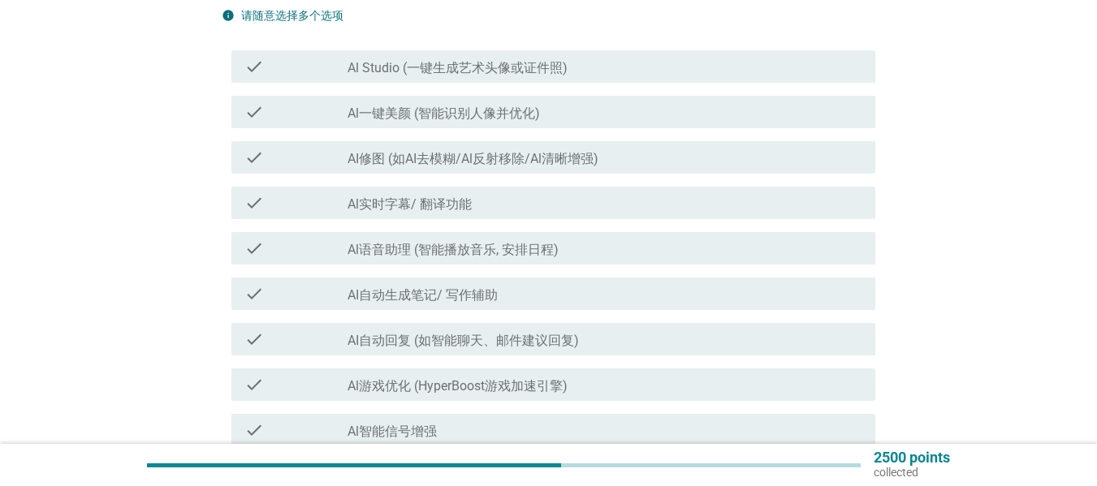
click at [384, 66] on label "Al Studio (一键生成艺术头像或证件照)" at bounding box center [457, 68] width 220 height 16
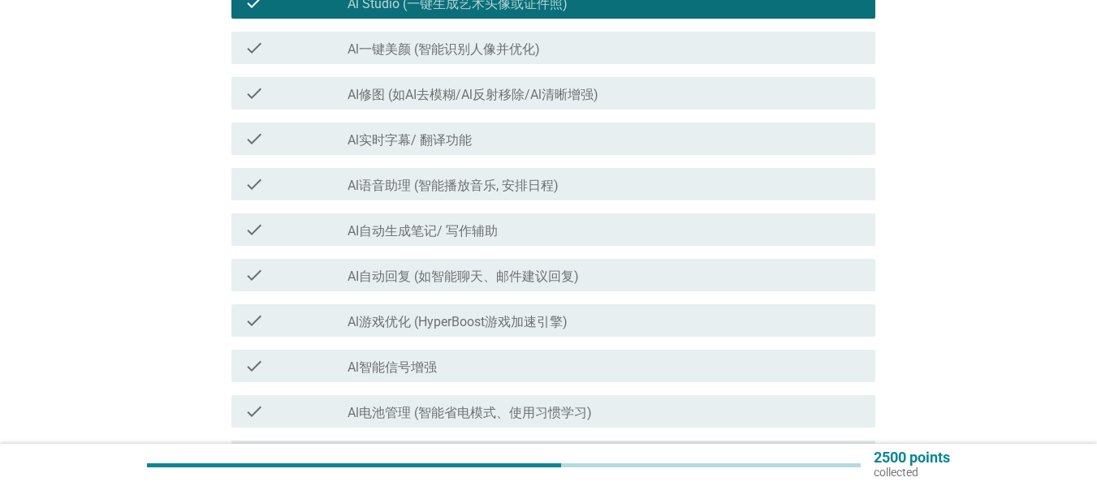
scroll to position [243, 0]
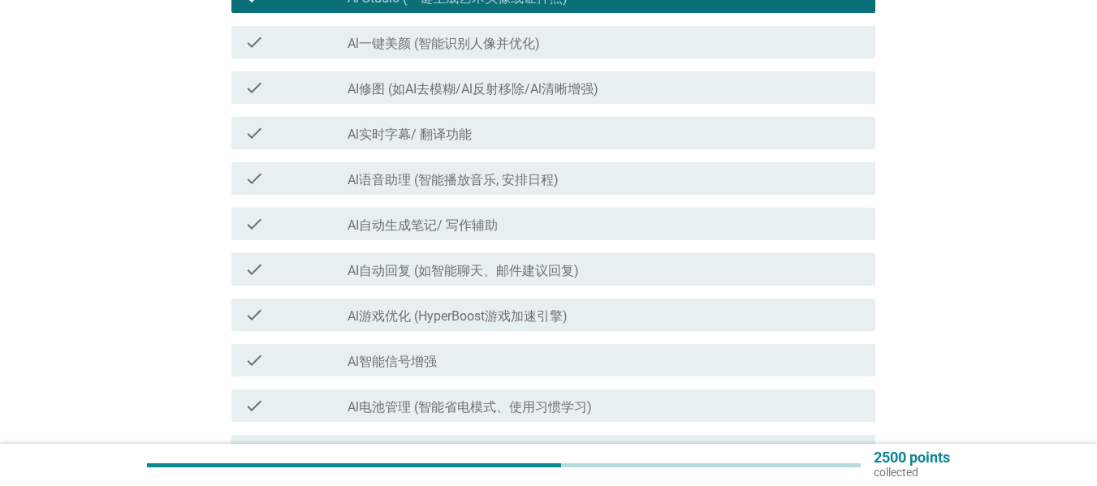
click at [550, 78] on div "check_box_outline_blank AI修图 (如AI去模糊/Al反射移除/Al清晰增强)" at bounding box center [604, 87] width 515 height 19
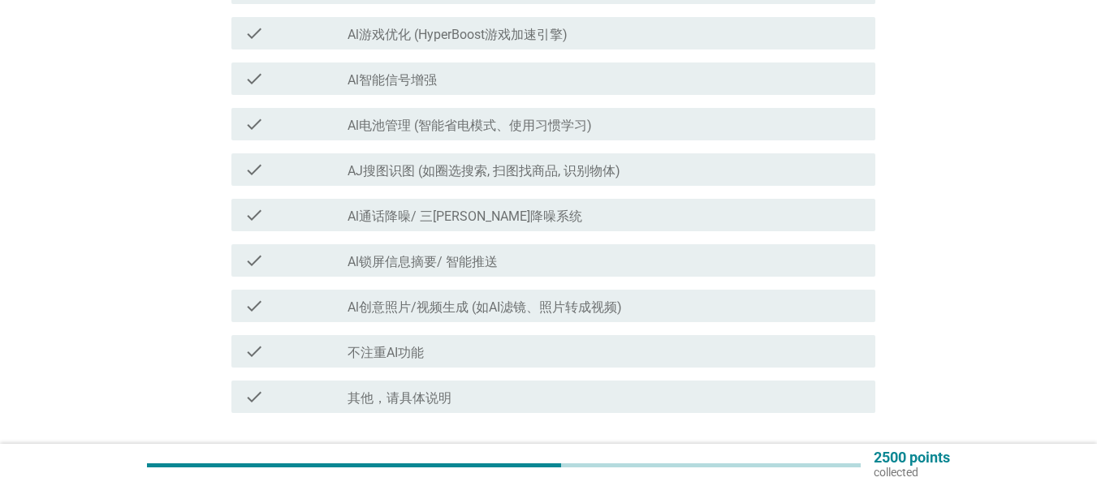
scroll to position [530, 0]
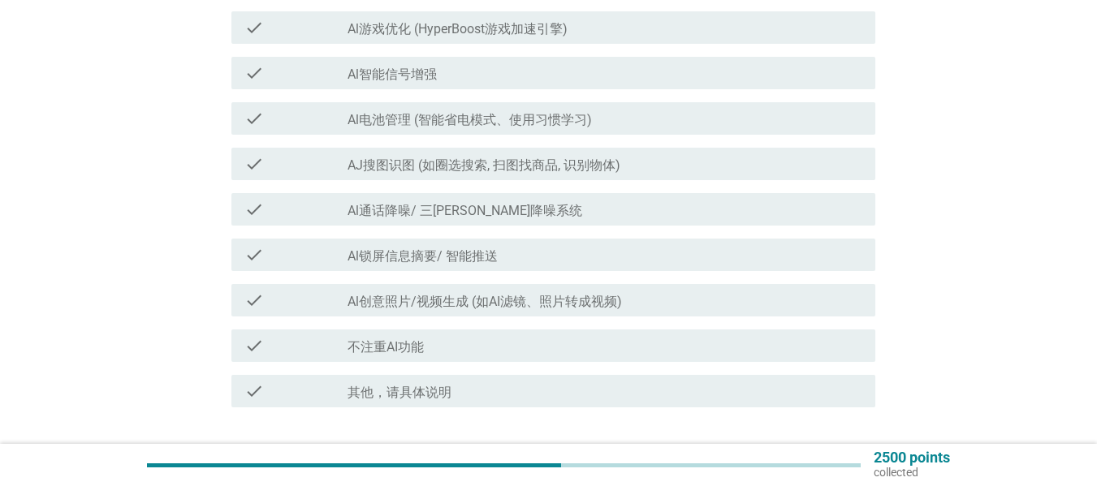
drag, startPoint x: 451, startPoint y: 68, endPoint x: 446, endPoint y: 75, distance: 9.3
click at [450, 68] on div "check_box_outline_blank Al智能信号增强" at bounding box center [604, 72] width 515 height 19
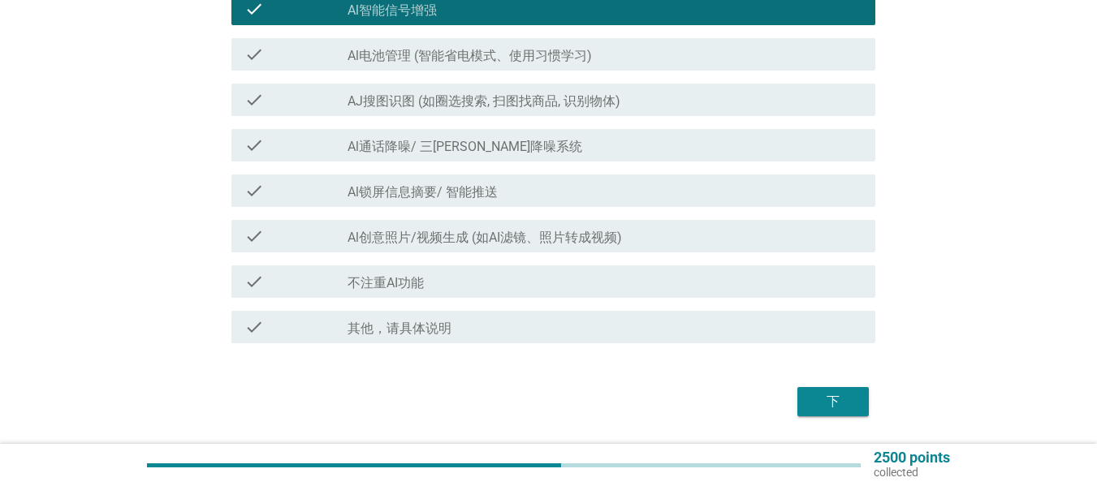
scroll to position [640, 0]
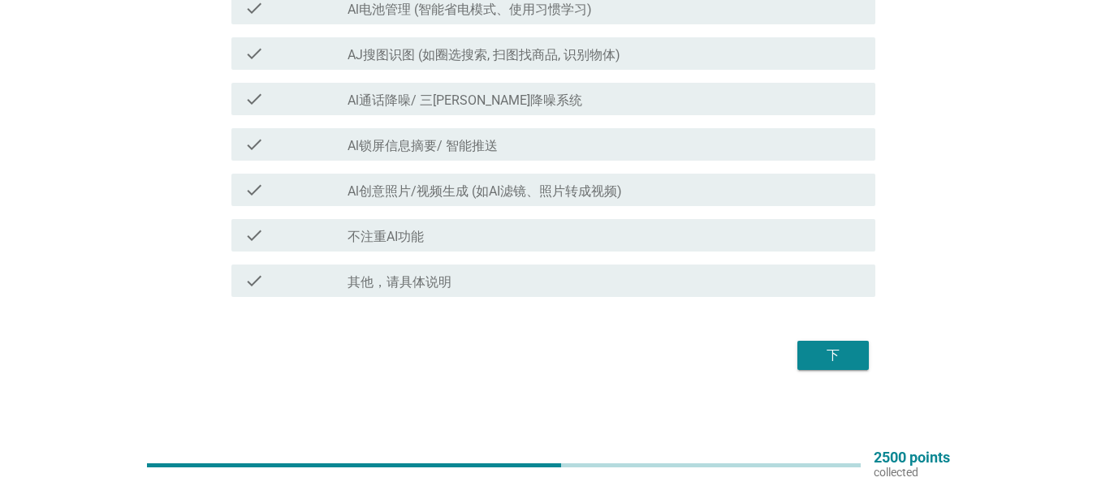
click at [851, 363] on div "下" at bounding box center [832, 355] width 45 height 19
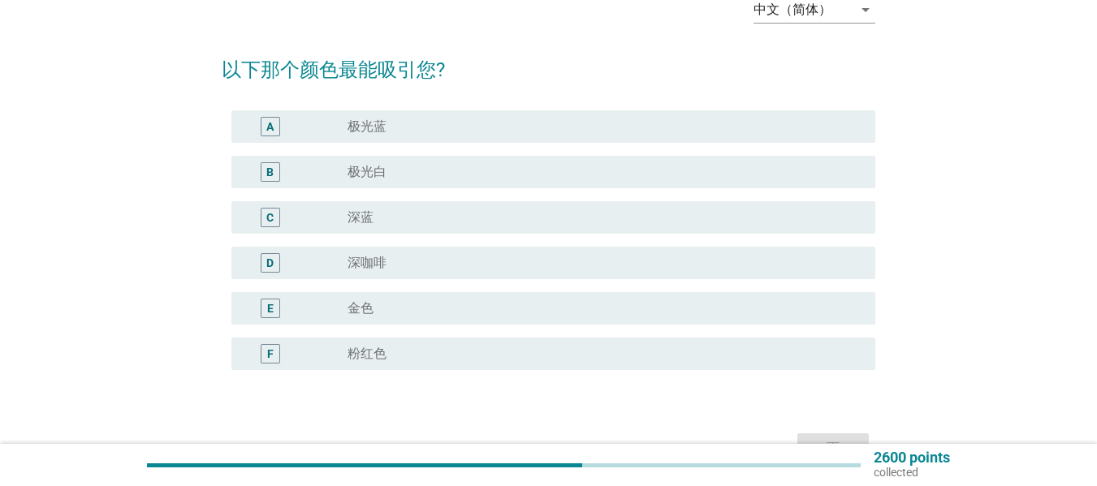
scroll to position [97, 0]
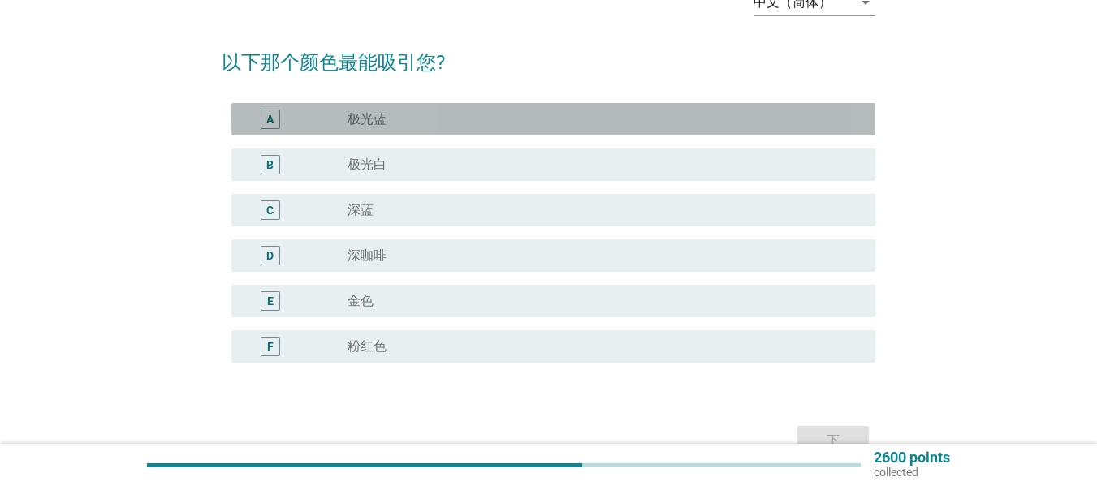
click at [555, 110] on div "radio_button_unchecked 极光蓝" at bounding box center [604, 119] width 515 height 19
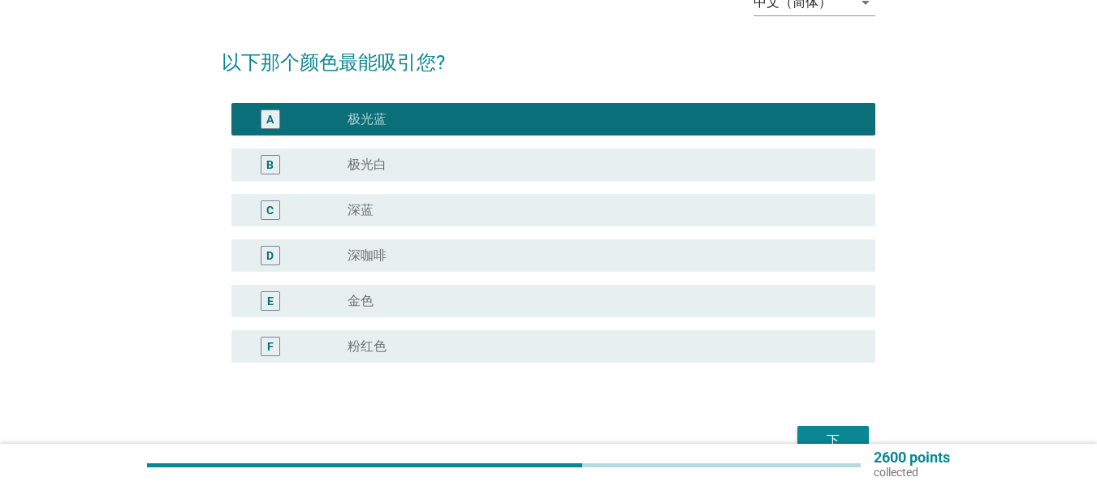
click at [521, 254] on div "radio_button_unchecked 深咖啡" at bounding box center [598, 256] width 502 height 16
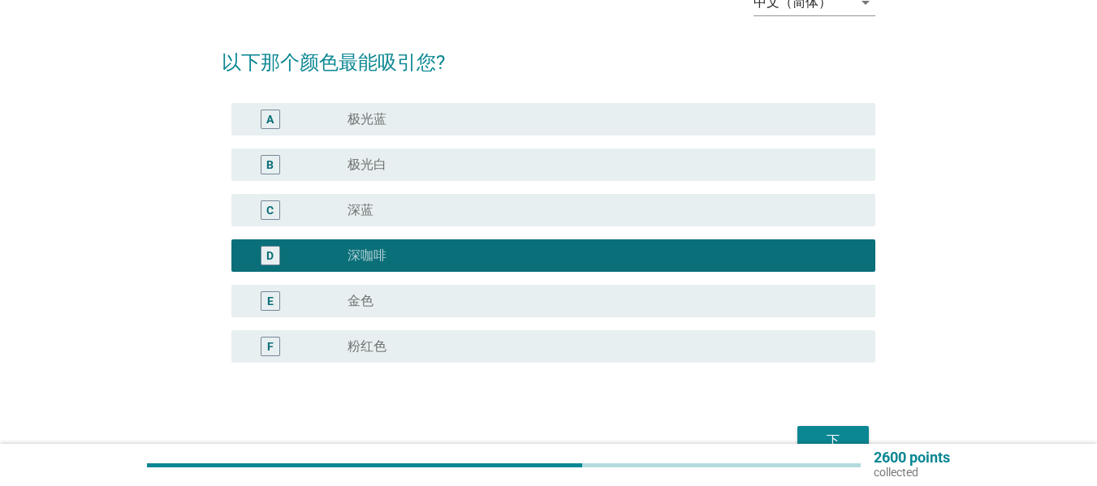
click at [824, 437] on div "下" at bounding box center [832, 440] width 45 height 19
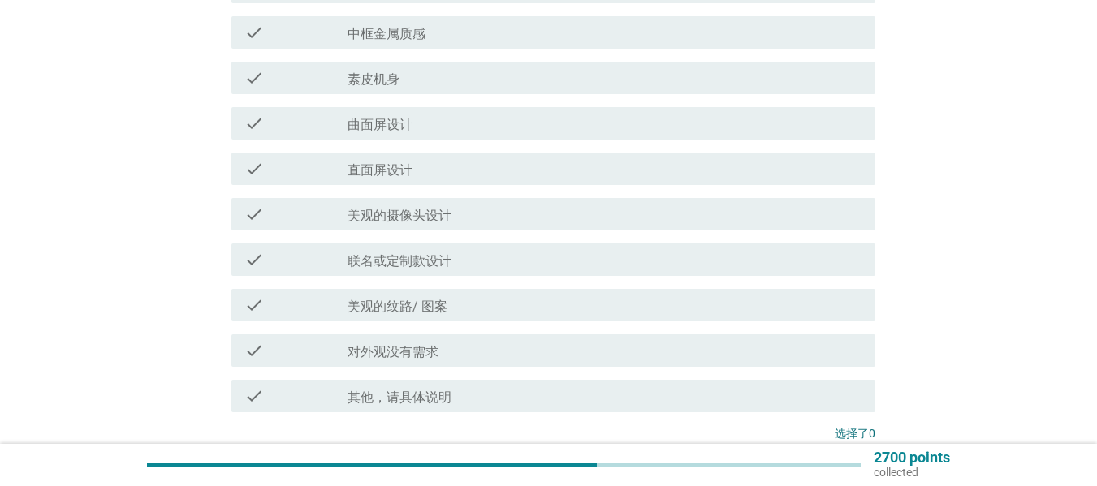
scroll to position [349, 0]
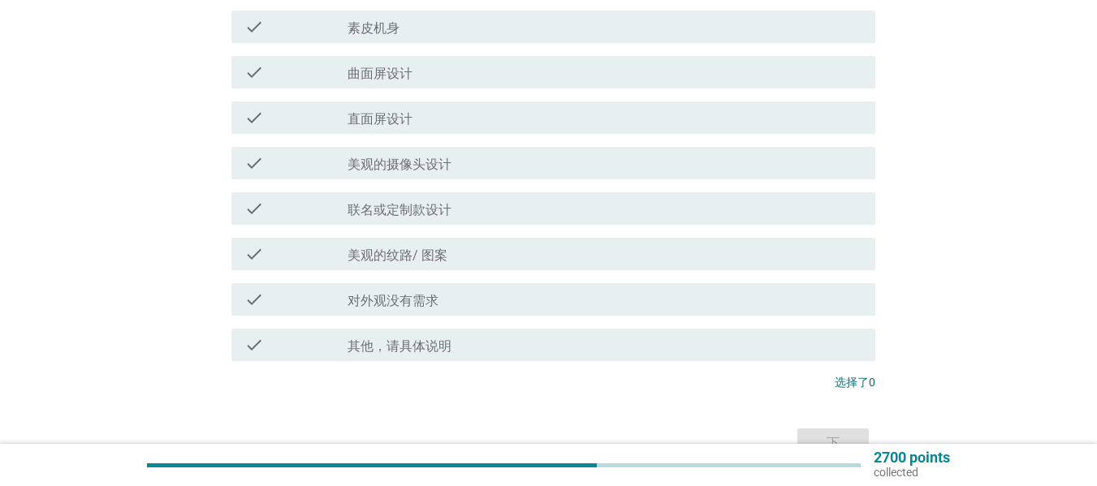
drag, startPoint x: 438, startPoint y: 300, endPoint x: 527, endPoint y: 313, distance: 89.4
click at [442, 296] on div "check_box_outline_blank 对外观没有需求" at bounding box center [604, 299] width 515 height 19
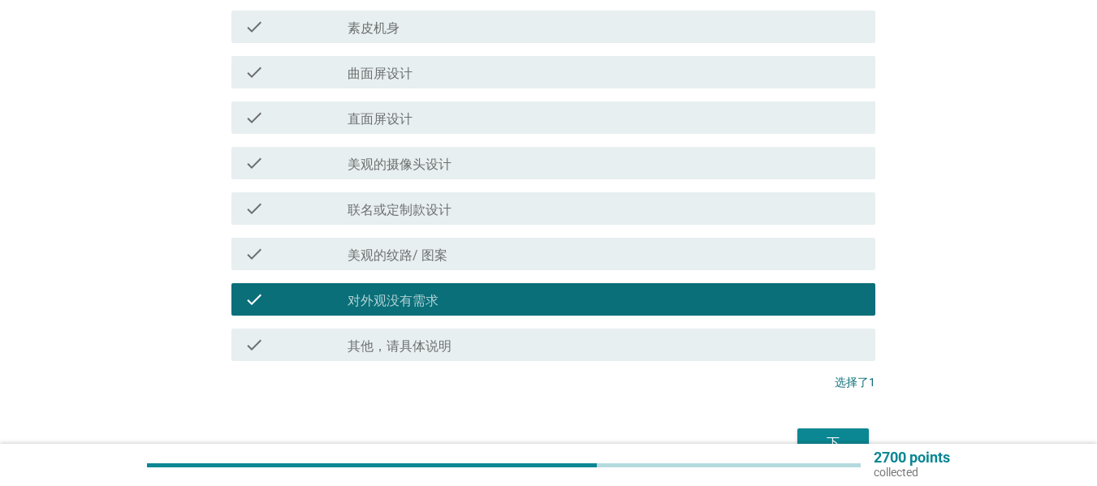
click at [843, 433] on button "下" at bounding box center [832, 443] width 71 height 29
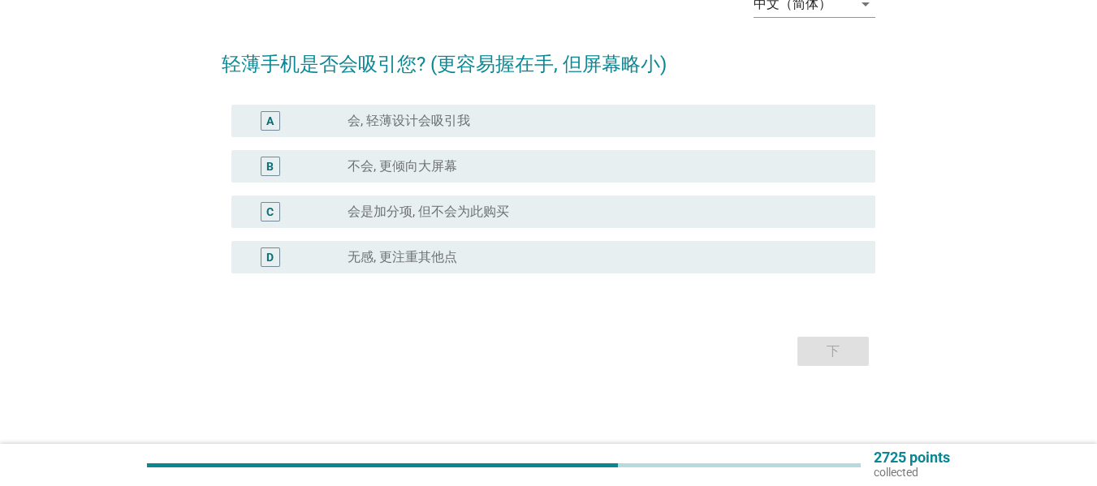
scroll to position [0, 0]
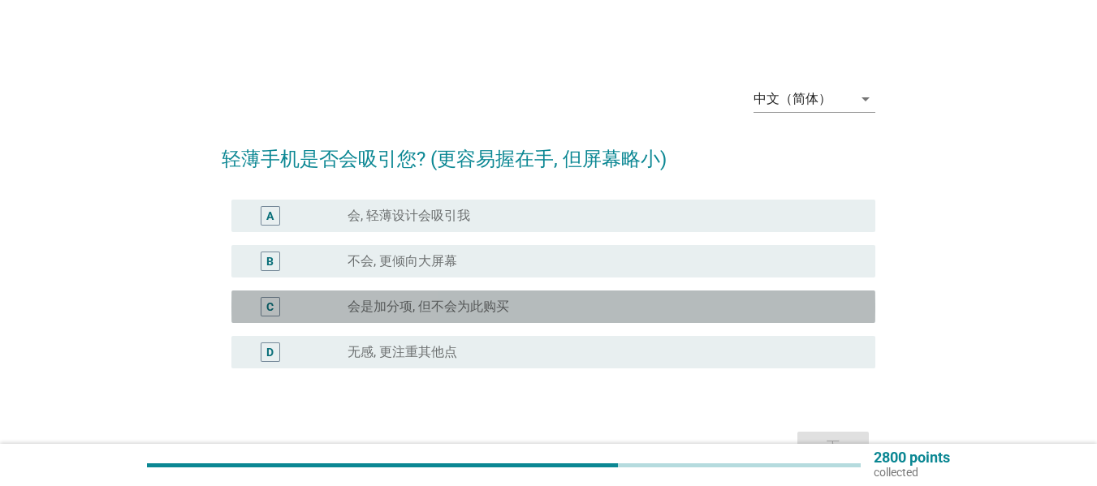
click at [439, 308] on label "会是加分项, 但不会为此购买" at bounding box center [428, 307] width 162 height 16
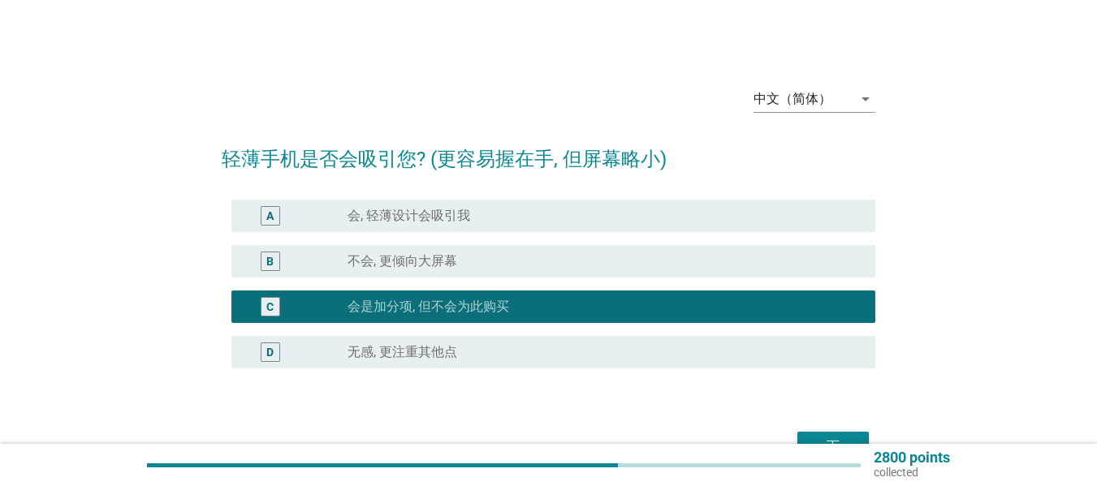
click at [813, 436] on button "下" at bounding box center [832, 446] width 71 height 29
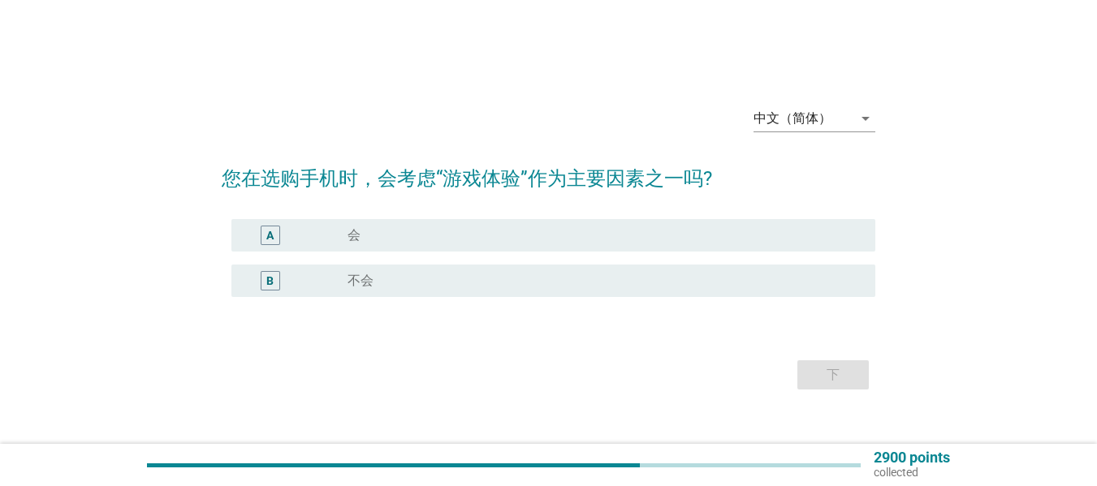
drag, startPoint x: 471, startPoint y: 286, endPoint x: 487, endPoint y: 287, distance: 16.3
click at [472, 286] on div "radio_button_unchecked 不会" at bounding box center [598, 281] width 502 height 16
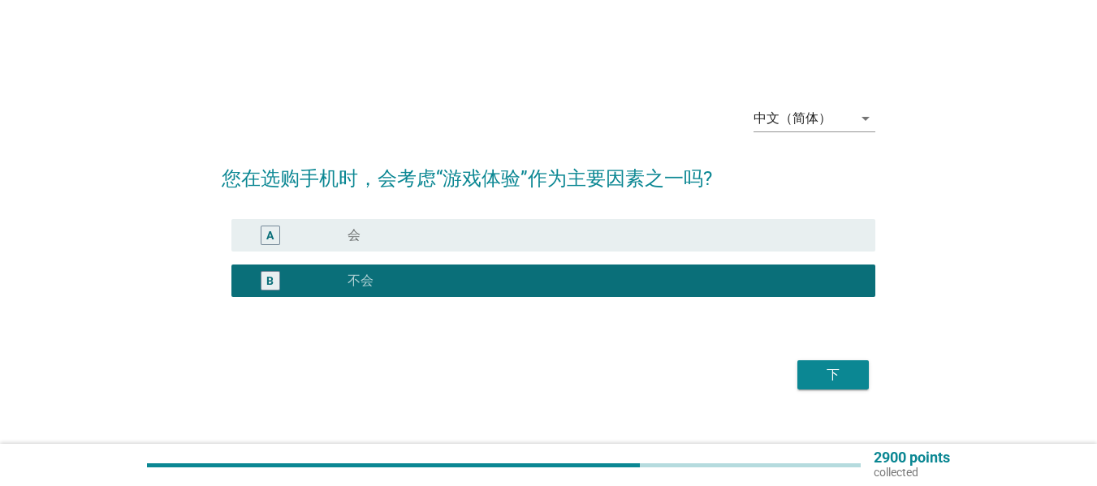
click at [841, 369] on div "下" at bounding box center [832, 374] width 45 height 19
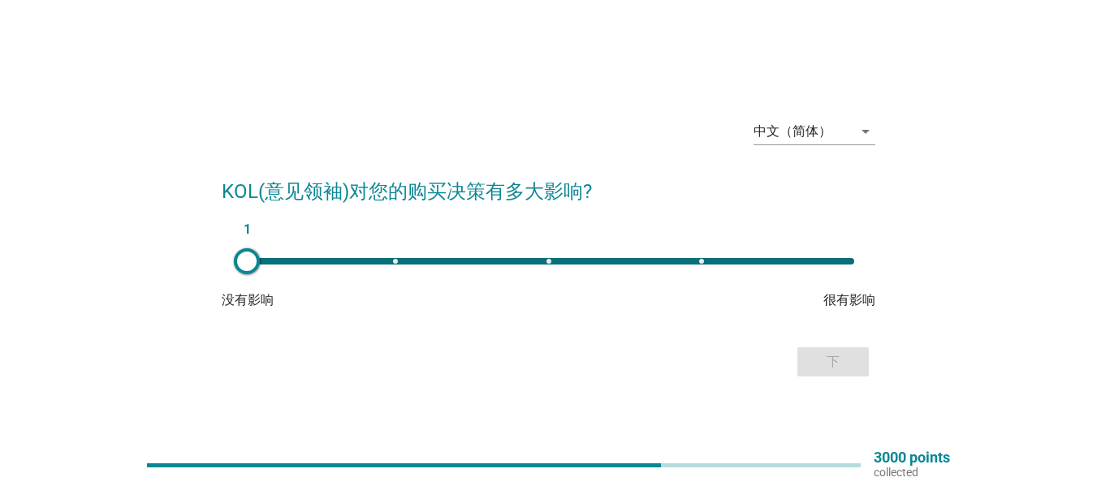
type input "3"
drag, startPoint x: 243, startPoint y: 264, endPoint x: 547, endPoint y: 254, distance: 304.5
click at [547, 255] on div at bounding box center [543, 261] width 26 height 26
click at [847, 366] on div "下" at bounding box center [832, 361] width 45 height 19
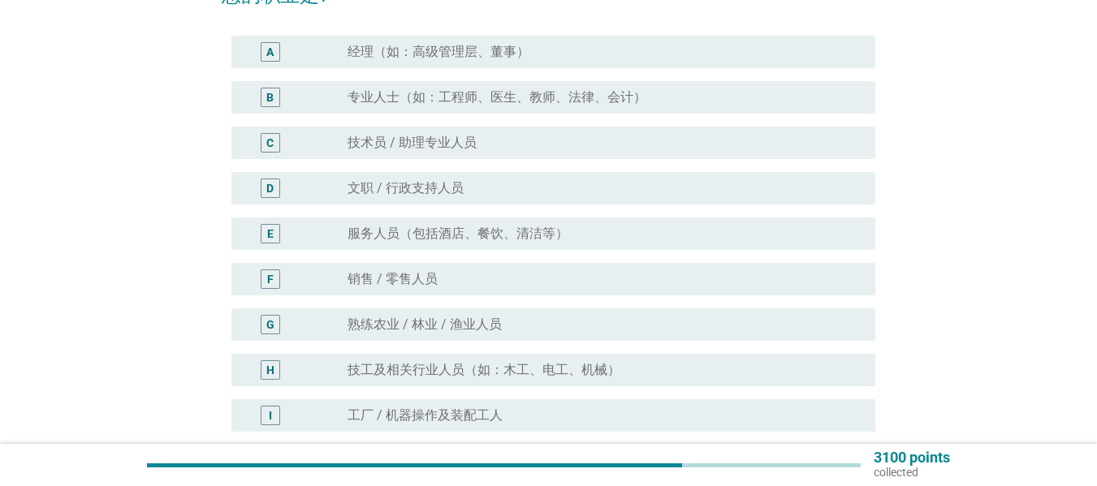
scroll to position [199, 0]
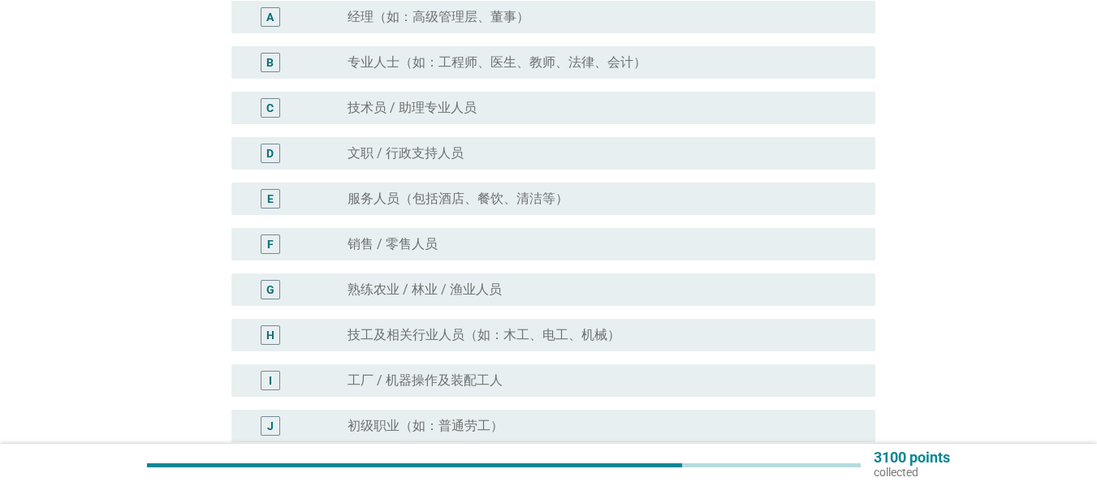
click at [680, 237] on div "radio_button_unchecked 销售 / 零售人员" at bounding box center [598, 244] width 502 height 16
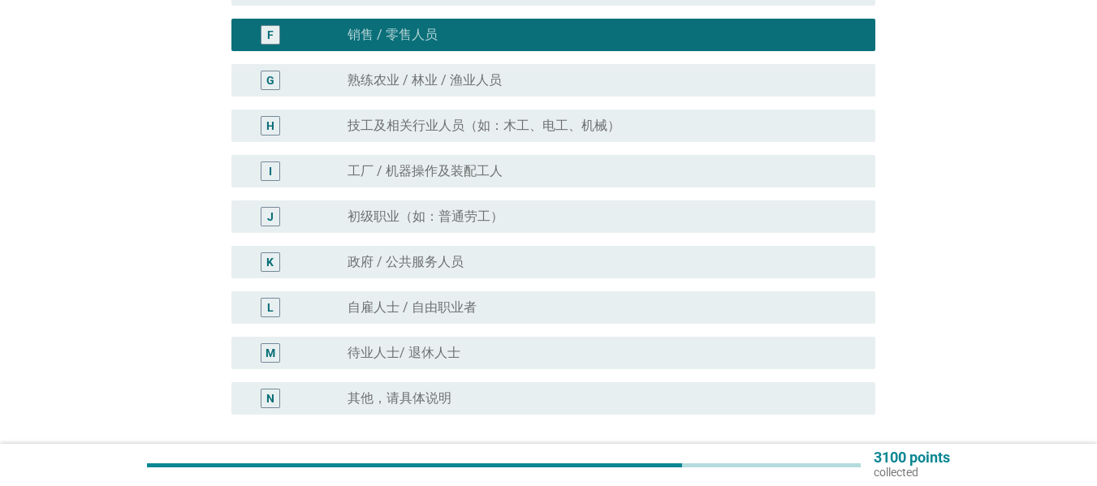
scroll to position [550, 0]
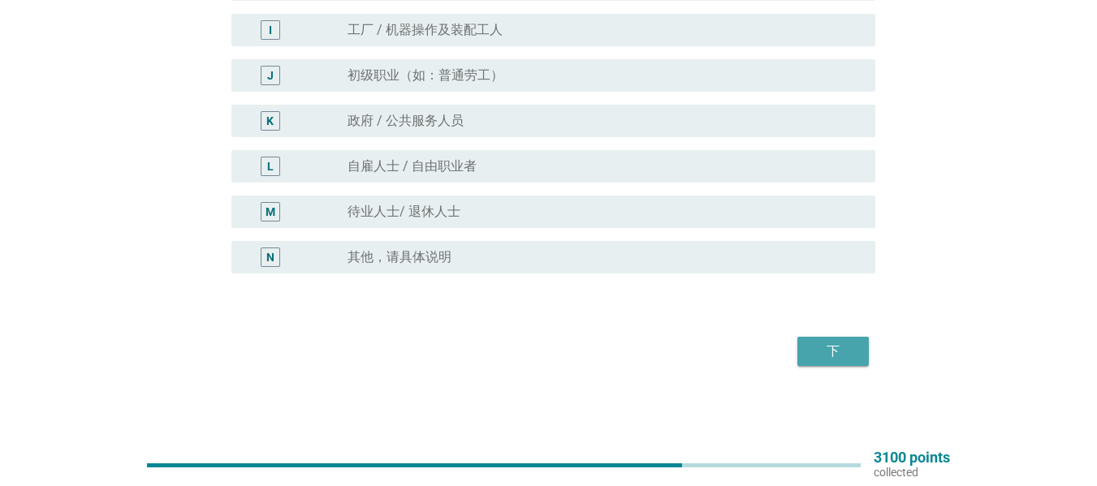
click at [813, 350] on div "下" at bounding box center [832, 351] width 45 height 19
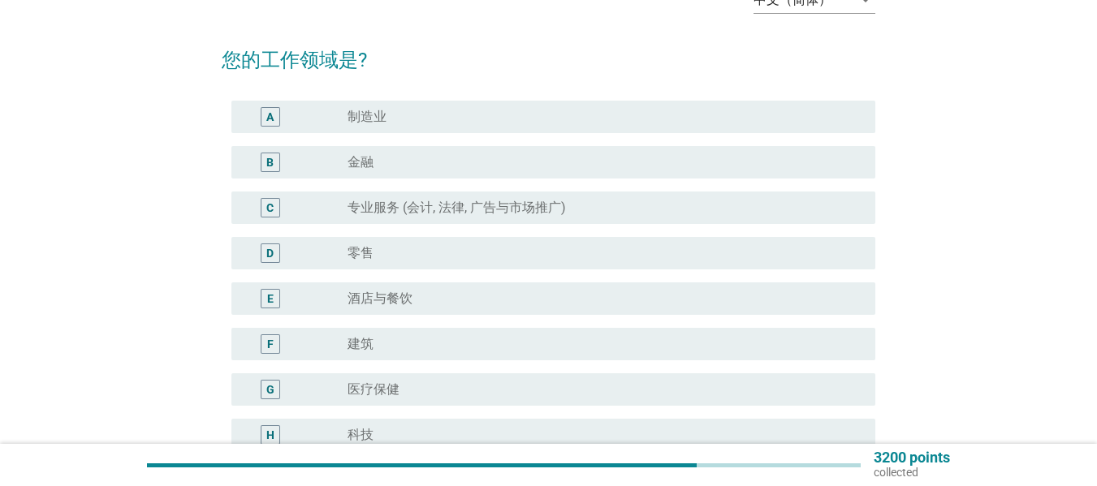
scroll to position [127, 0]
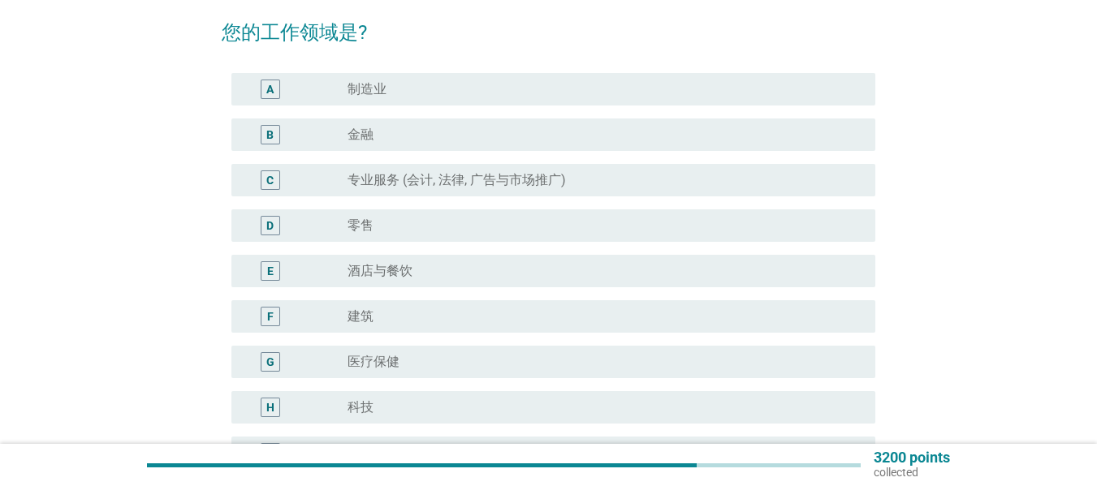
click at [575, 226] on div "radio_button_unchecked 零售" at bounding box center [598, 226] width 502 height 16
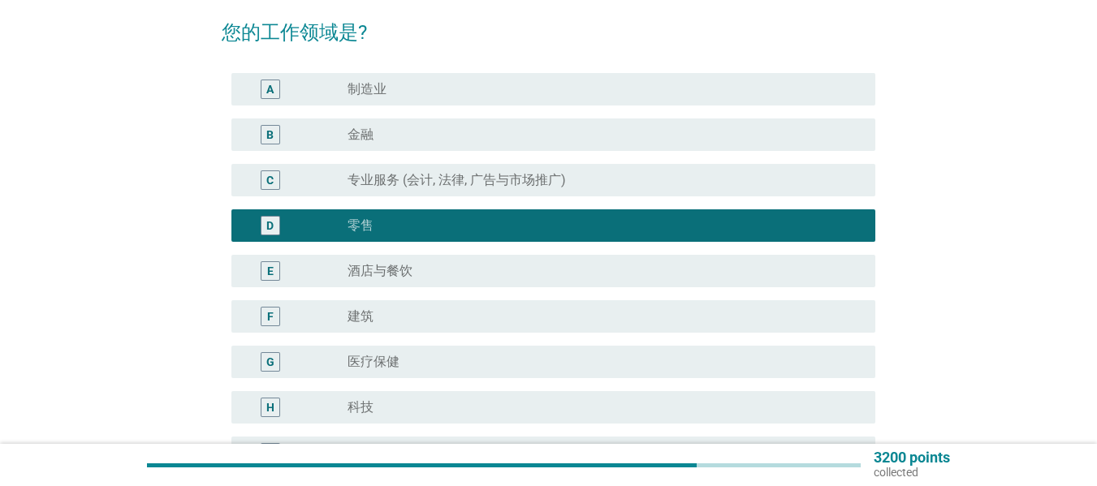
scroll to position [459, 0]
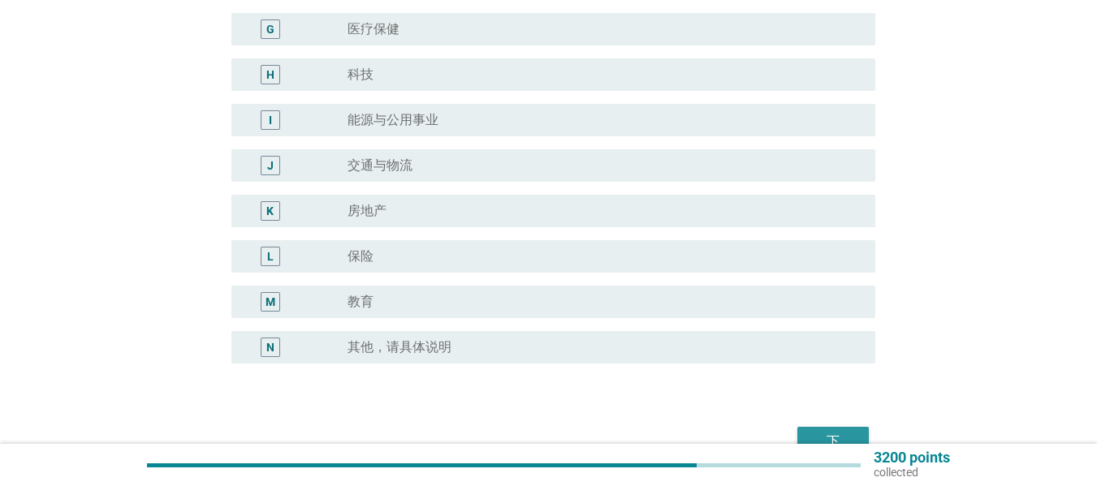
click at [832, 434] on div "下" at bounding box center [832, 441] width 45 height 19
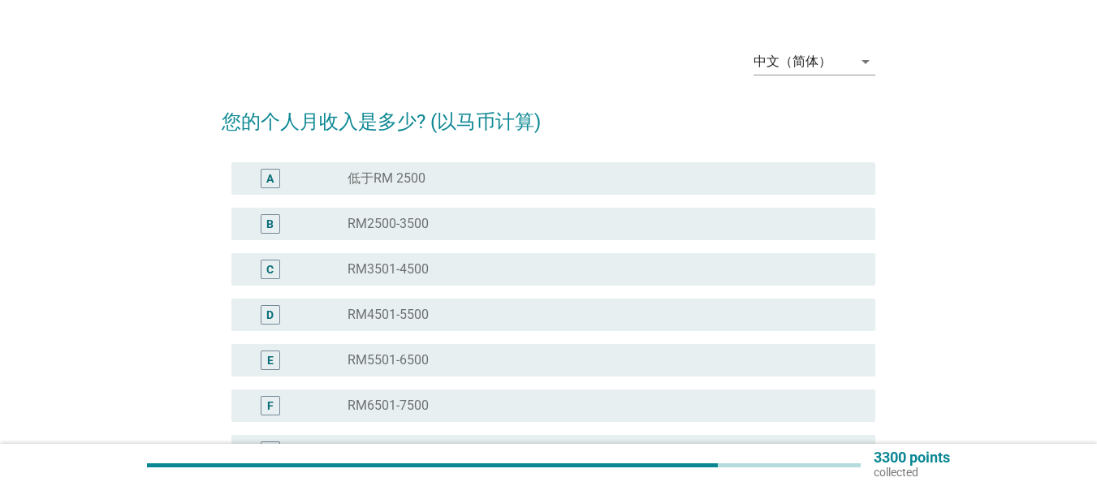
scroll to position [54, 0]
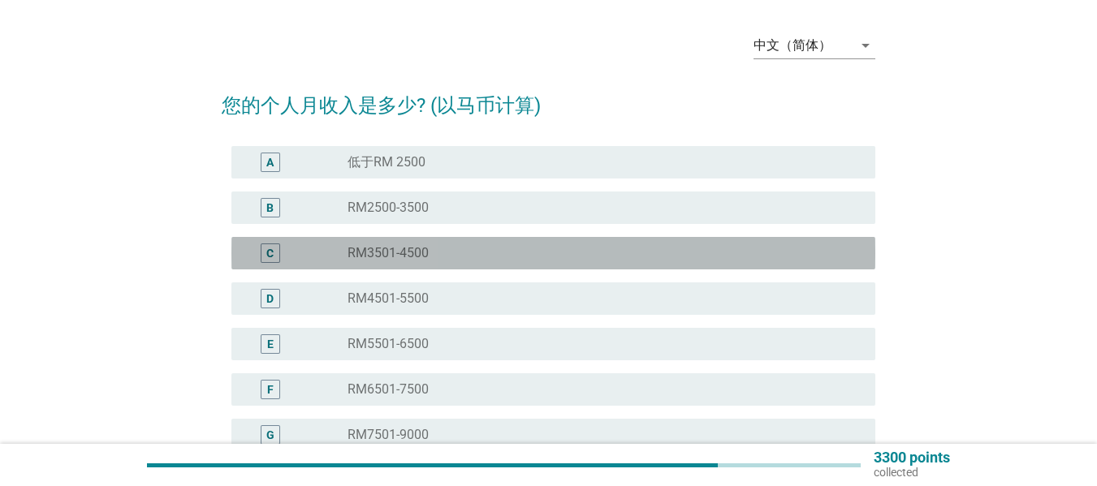
click at [446, 256] on div "radio_button_unchecked RM3501-4500" at bounding box center [598, 253] width 502 height 16
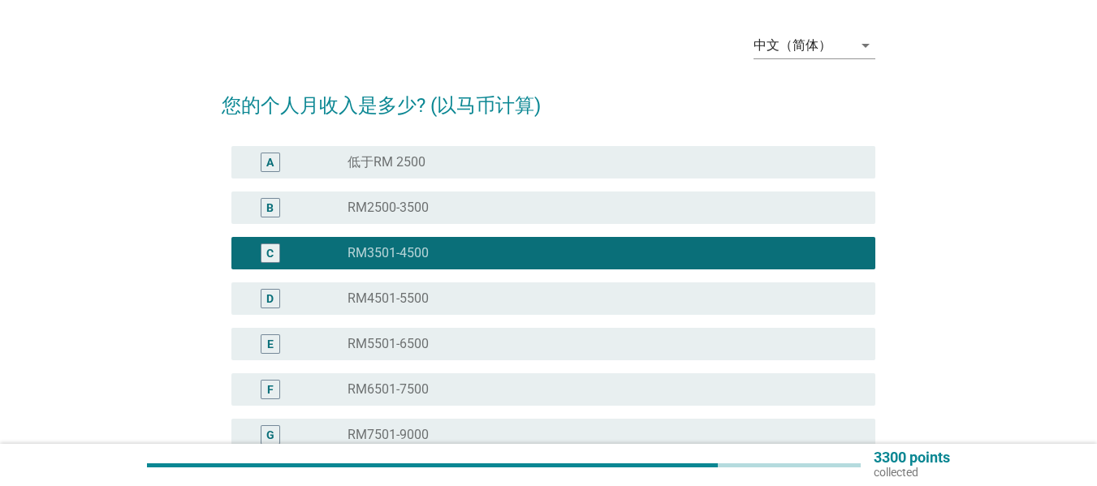
scroll to position [322, 0]
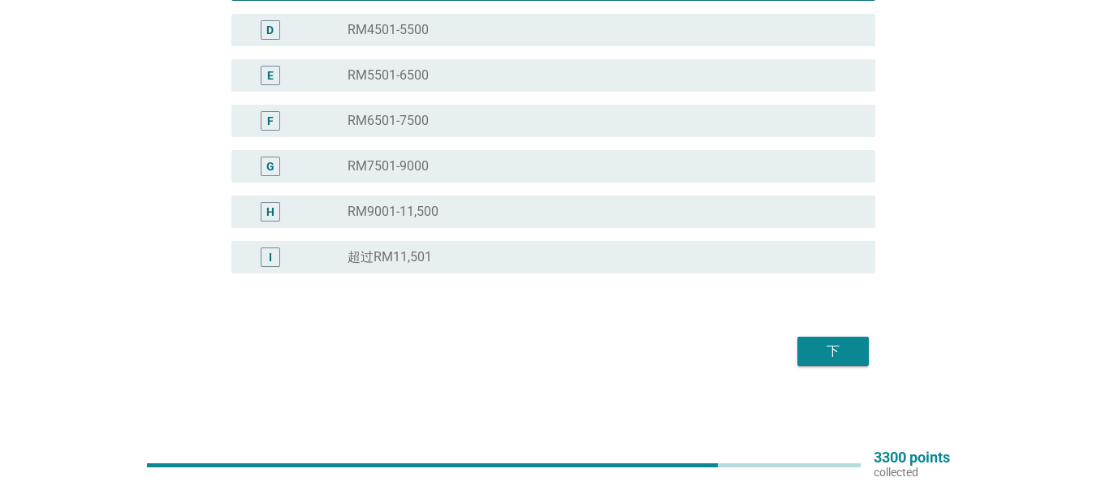
click at [825, 355] on div "下" at bounding box center [832, 351] width 45 height 19
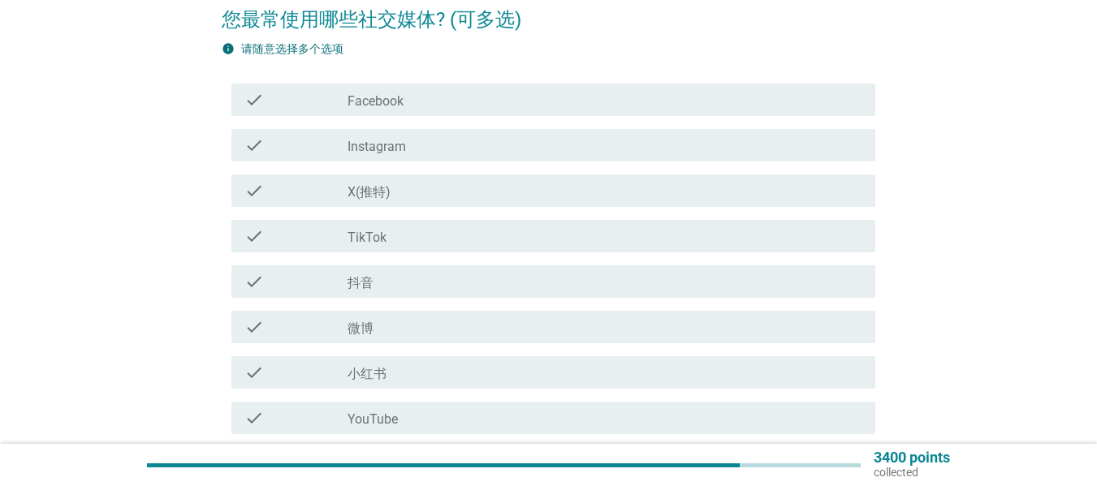
scroll to position [159, 0]
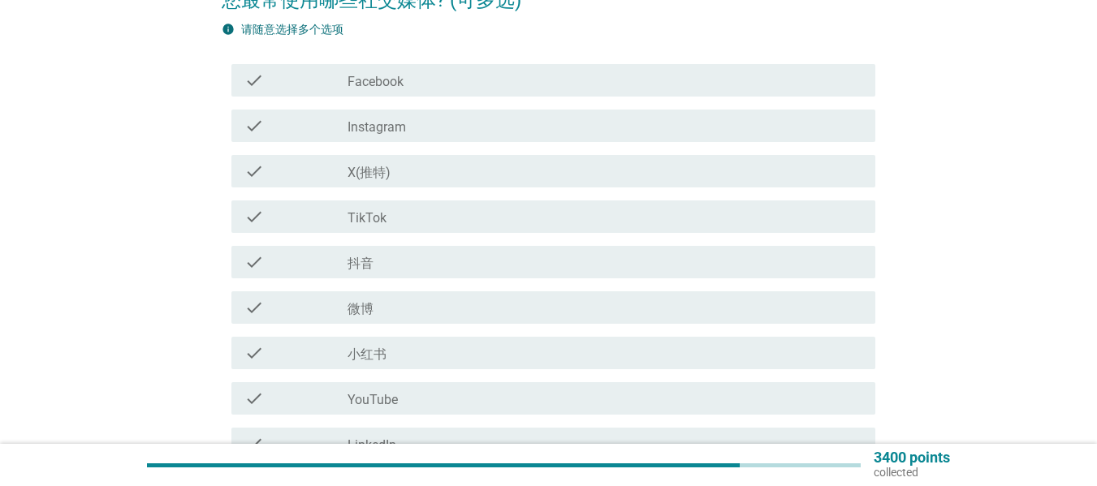
click at [503, 78] on div "check_box_outline_blank Facebook" at bounding box center [604, 80] width 515 height 19
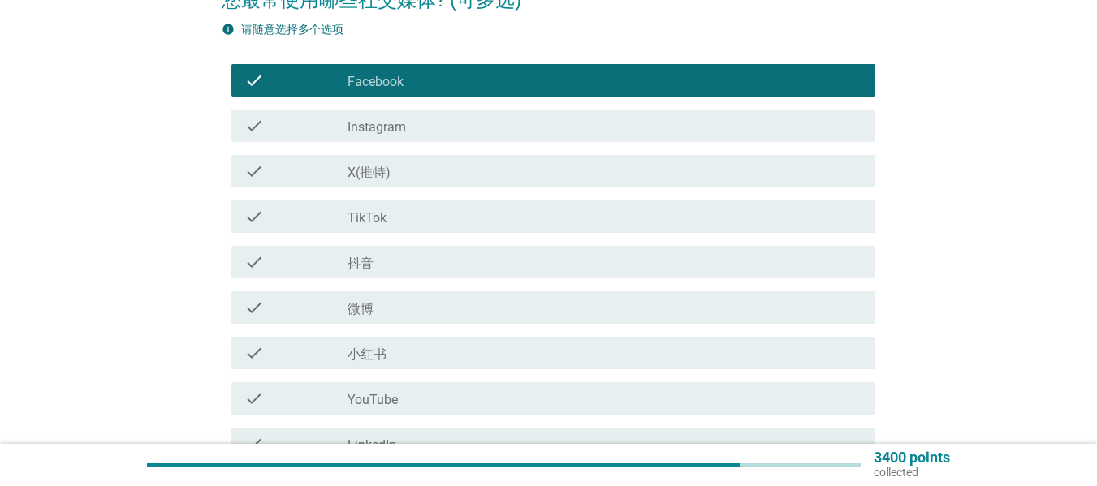
click at [466, 128] on div "check_box_outline_blank Instagram" at bounding box center [604, 125] width 515 height 19
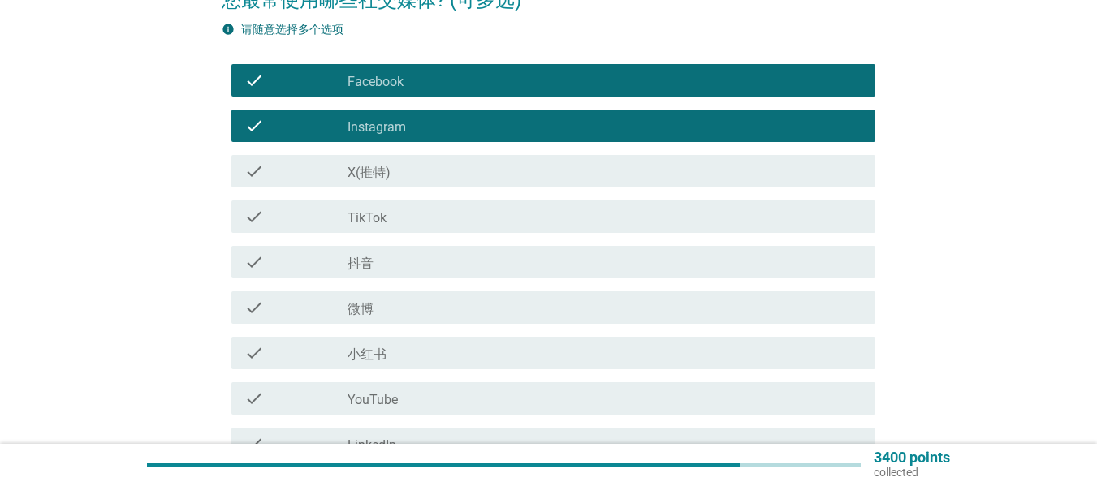
click at [399, 345] on div "check_box_outline_blank 小红书" at bounding box center [604, 352] width 515 height 19
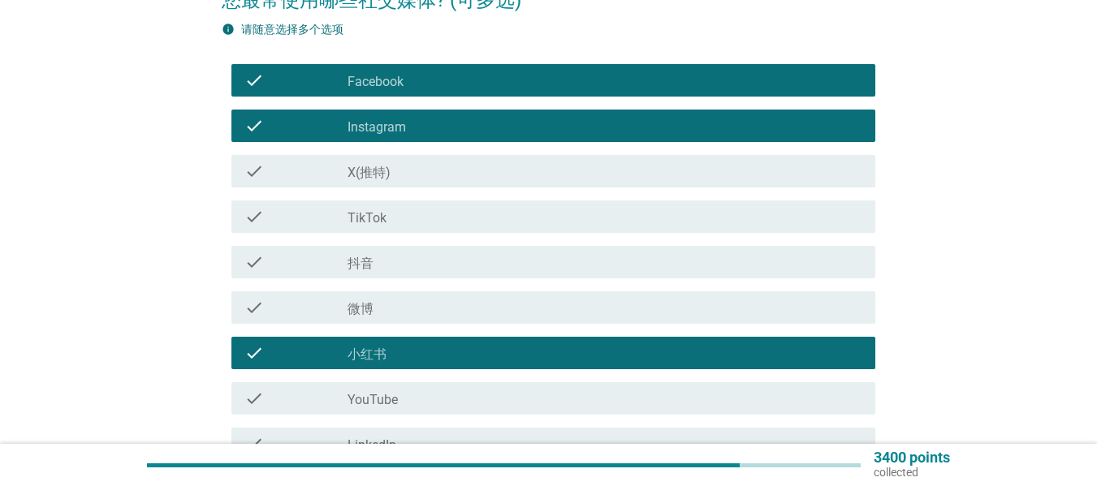
scroll to position [508, 0]
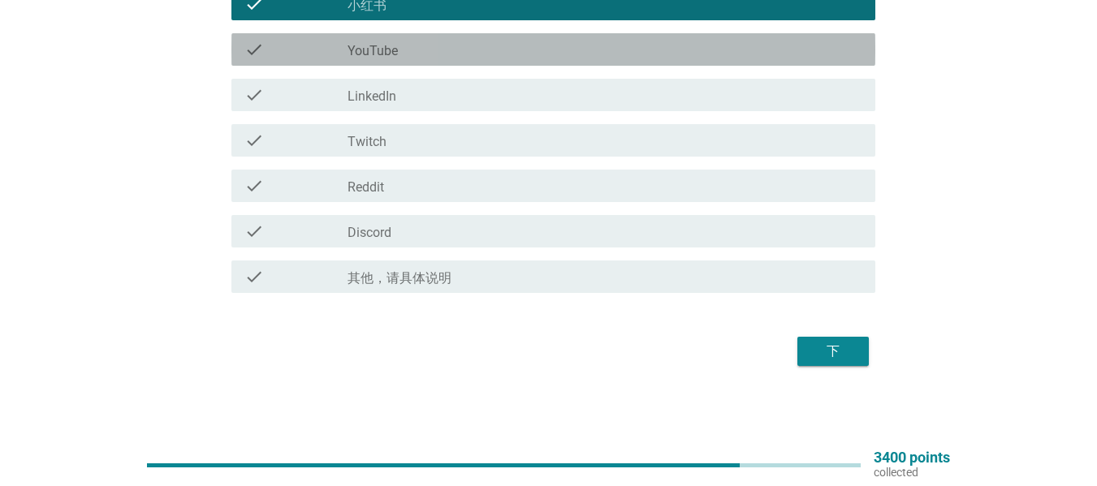
click at [372, 50] on label "YouTube" at bounding box center [372, 51] width 50 height 16
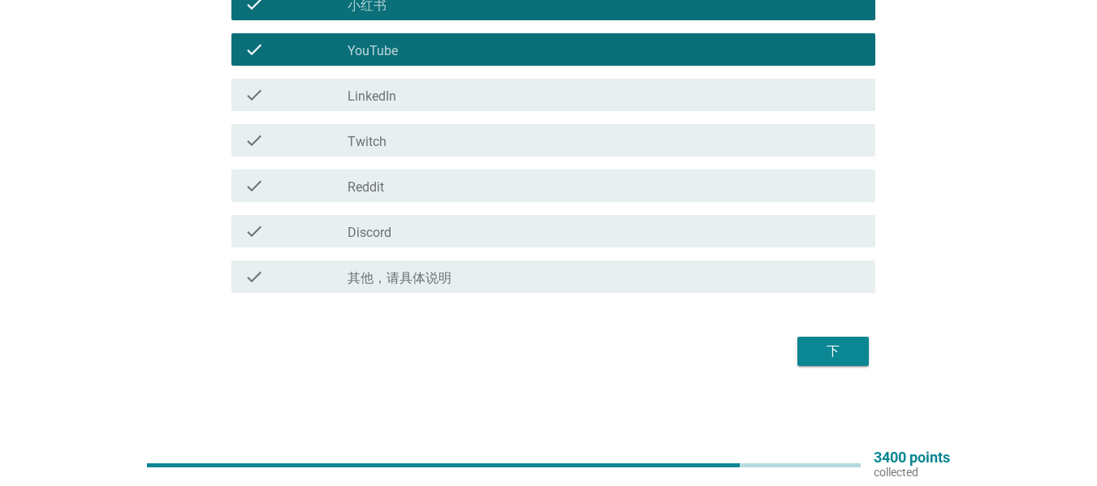
click at [825, 343] on div "下" at bounding box center [832, 351] width 45 height 19
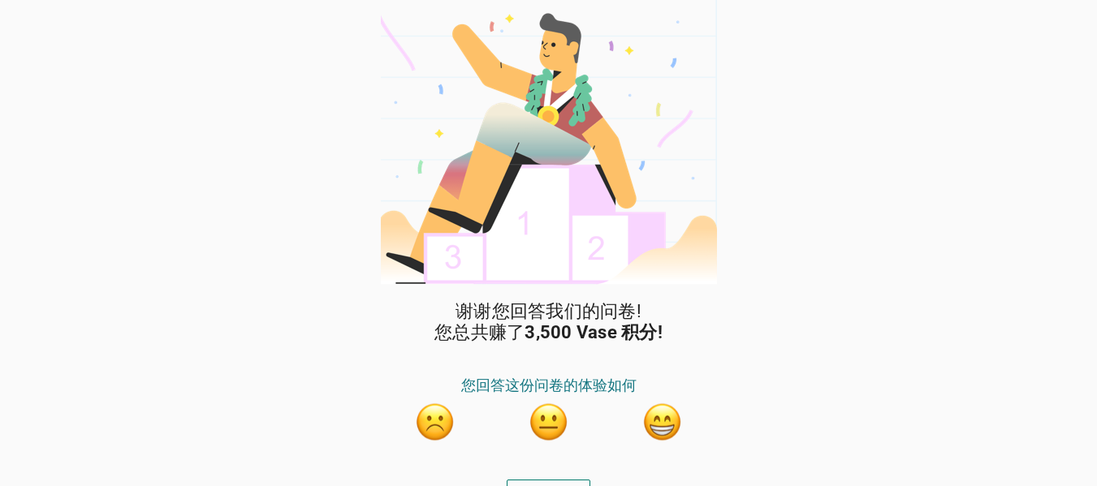
scroll to position [28, 0]
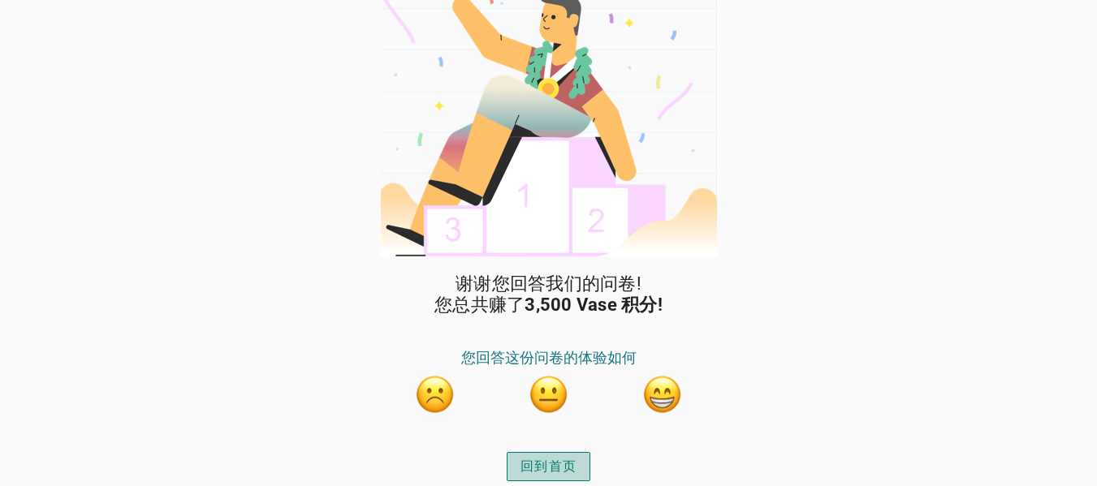
click at [541, 461] on div "回到首页" at bounding box center [548, 466] width 56 height 19
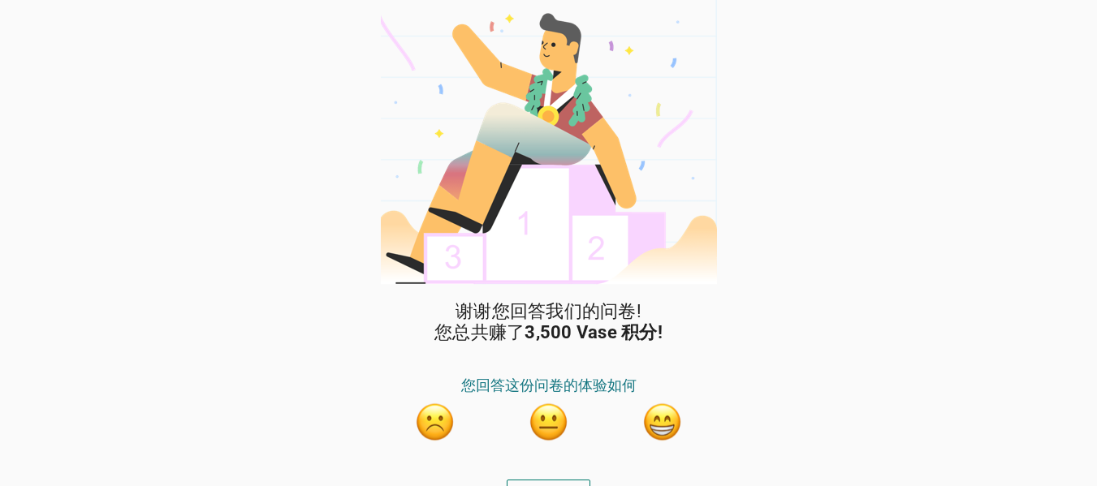
scroll to position [28, 0]
